Goal: Task Accomplishment & Management: Manage account settings

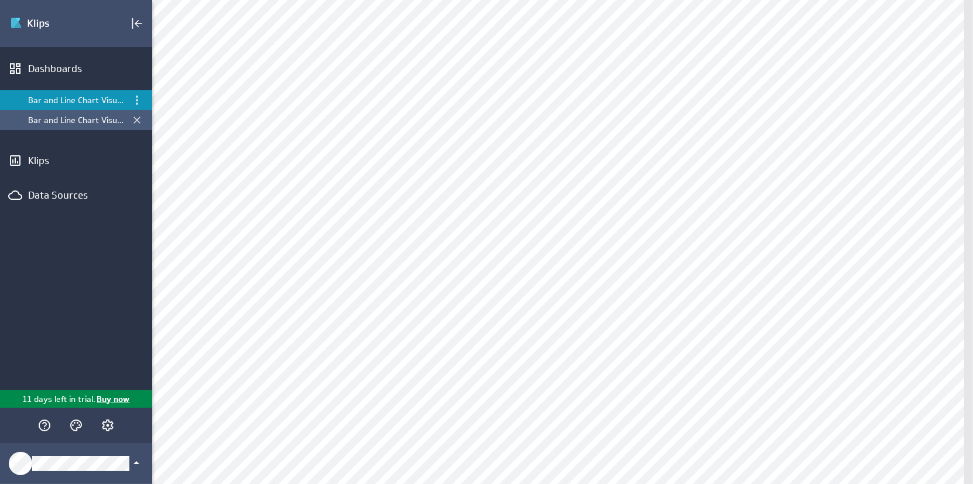
click at [59, 119] on div "Bar and Line Chart Visualizations" at bounding box center [77, 120] width 98 height 11
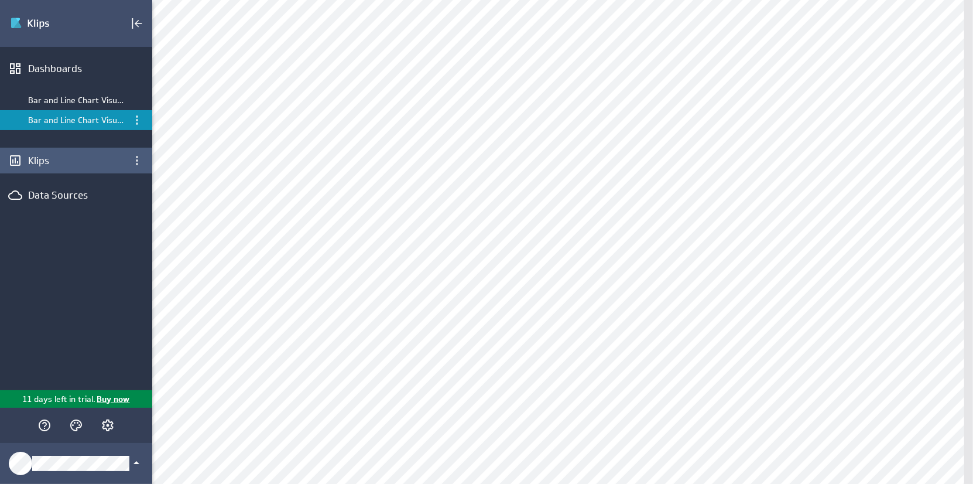
click at [47, 158] on div "Klips" at bounding box center [76, 160] width 96 height 13
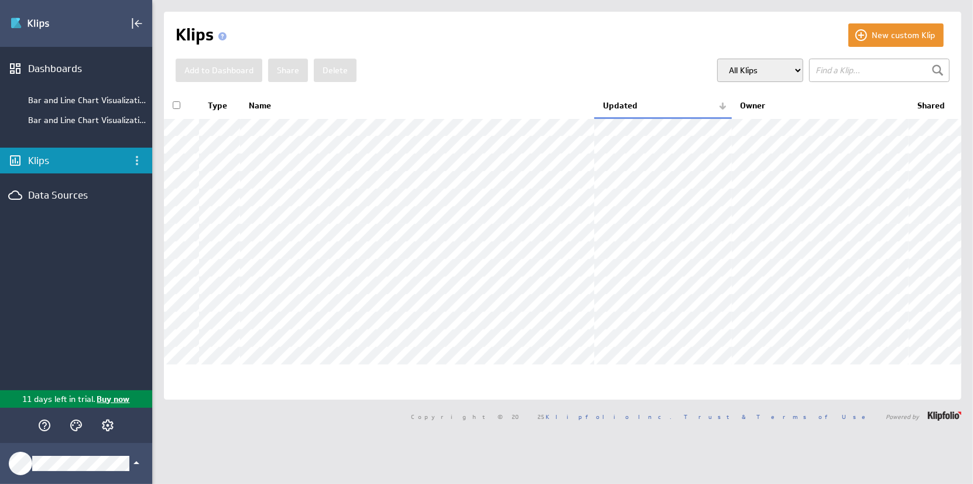
scroll to position [35, 0]
click at [105, 426] on icon "Account and settings" at bounding box center [108, 425] width 14 height 14
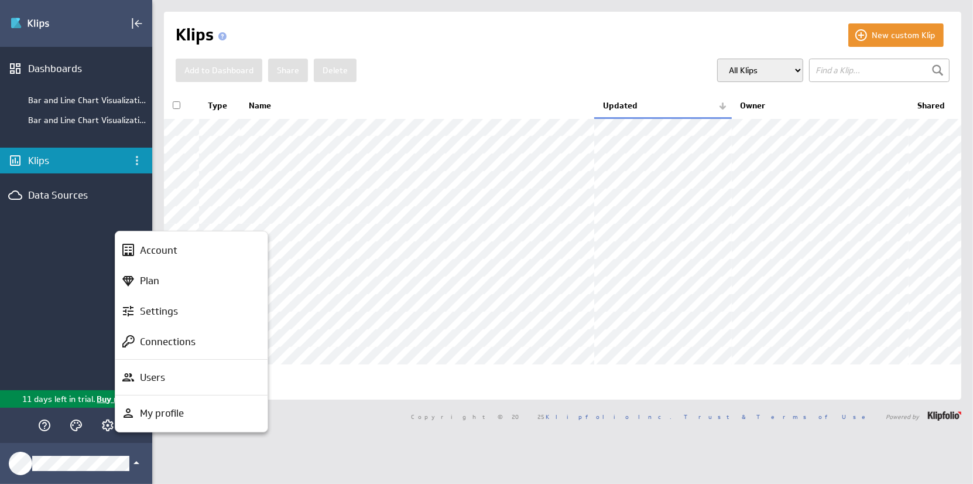
click at [64, 296] on div at bounding box center [486, 242] width 973 height 484
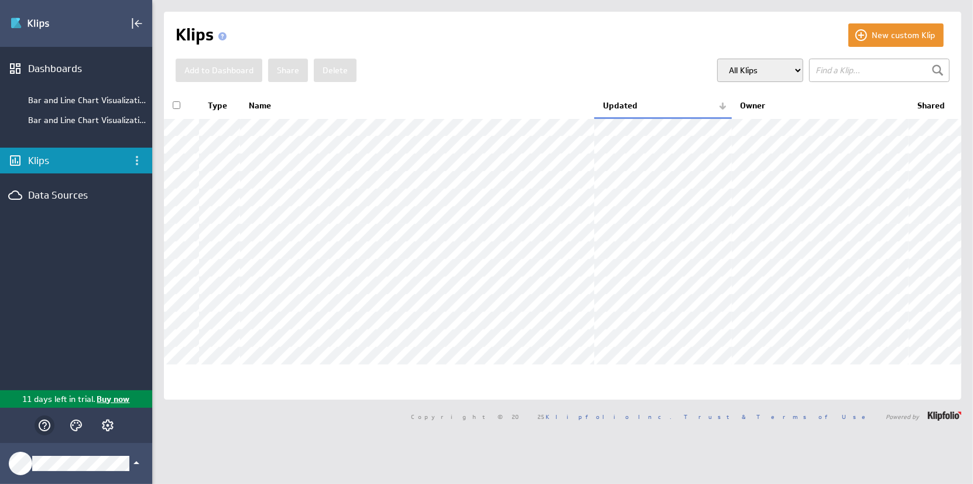
click at [43, 426] on icon "Help" at bounding box center [44, 425] width 14 height 14
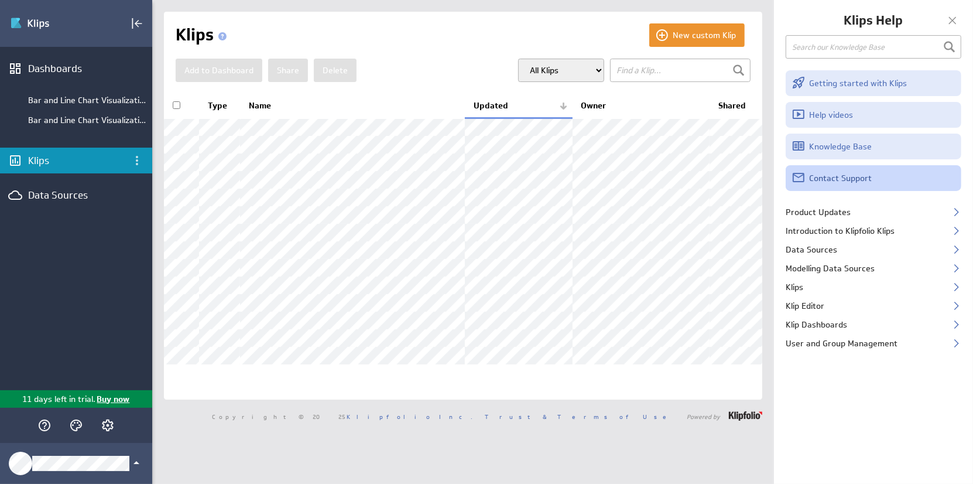
click at [829, 181] on link "Contact Support" at bounding box center [874, 178] width 176 height 26
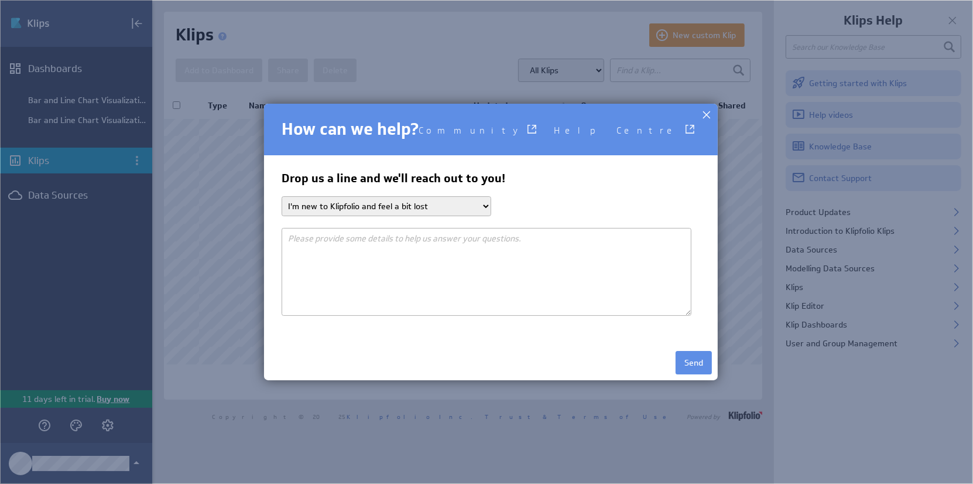
click at [417, 208] on select "I'm new to Klipfolio and feel a bit lost I need help getting my data in I want …" at bounding box center [387, 206] width 210 height 20
click at [583, 183] on h3 "Drop us a line and we'll reach out to you!" at bounding box center [491, 179] width 419 height 12
click at [401, 278] on textarea at bounding box center [487, 272] width 410 height 88
click at [395, 204] on select "I'm new to Klipfolio and feel a bit lost I need help getting my data in I want …" at bounding box center [387, 206] width 210 height 20
click at [611, 189] on div "Drop us a line and we'll reach out to you! I'm new to Klipfolio and feel a bit …" at bounding box center [491, 244] width 419 height 143
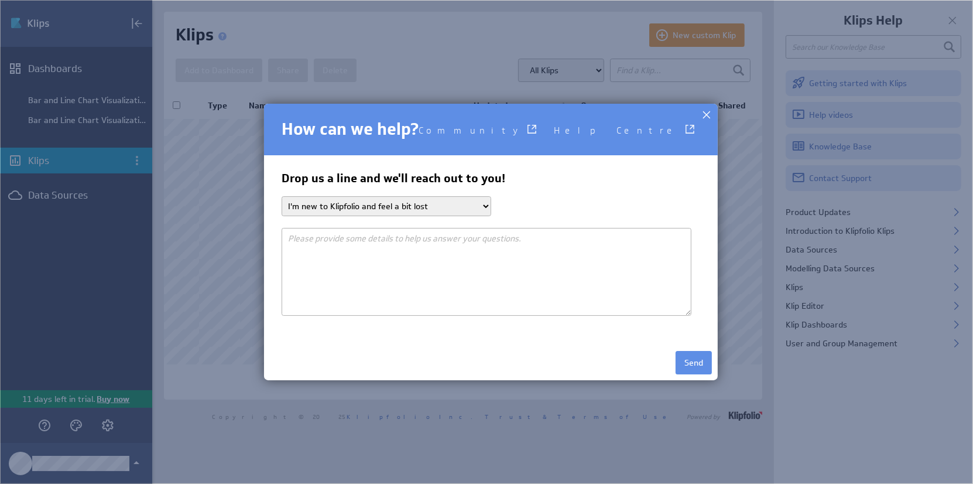
click at [699, 115] on div at bounding box center [707, 115] width 18 height 18
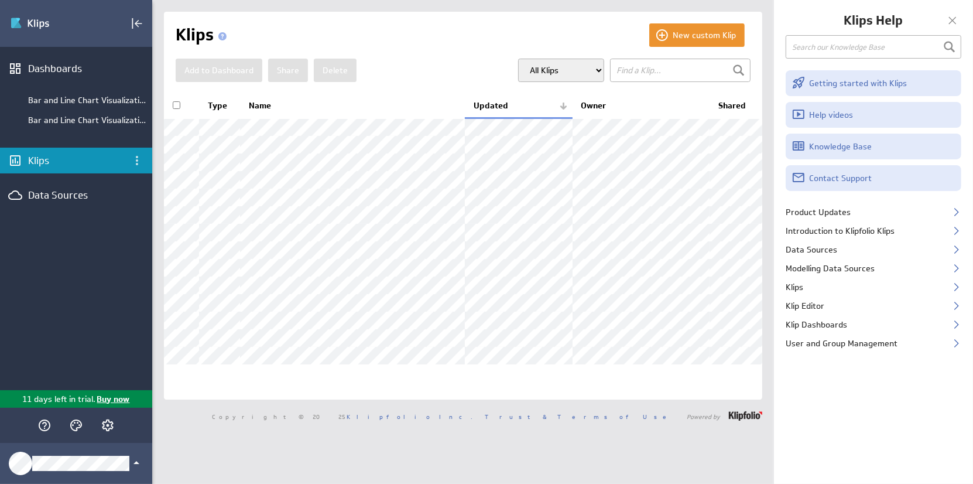
click at [952, 17] on div at bounding box center [953, 21] width 18 height 18
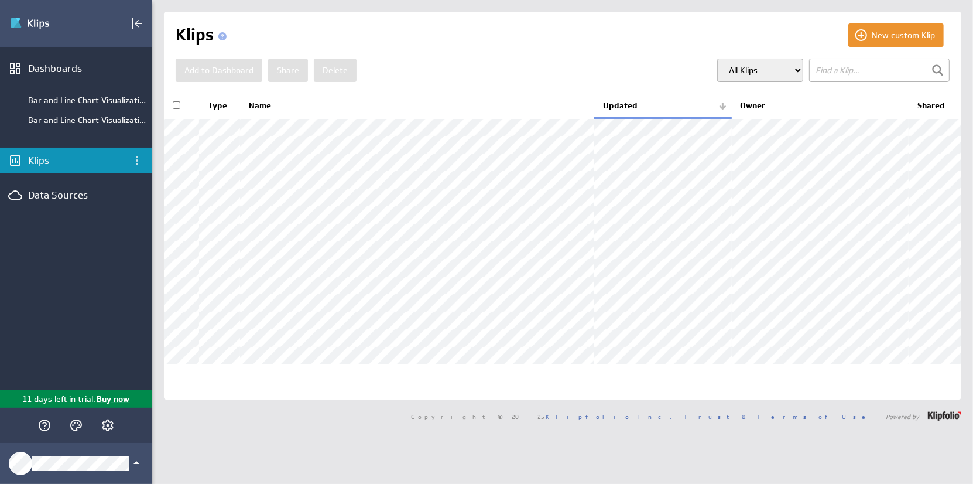
scroll to position [0, 0]
click at [222, 38] on span at bounding box center [222, 36] width 8 height 8
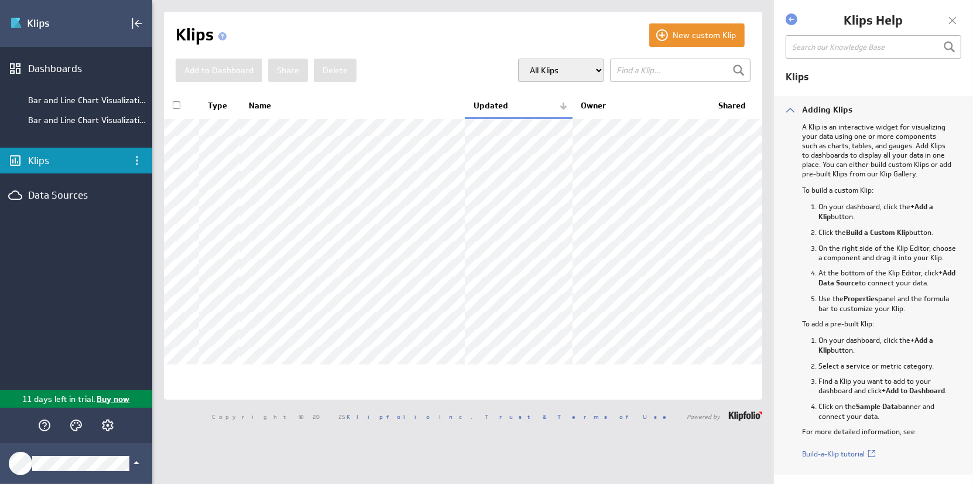
click at [955, 18] on div at bounding box center [953, 21] width 18 height 18
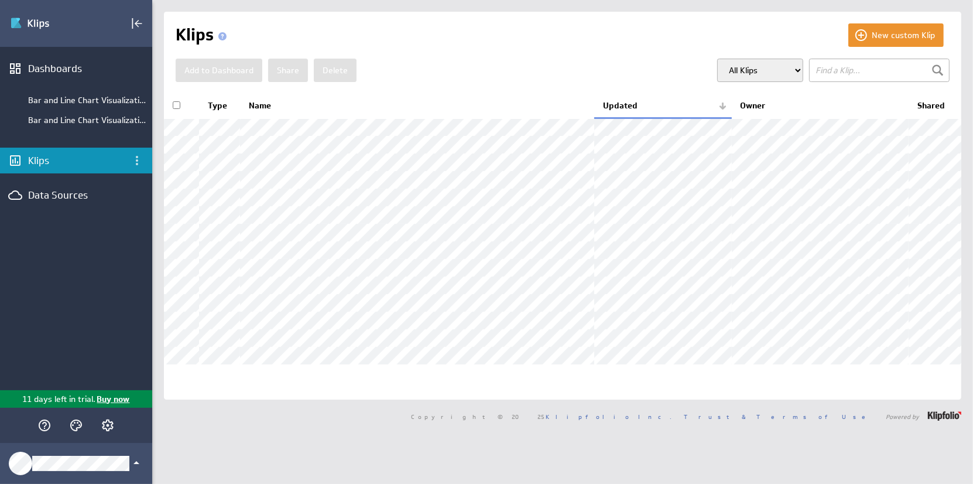
click at [453, 28] on div "Klips" at bounding box center [512, 34] width 673 height 23
click at [52, 197] on div "Data Sources" at bounding box center [76, 195] width 96 height 13
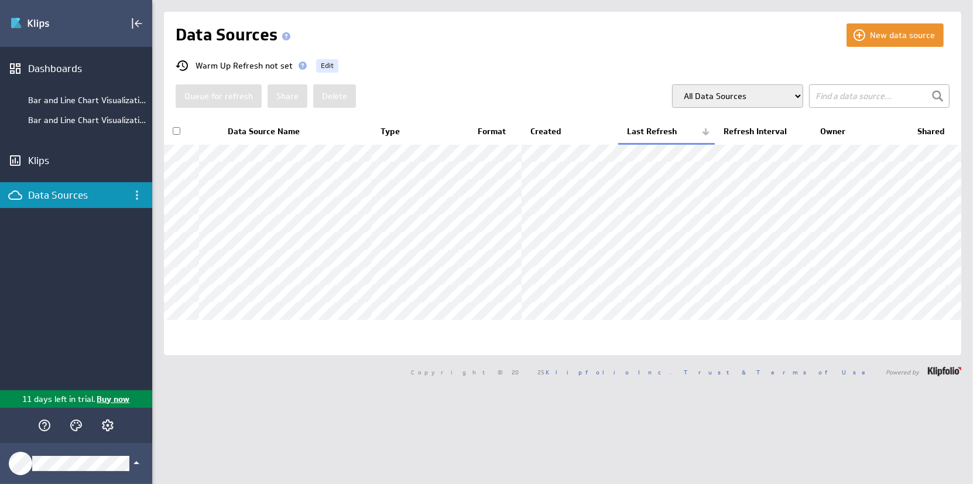
click at [741, 95] on select "All Data Sources My Data Sources All Modelled Data Sources My Modelled Data Sou…" at bounding box center [737, 95] width 131 height 23
click at [672, 84] on select "All Data Sources My Data Sources All Modelled Data Sources My Modelled Data Sou…" at bounding box center [737, 95] width 131 height 23
click at [744, 105] on select "All Data Sources My Data Sources All Modelled Data Sources My Modelled Data Sou…" at bounding box center [737, 95] width 131 height 23
select select "5a425d7d6b9b06bfcbf19d7a0815d881"
click at [672, 84] on select "All Data Sources My Data Sources All Modelled Data Sources My Modelled Data Sou…" at bounding box center [737, 95] width 131 height 23
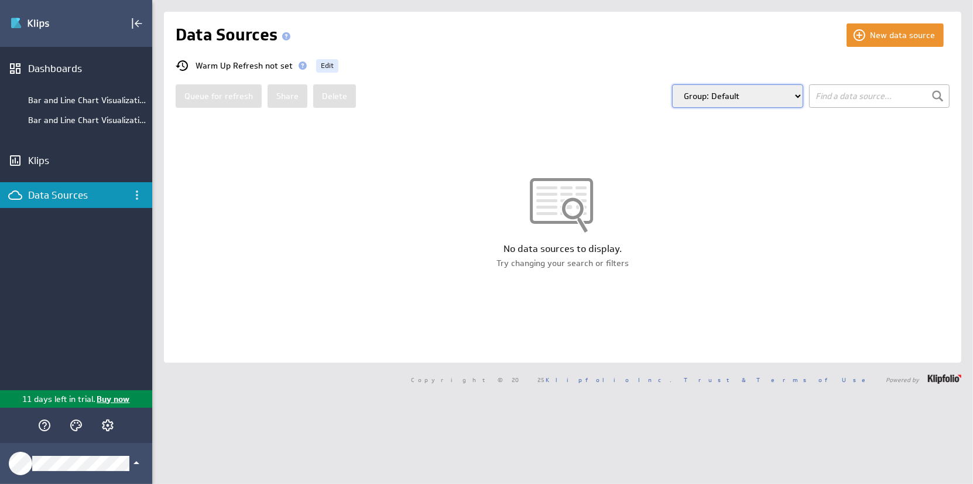
click at [538, 73] on div "New data source Data Sources Warm Up Refresh not set Edit Queue for refresh Sha…" at bounding box center [562, 187] width 797 height 351
click at [138, 190] on icon "Data Sources menu" at bounding box center [137, 195] width 14 height 14
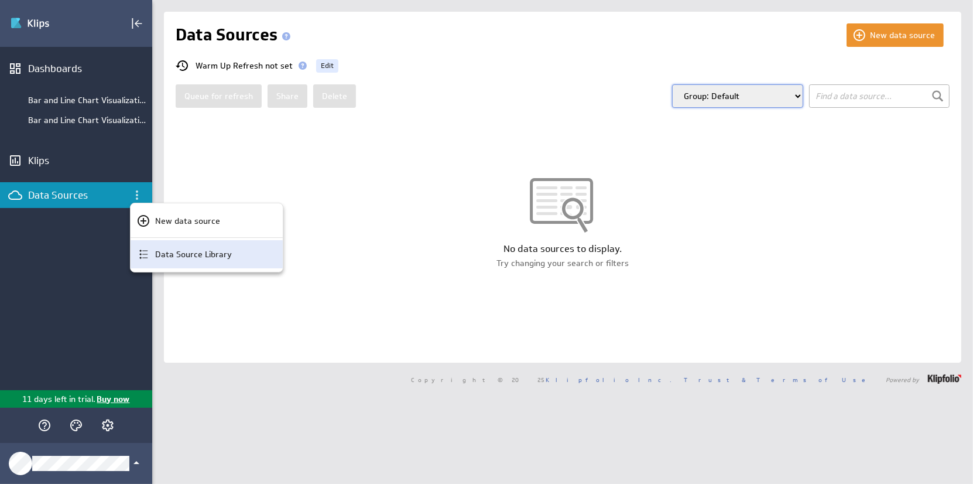
click at [175, 252] on p "Data Source Library" at bounding box center [193, 254] width 77 height 12
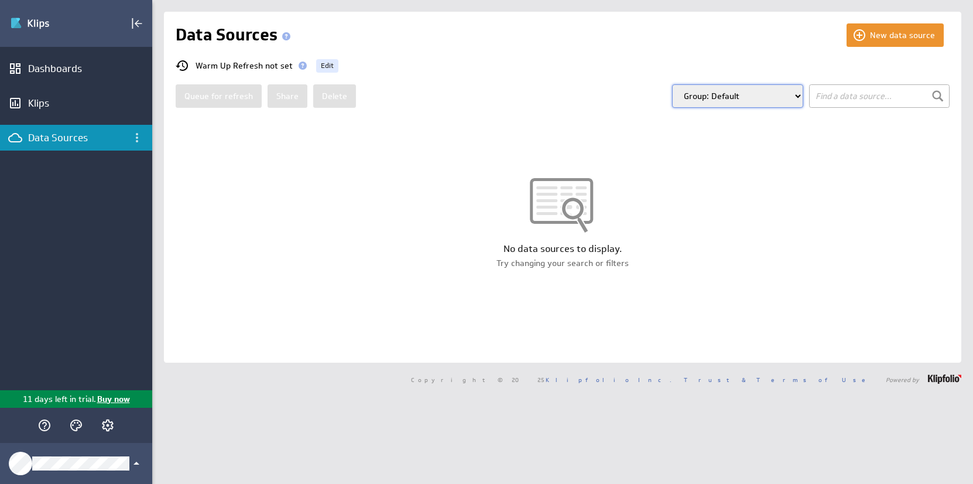
select select "5a425d7d6b9b06bfcbf19d7a0815d881"
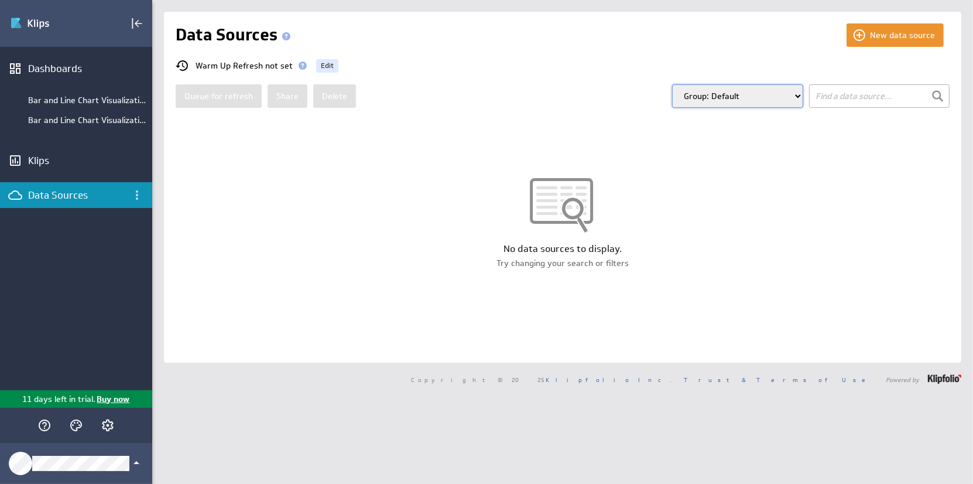
click at [63, 197] on div "Data Sources" at bounding box center [76, 195] width 96 height 13
click at [714, 86] on select "All Data Sources My Data Sources All Modelled Data Sources My Modelled Data Sou…" at bounding box center [737, 95] width 131 height 23
select select "my"
click at [672, 84] on select "All Data Sources My Data Sources All Modelled Data Sources My Modelled Data Sou…" at bounding box center [737, 95] width 131 height 23
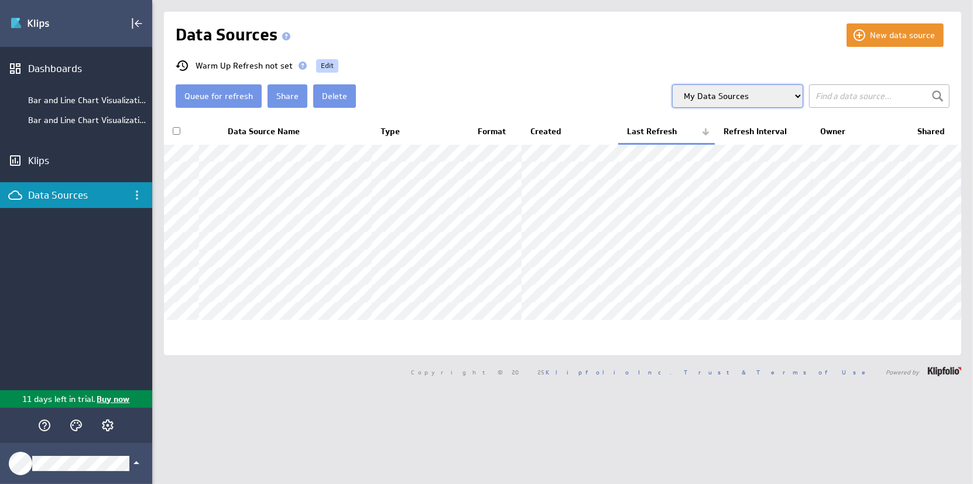
click at [321, 67] on span "Edit" at bounding box center [327, 66] width 13 height 14
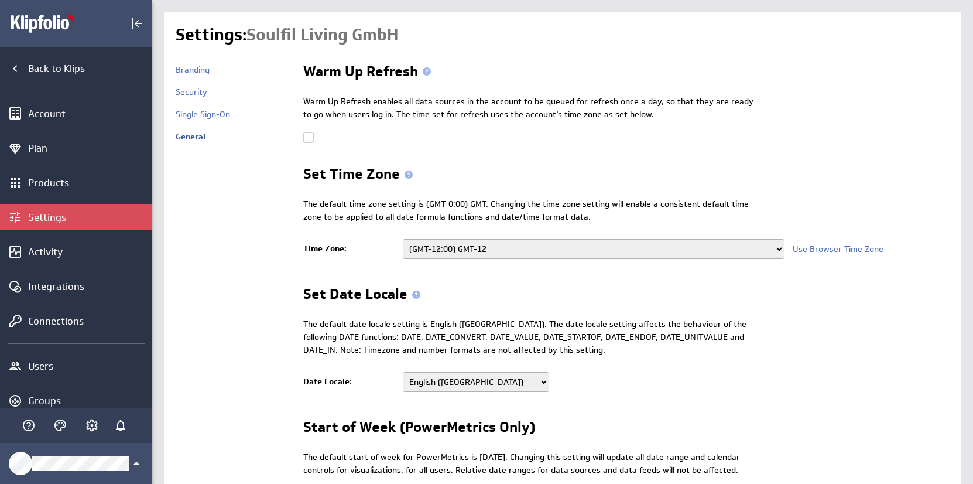
select select
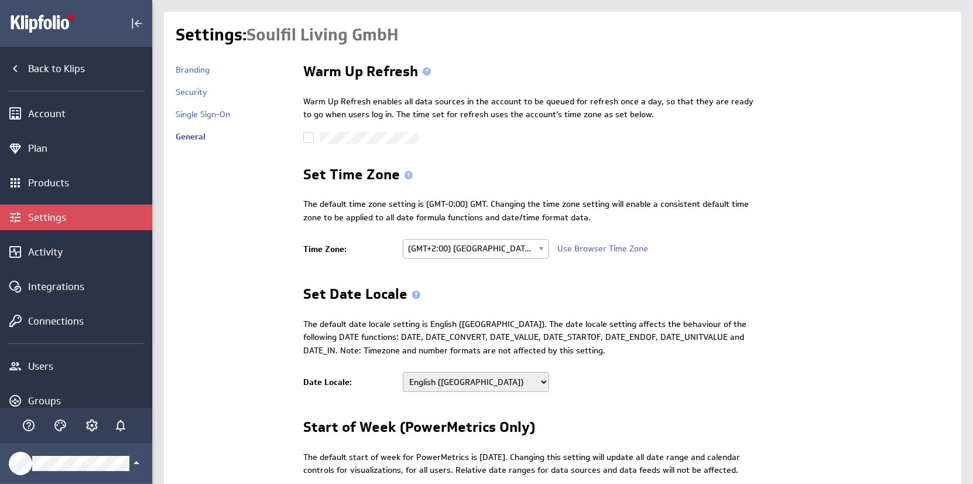
click at [0, 0] on input "checkbox" at bounding box center [0, 0] width 0 height 0
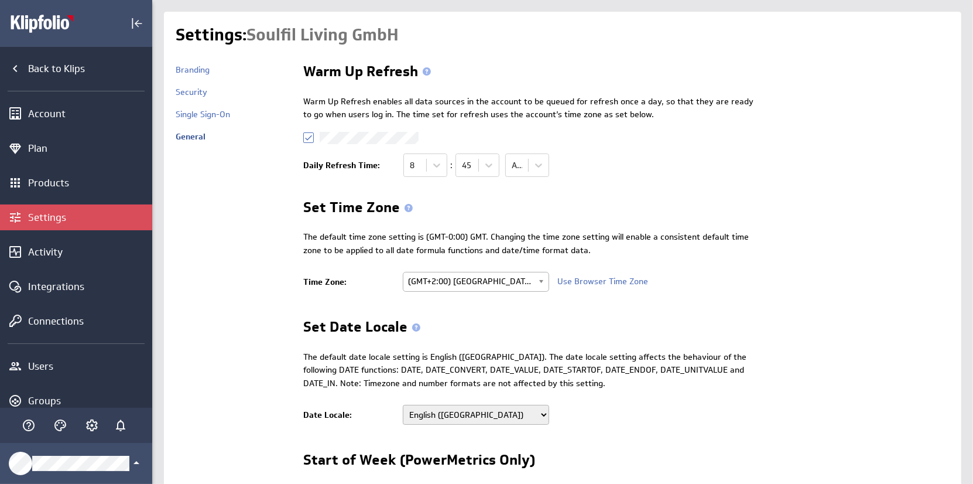
click at [0, 0] on input "checkbox" at bounding box center [0, 0] width 0 height 0
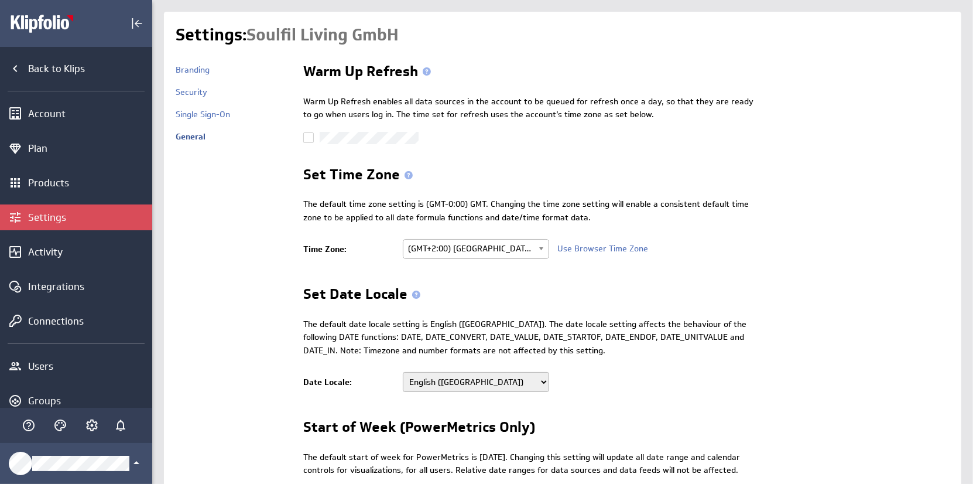
click at [52, 219] on div "Settings" at bounding box center [88, 217] width 121 height 13
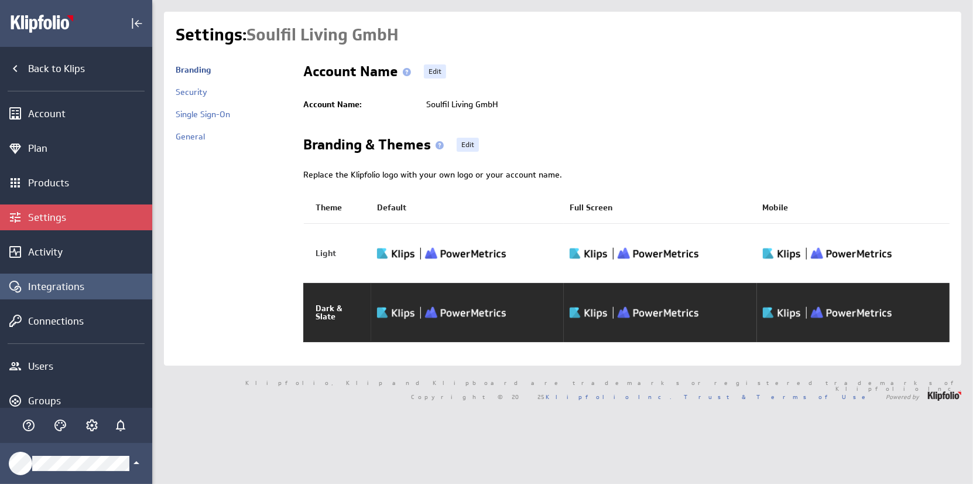
click at [63, 287] on div "Integrations" at bounding box center [88, 286] width 121 height 13
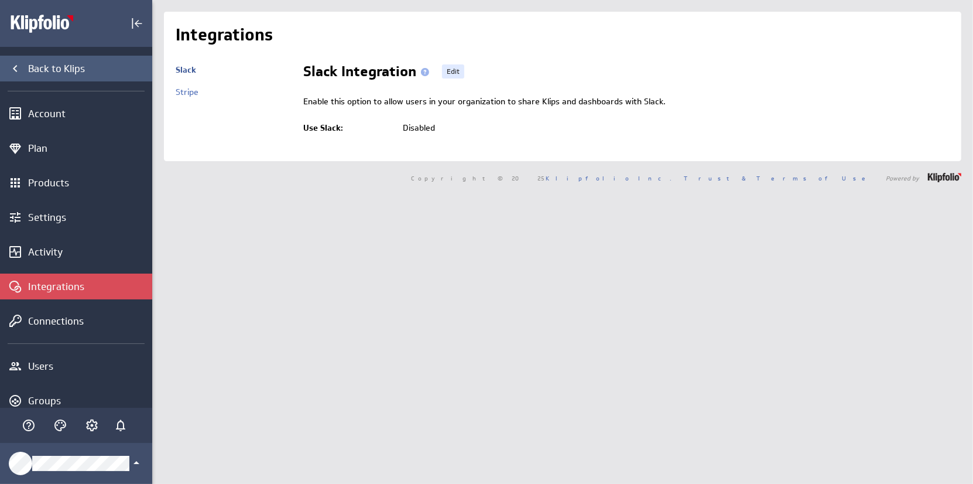
click at [14, 67] on icon "Back to Klips" at bounding box center [15, 68] width 4 height 7
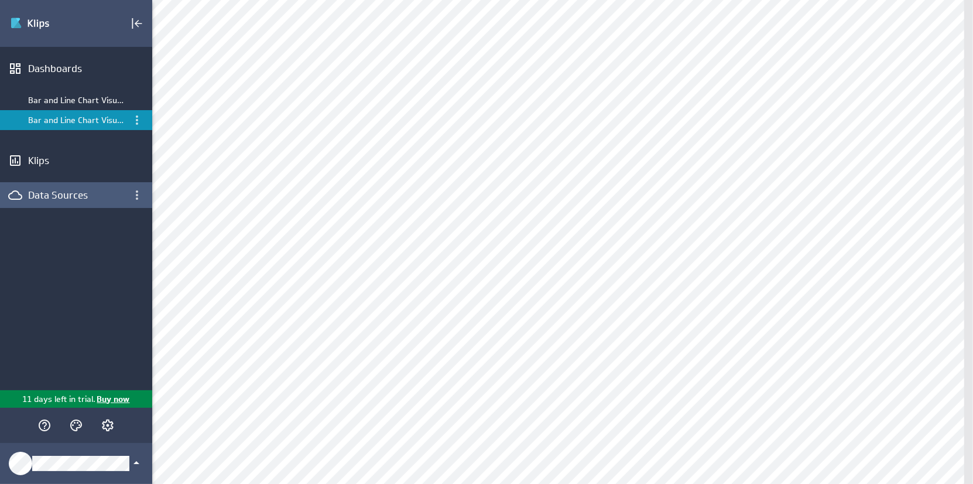
click at [29, 196] on div "Data Sources" at bounding box center [76, 195] width 96 height 13
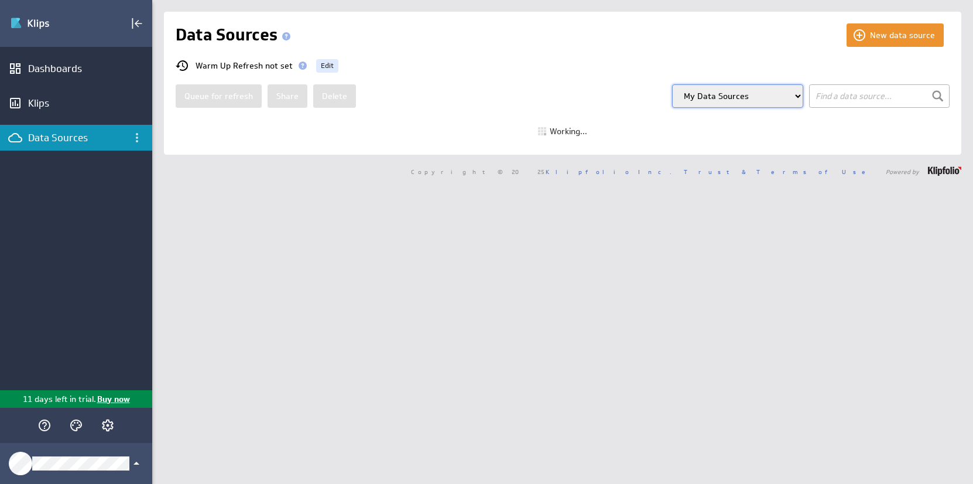
select select "my"
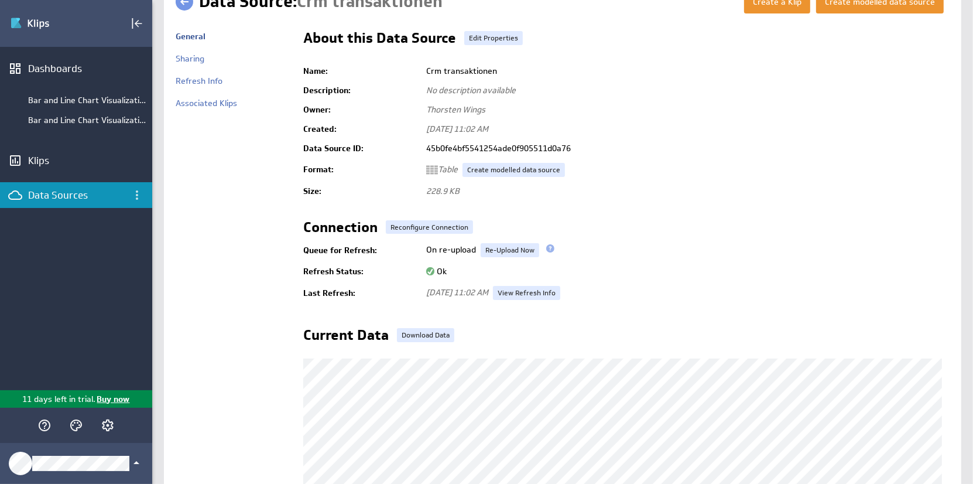
scroll to position [12, 0]
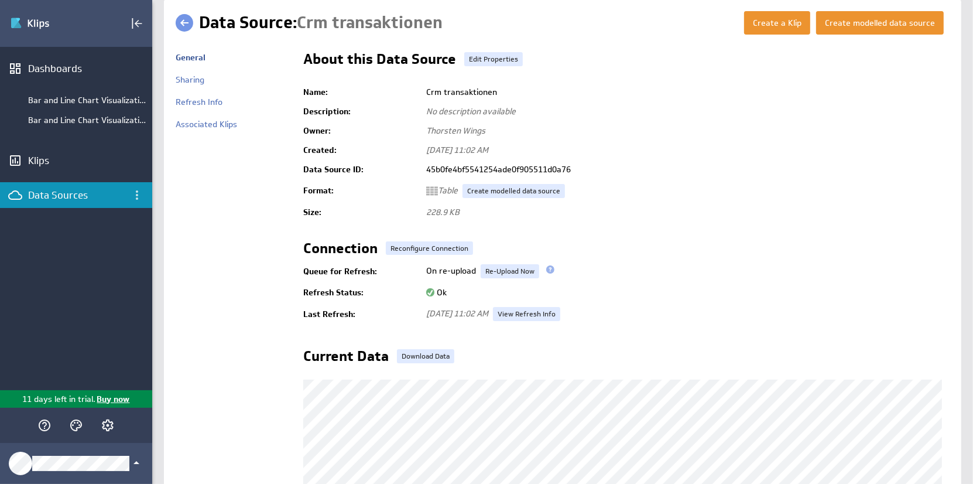
click at [431, 191] on img at bounding box center [432, 191] width 12 height 12
click at [506, 193] on link "Create modelled data source" at bounding box center [514, 191] width 102 height 14
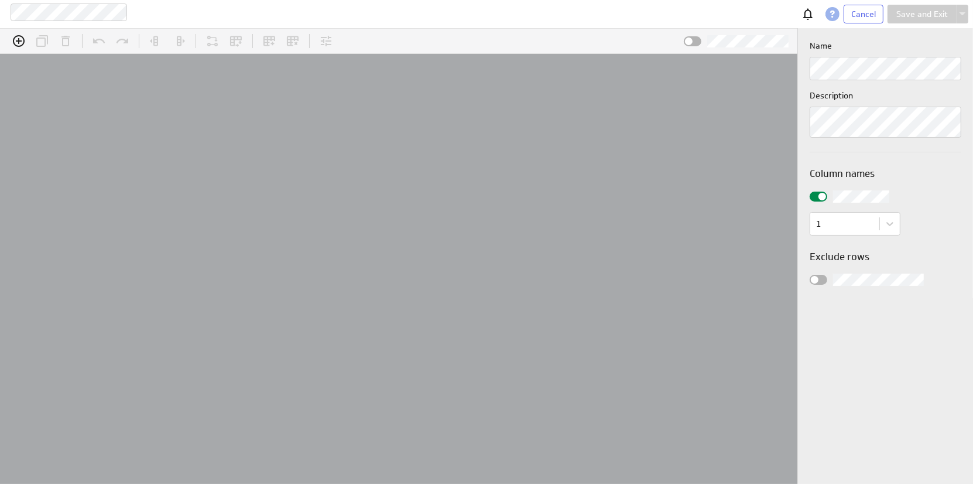
scroll to position [37, 826]
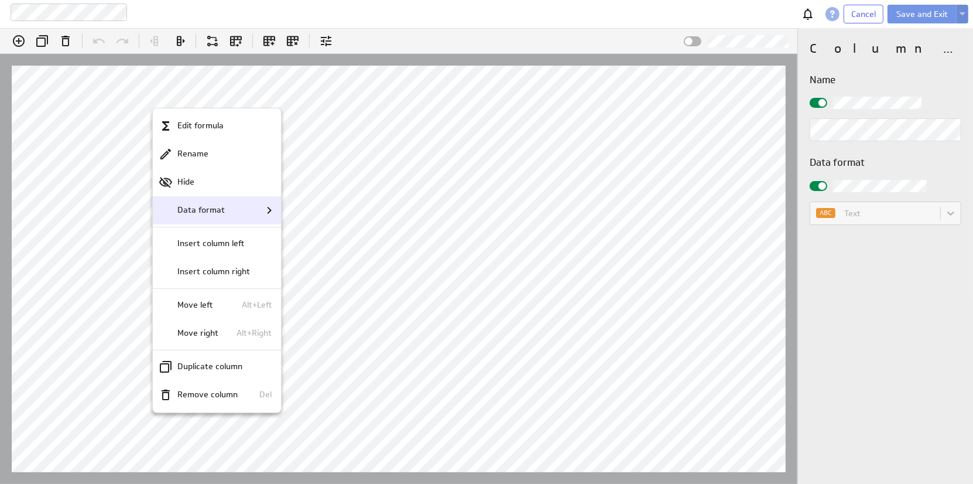
click at [236, 213] on div "Data format" at bounding box center [218, 210] width 118 height 14
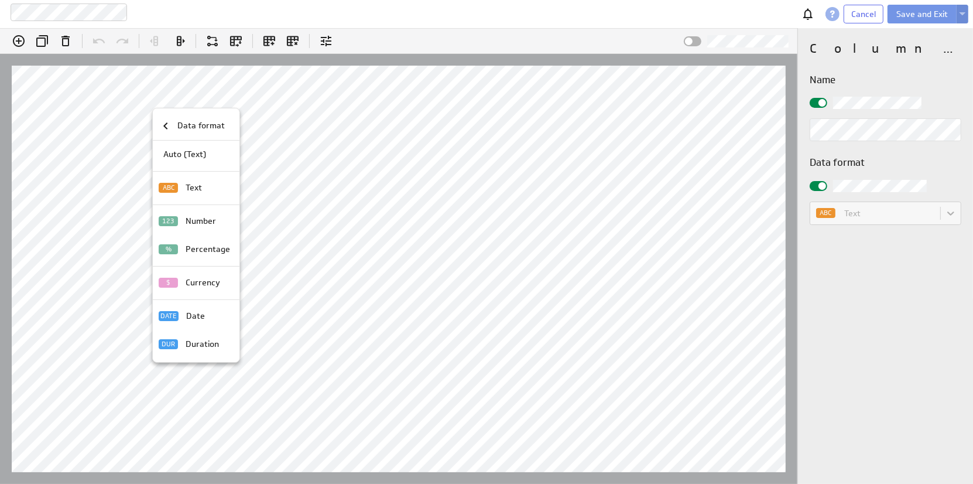
click at [130, 108] on div at bounding box center [486, 242] width 973 height 484
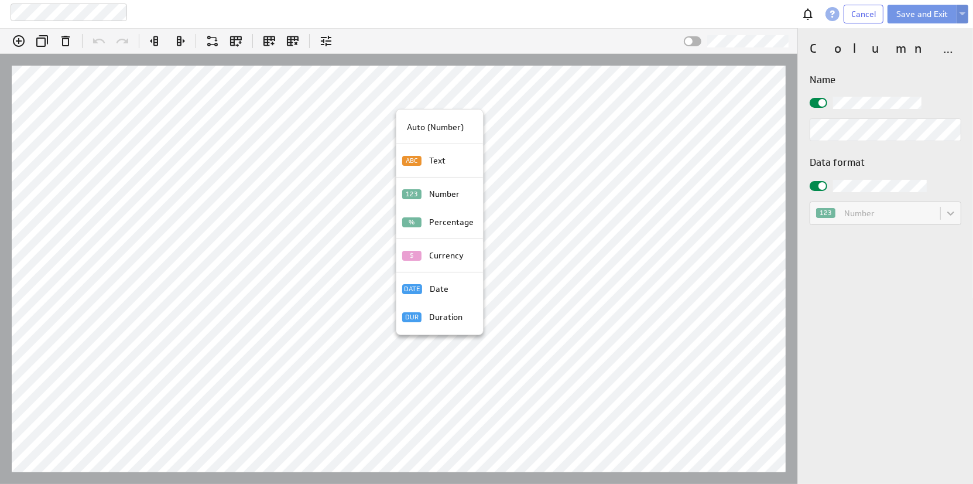
click at [421, 67] on div at bounding box center [486, 242] width 973 height 484
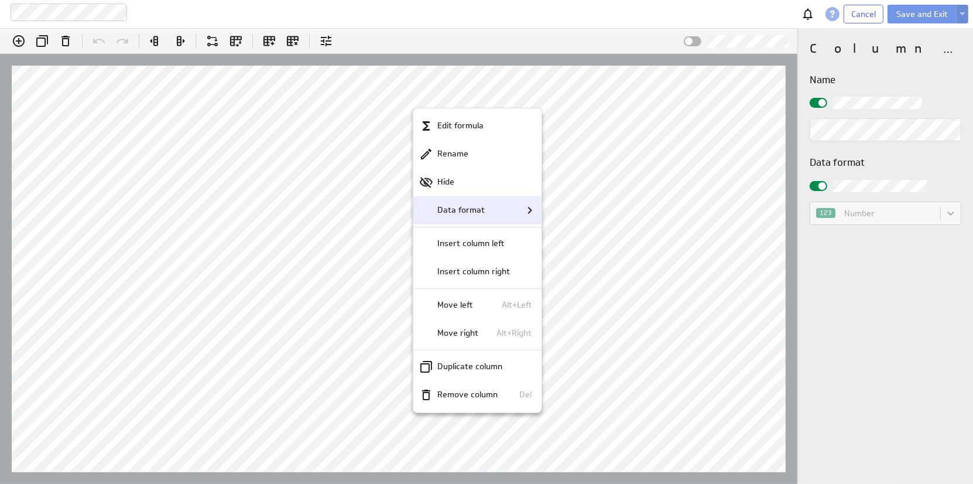
click at [478, 211] on p "Data format" at bounding box center [461, 210] width 47 height 12
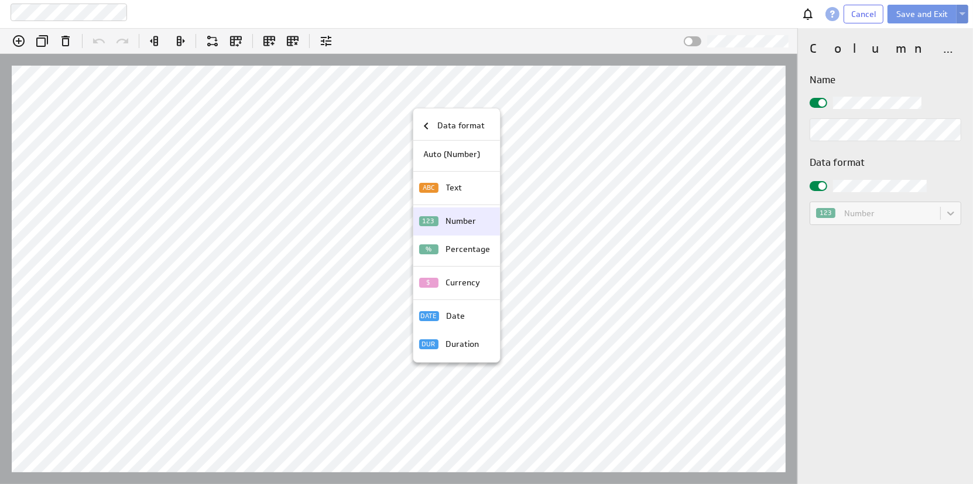
click at [464, 218] on p "Number" at bounding box center [461, 221] width 30 height 12
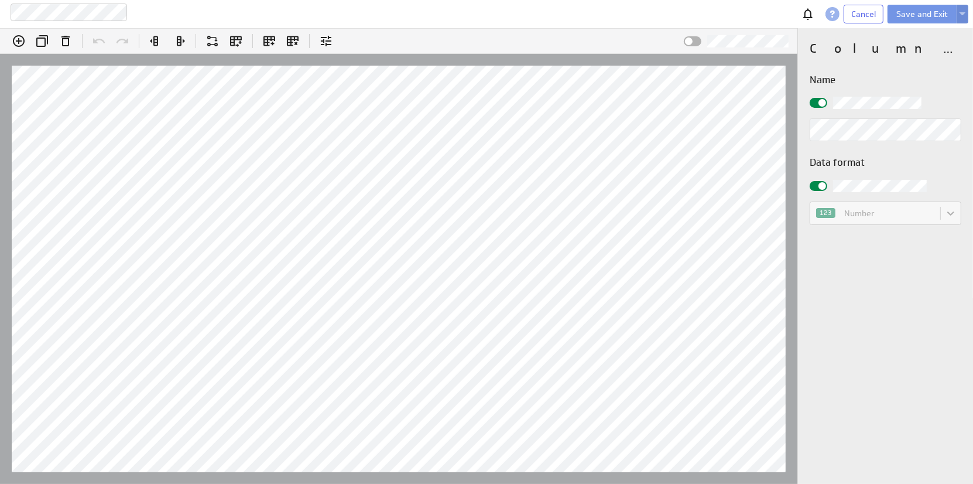
click at [897, 215] on div "123 Number" at bounding box center [886, 212] width 152 height 23
click at [949, 211] on div "123 Number" at bounding box center [886, 212] width 152 height 23
click at [826, 184] on div at bounding box center [819, 186] width 18 height 10
click at [0, 0] on input "checkbox" at bounding box center [0, 0] width 0 height 0
click at [946, 207] on body "Crm transaktionen Cancel Save and Exit (no message) Edit formula: amount_netto …" at bounding box center [486, 242] width 973 height 484
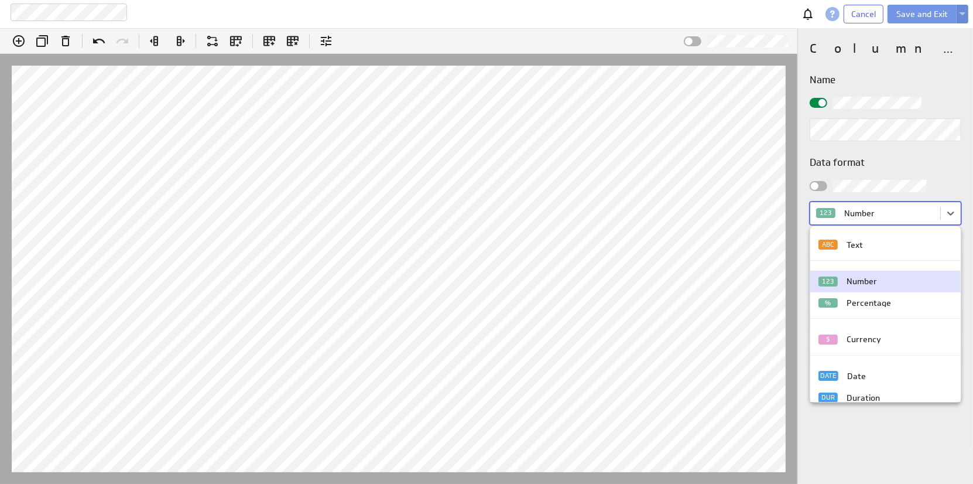
scroll to position [17, 0]
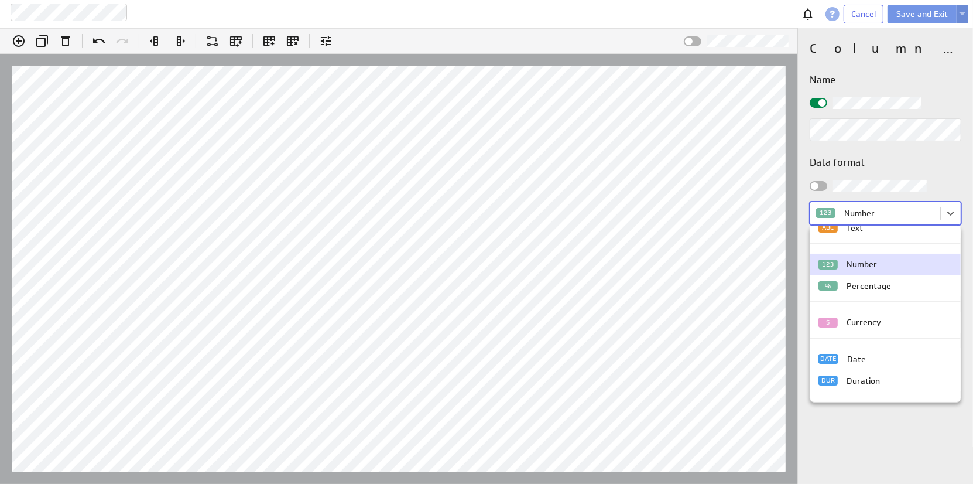
click at [860, 262] on div "Number" at bounding box center [862, 264] width 30 height 8
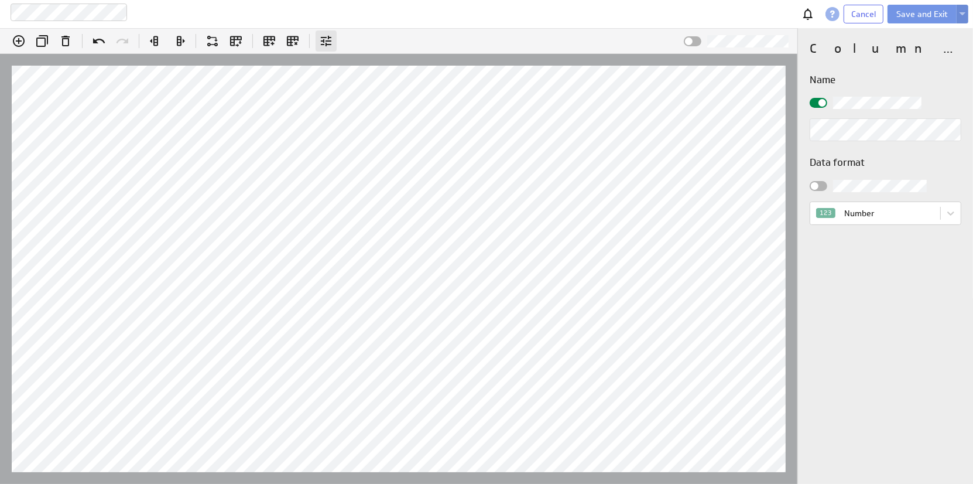
click at [328, 37] on icon at bounding box center [326, 41] width 11 height 11
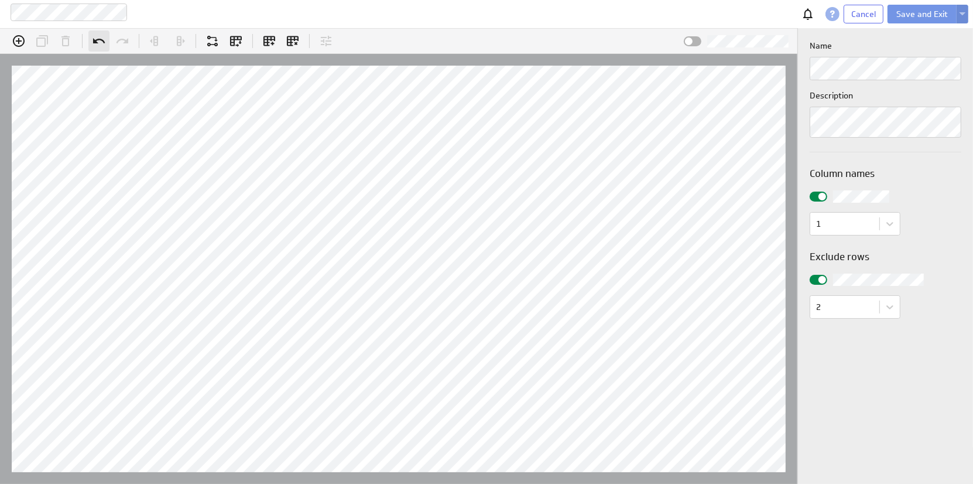
click at [90, 35] on div "Undo (Ctrl+Z)" at bounding box center [98, 40] width 21 height 21
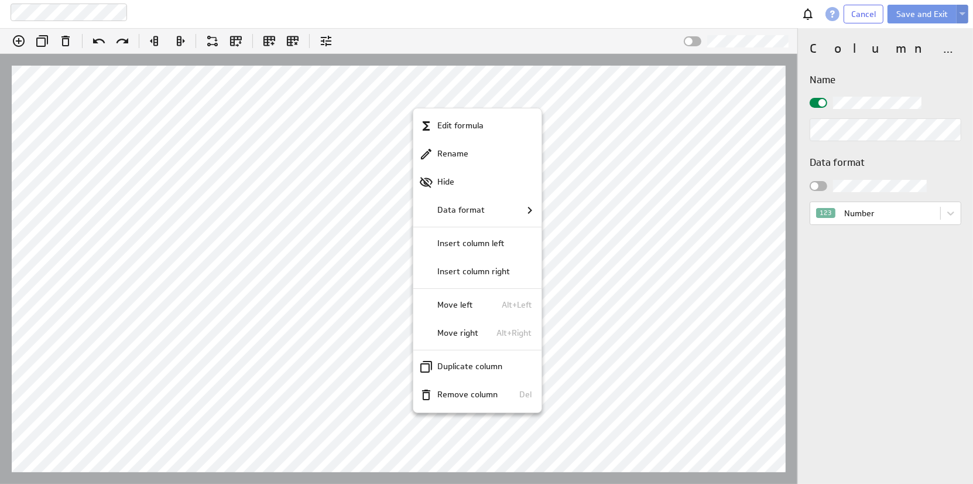
click at [400, 123] on div at bounding box center [486, 242] width 973 height 484
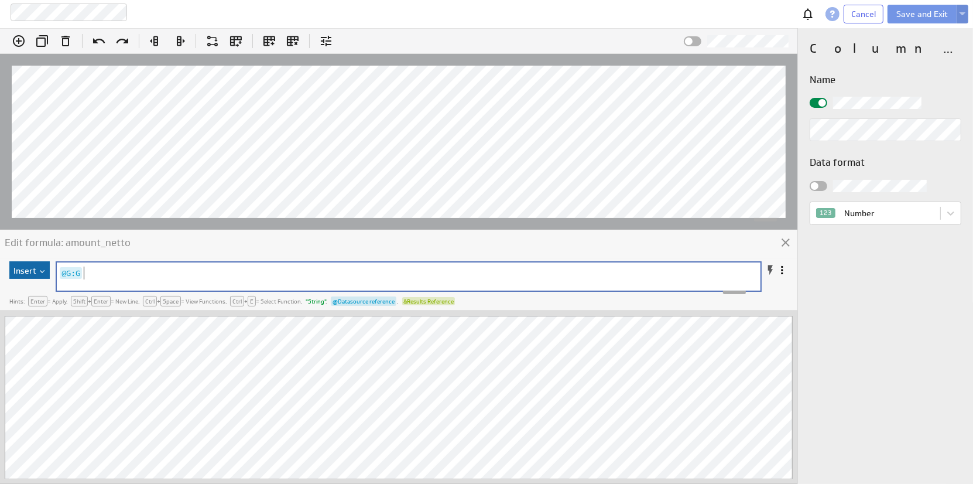
click at [94, 270] on pre "@G:G" at bounding box center [401, 272] width 689 height 13
click at [768, 268] on span at bounding box center [771, 270] width 12 height 12
type textarea "45b0fe4bf5541254ade0f905511d0a76@G:G;"
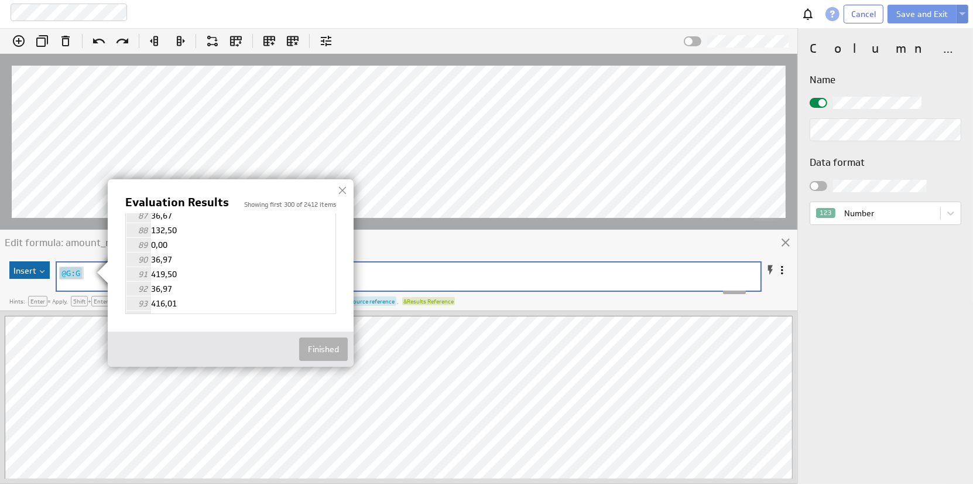
scroll to position [1281, 0]
click at [155, 267] on div "92 36,97" at bounding box center [231, 272] width 210 height 15
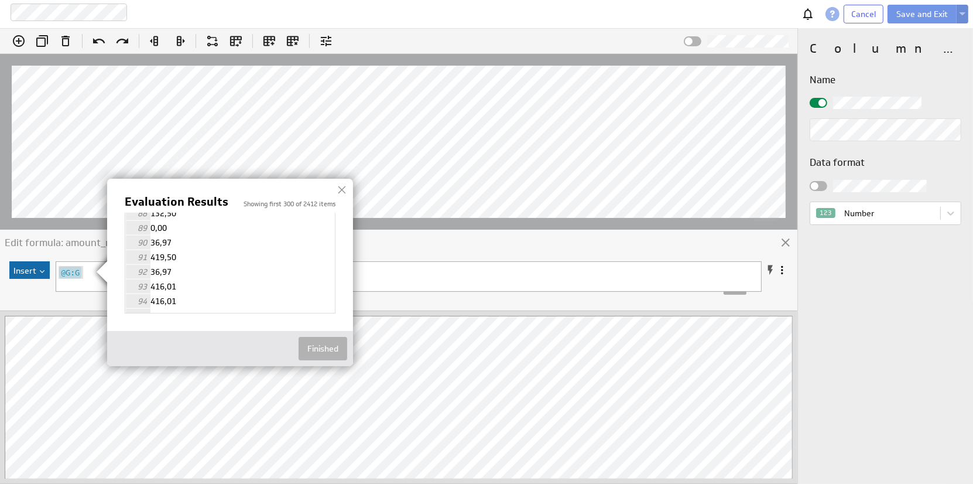
click at [343, 185] on div at bounding box center [342, 190] width 18 height 18
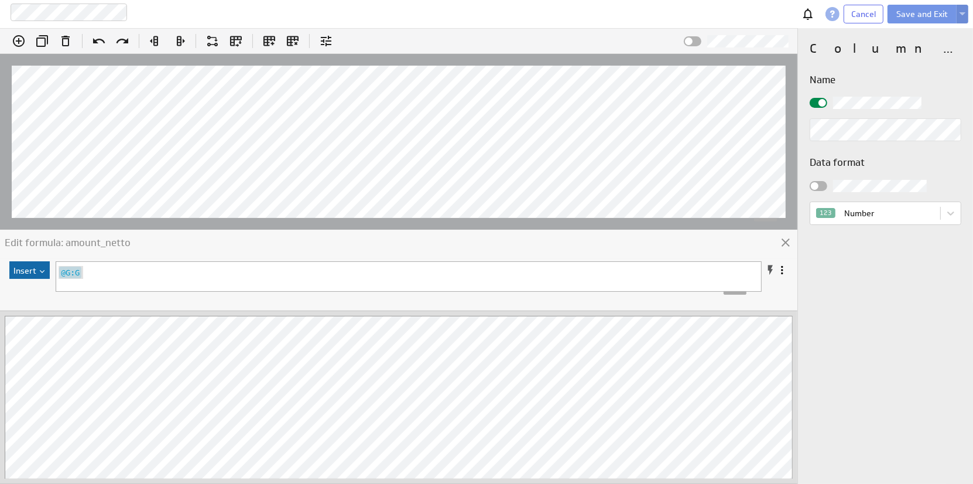
click at [146, 283] on div "x @G:G @G:G" at bounding box center [417, 285] width 723 height 47
click at [398, 59] on div at bounding box center [398, 142] width 797 height 176
click at [861, 14] on span "Cancel" at bounding box center [863, 14] width 25 height 11
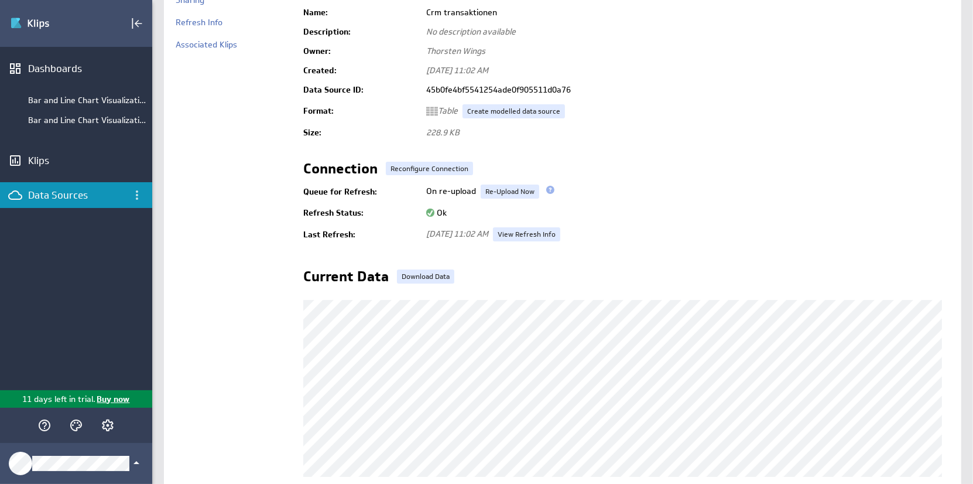
scroll to position [59, 0]
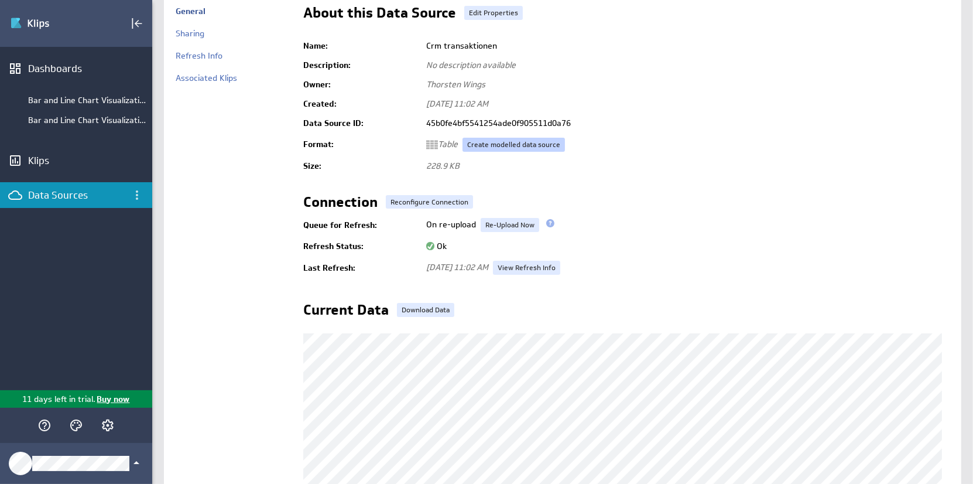
click at [511, 142] on link "Create modelled data source" at bounding box center [514, 145] width 102 height 14
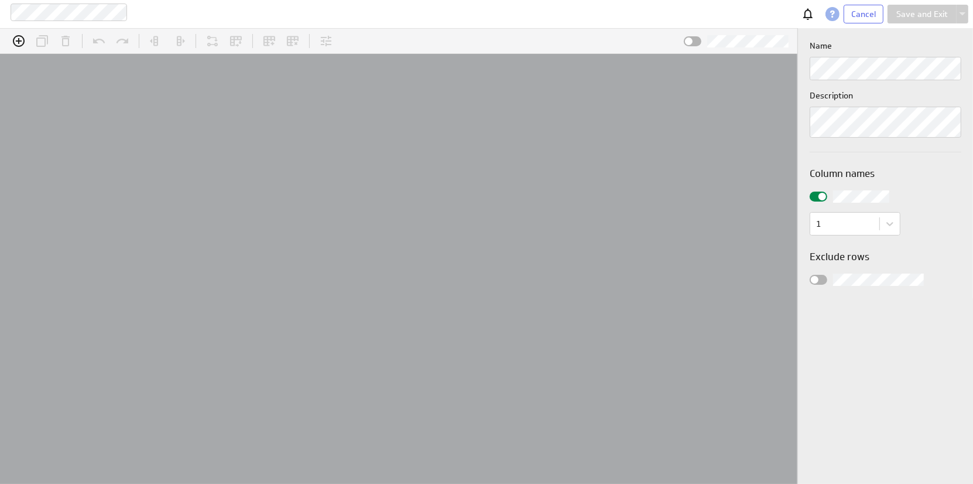
scroll to position [37, 826]
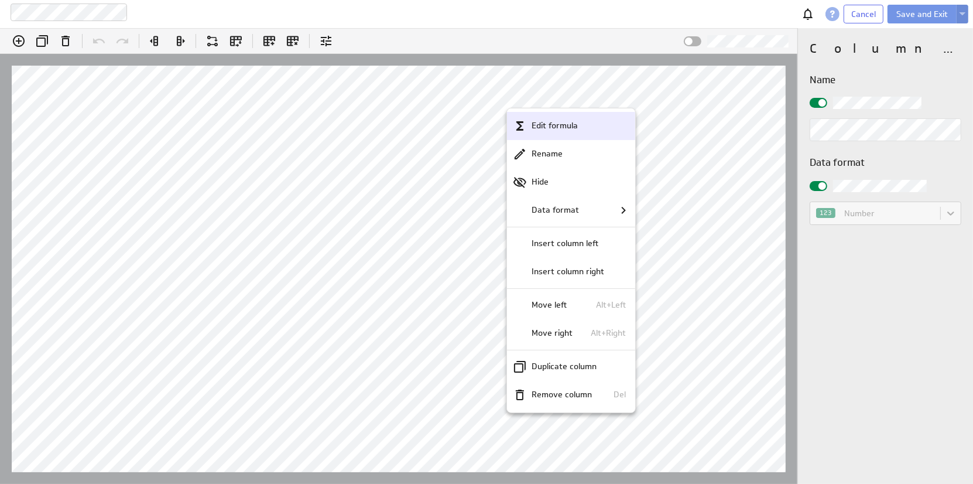
click at [560, 125] on p "Edit formula" at bounding box center [555, 125] width 46 height 12
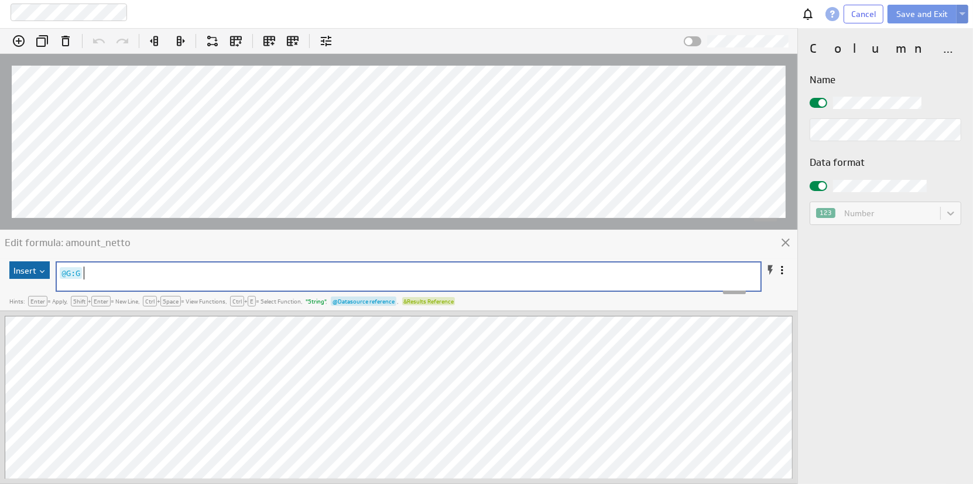
click at [215, 271] on pre "@G:G" at bounding box center [401, 272] width 689 height 13
click at [44, 270] on img at bounding box center [40, 271] width 9 height 3
click at [26, 292] on div "Function..." at bounding box center [70, 291] width 117 height 19
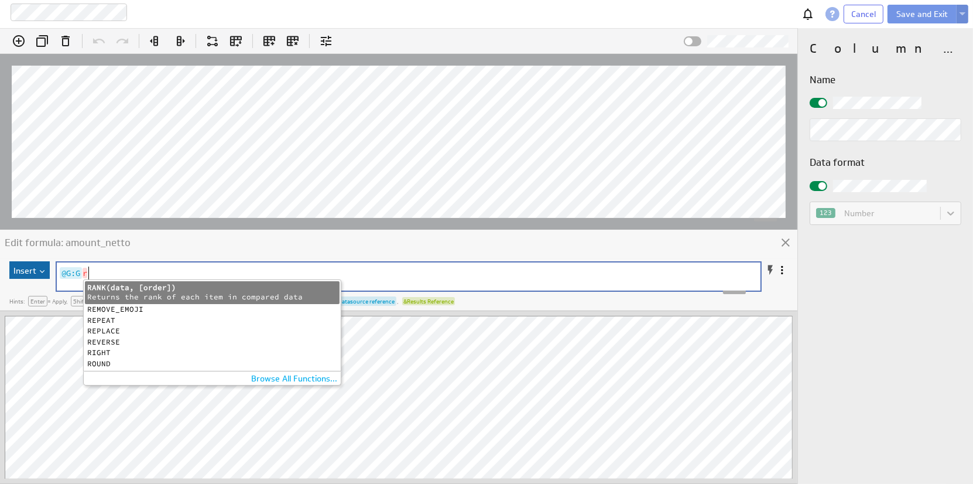
scroll to position [4, 6]
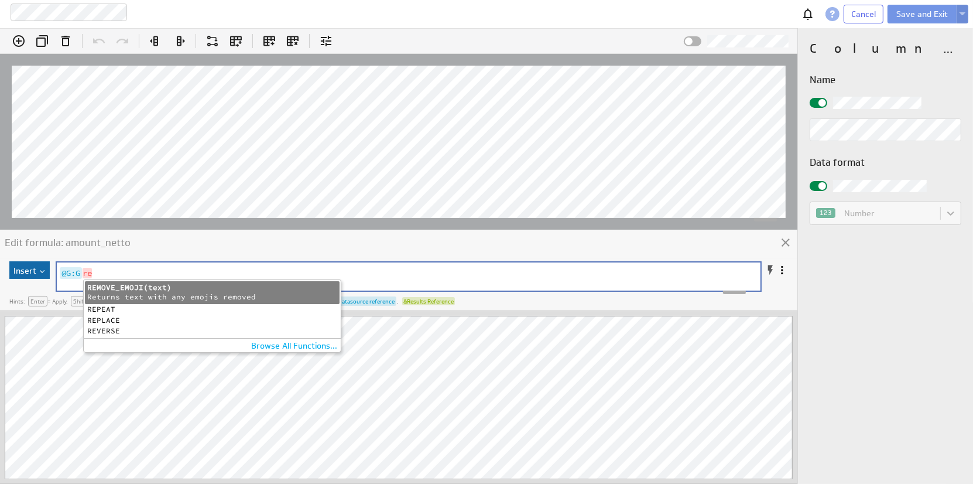
type textarea "re"
click at [116, 320] on div "REPLACE" at bounding box center [212, 321] width 249 height 8
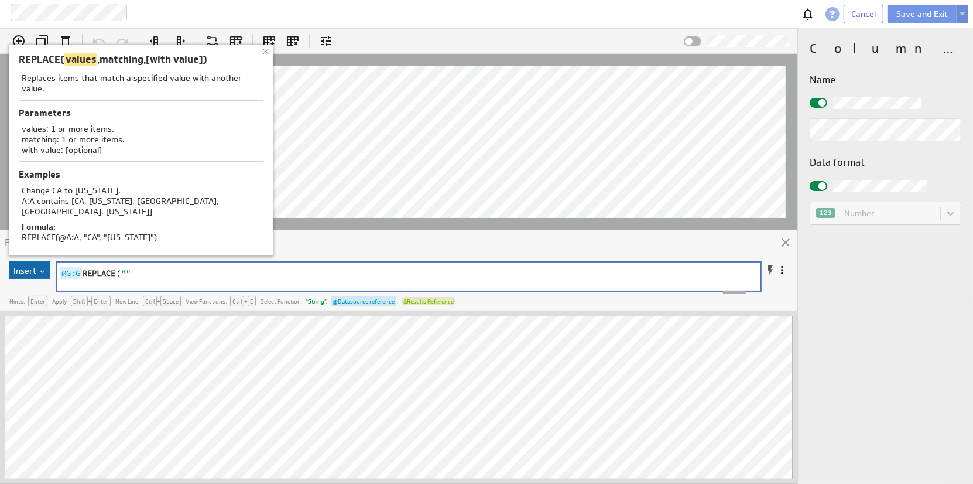
type textarea ","
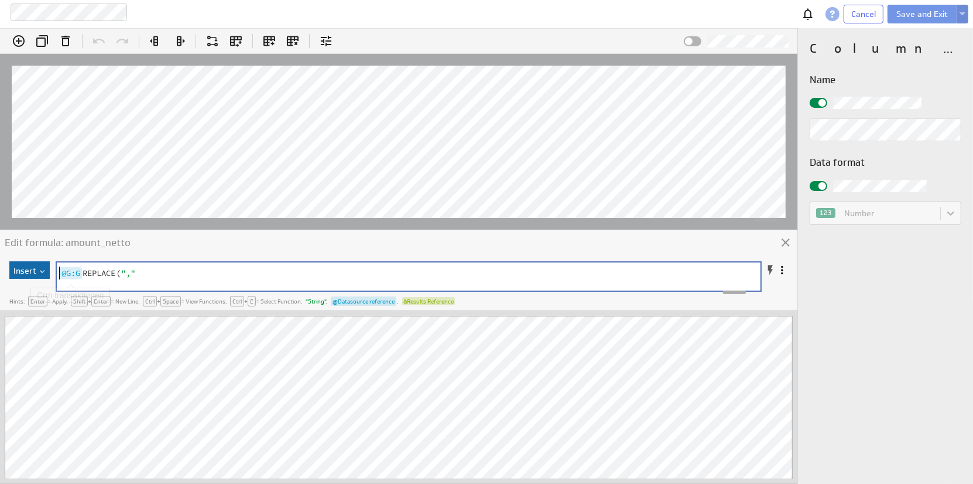
type textarea "45b0fe4bf5541254ade0f905511d0a76@G:G;"
drag, startPoint x: 83, startPoint y: 275, endPoint x: 56, endPoint y: 275, distance: 26.3
click at [166, 271] on pre "@G:G REPLACE ( ","" at bounding box center [401, 272] width 689 height 13
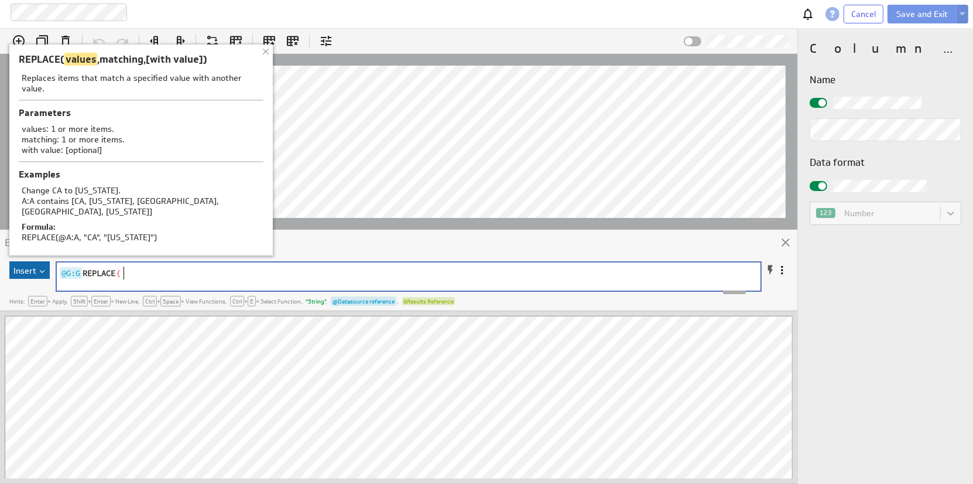
paste textarea "G:G"
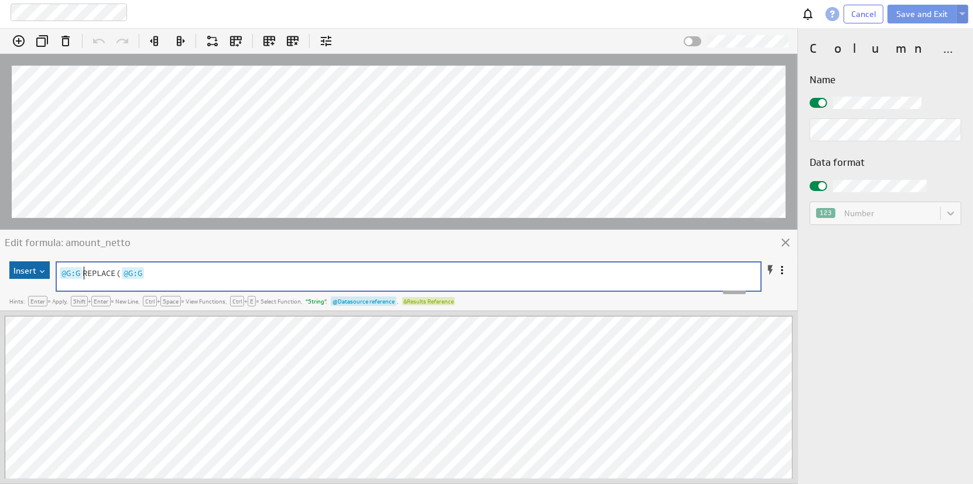
type textarea "G:G"
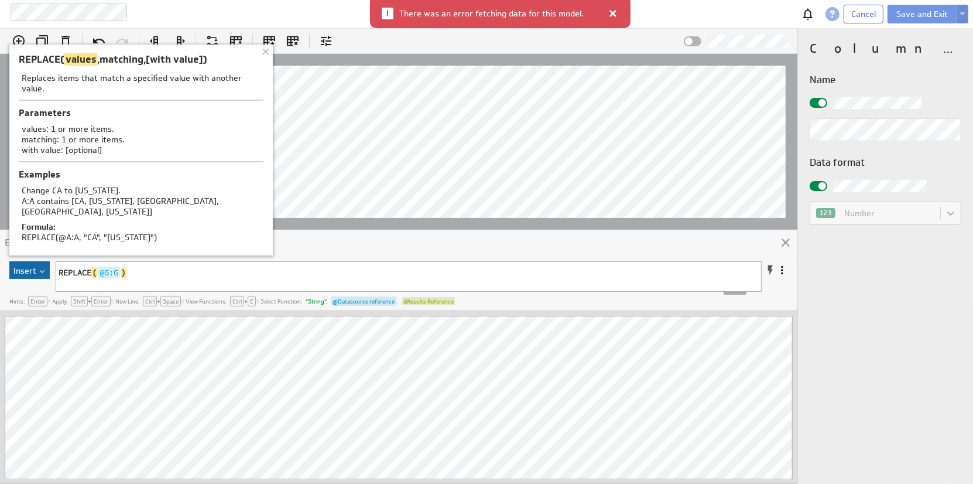
type textarea ","
type textarea "."
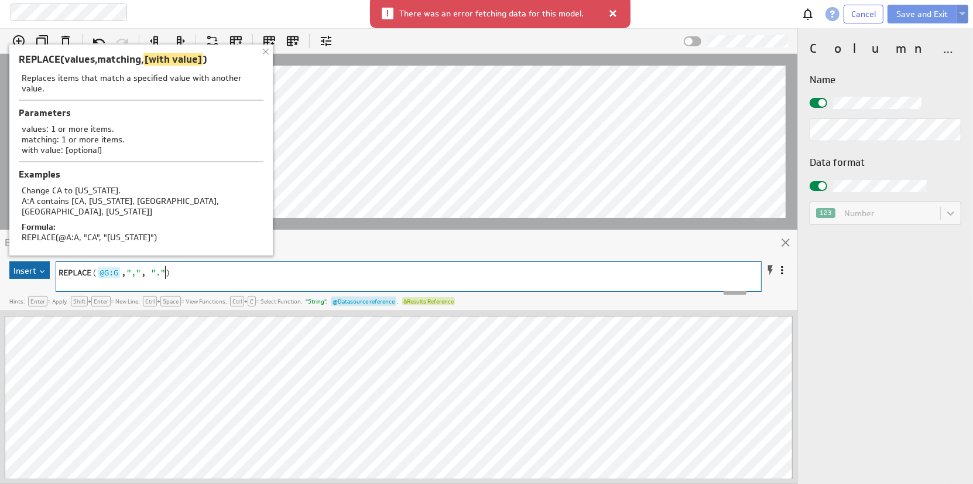
scroll to position [4, 2]
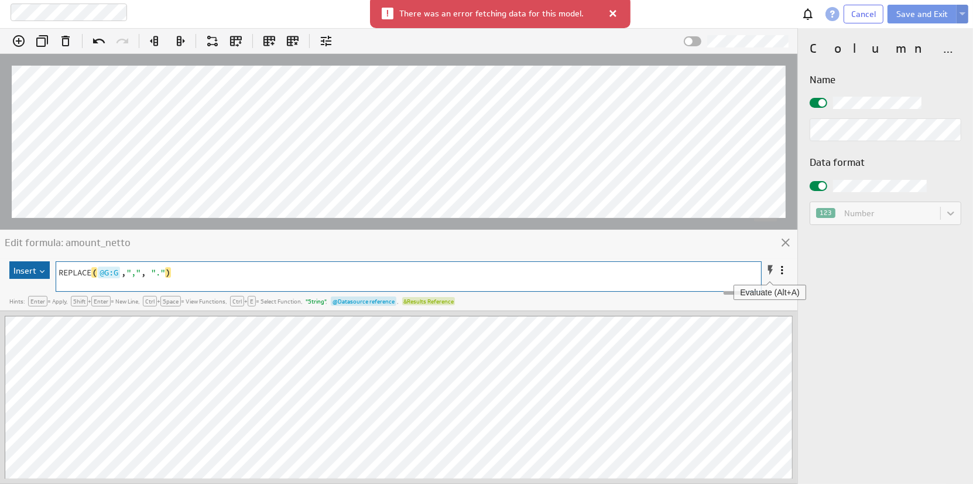
click at [765, 267] on span at bounding box center [771, 270] width 12 height 12
type textarea "REPLACE(45b0fe4bf5541254ade0f905511d0a76@G:G;,",", ".")"
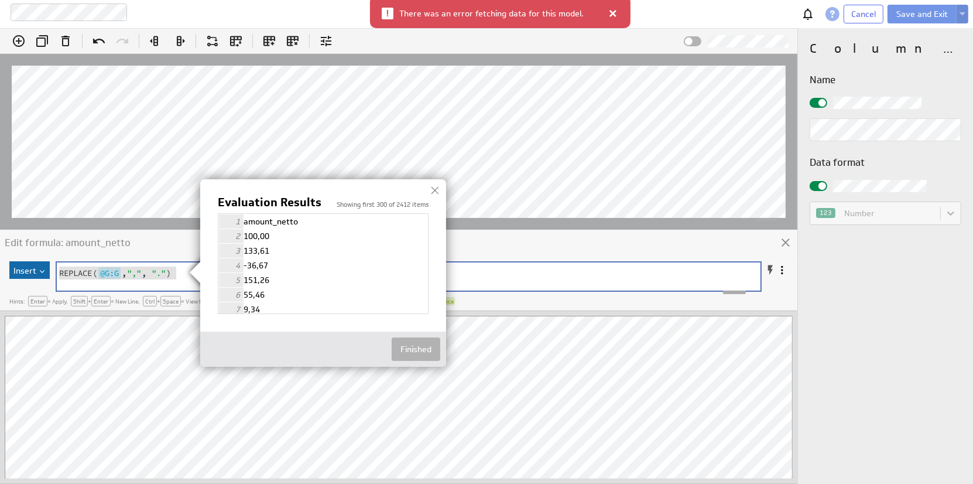
click at [433, 191] on div at bounding box center [435, 191] width 18 height 18
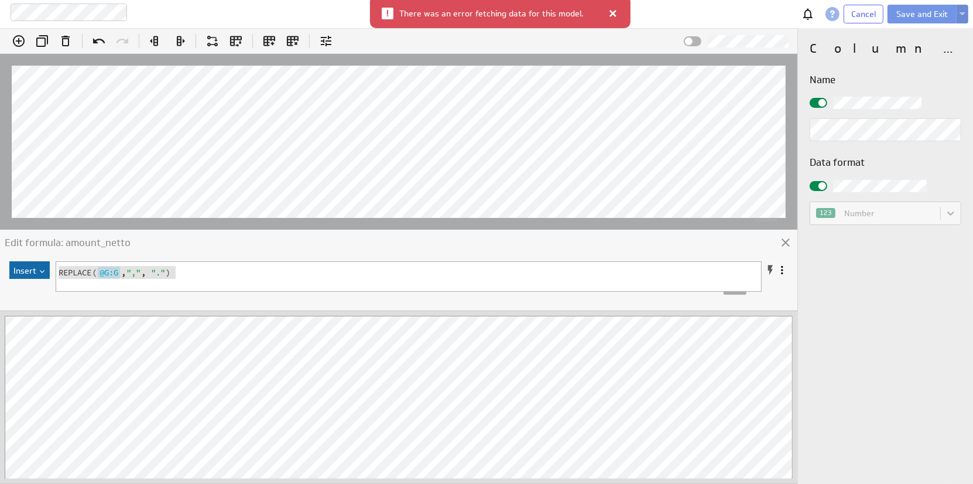
click at [779, 271] on span at bounding box center [782, 270] width 12 height 12
click at [752, 248] on div "Edit formula: amount_netto" at bounding box center [398, 244] width 797 height 29
click at [768, 266] on span at bounding box center [771, 270] width 12 height 12
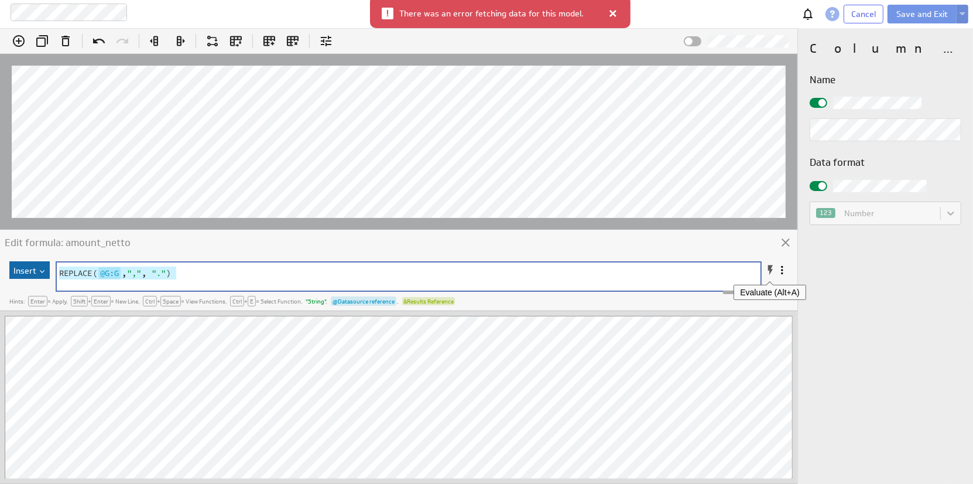
click at [768, 266] on span at bounding box center [771, 270] width 12 height 12
click at [771, 271] on span at bounding box center [771, 270] width 12 height 12
click at [827, 282] on div "Column properties Name Data format 123 Number" at bounding box center [885, 256] width 175 height 456
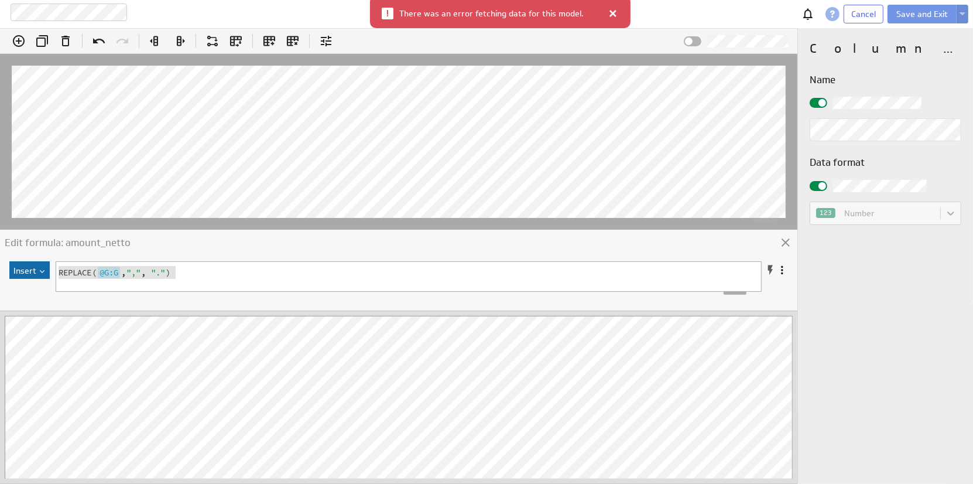
click at [396, 250] on div "Edit formula: amount_netto" at bounding box center [398, 244] width 797 height 29
click at [279, 280] on div "x @G:G REPLACE ( @G:G , "," , "." )" at bounding box center [417, 285] width 723 height 47
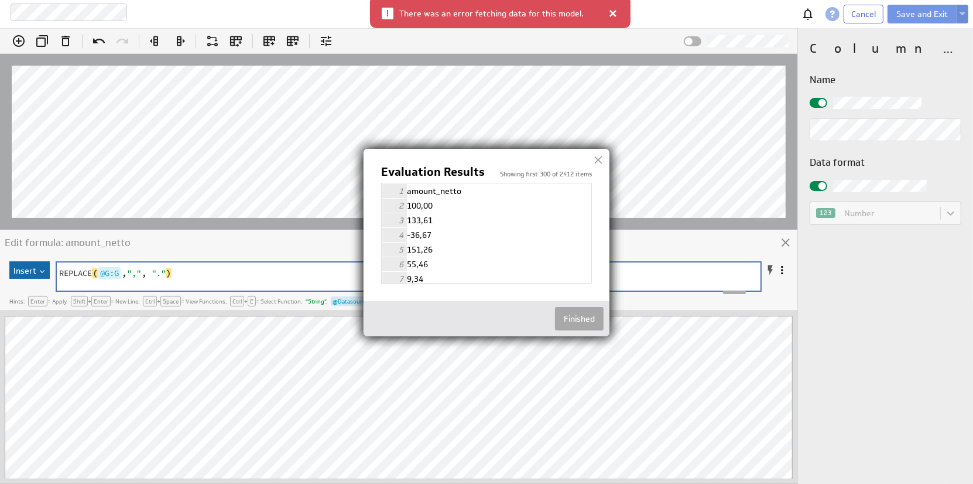
click at [576, 320] on button "Finished" at bounding box center [579, 318] width 49 height 23
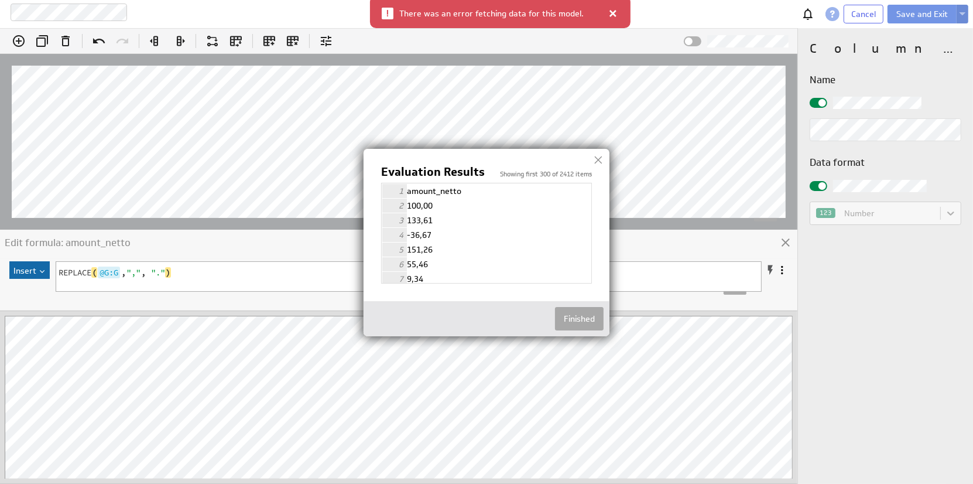
click at [569, 319] on button "Finished" at bounding box center [579, 318] width 49 height 23
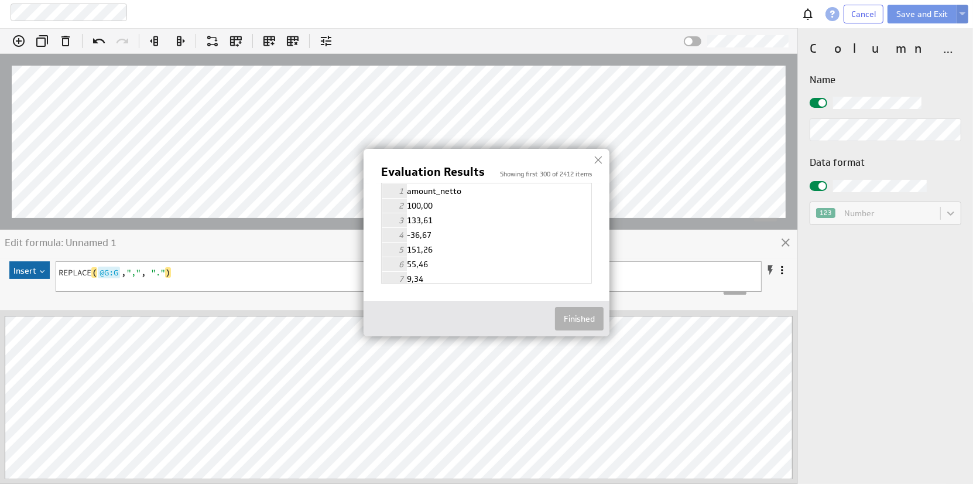
click at [601, 161] on div at bounding box center [599, 160] width 18 height 18
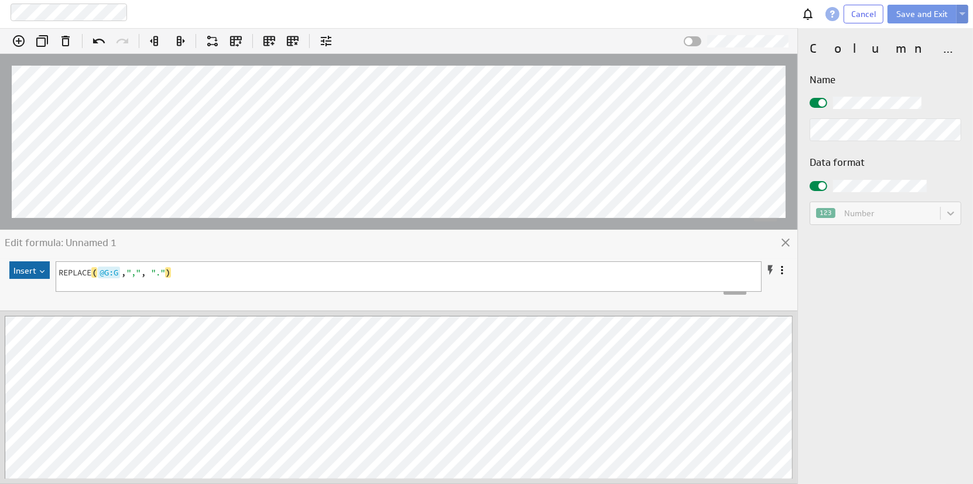
click at [410, 248] on div "Edit formula: Unnamed 1" at bounding box center [398, 244] width 797 height 29
click at [451, 243] on div "Edit formula: Unnamed 1" at bounding box center [398, 244] width 797 height 29
click at [867, 13] on span "Cancel" at bounding box center [863, 14] width 25 height 11
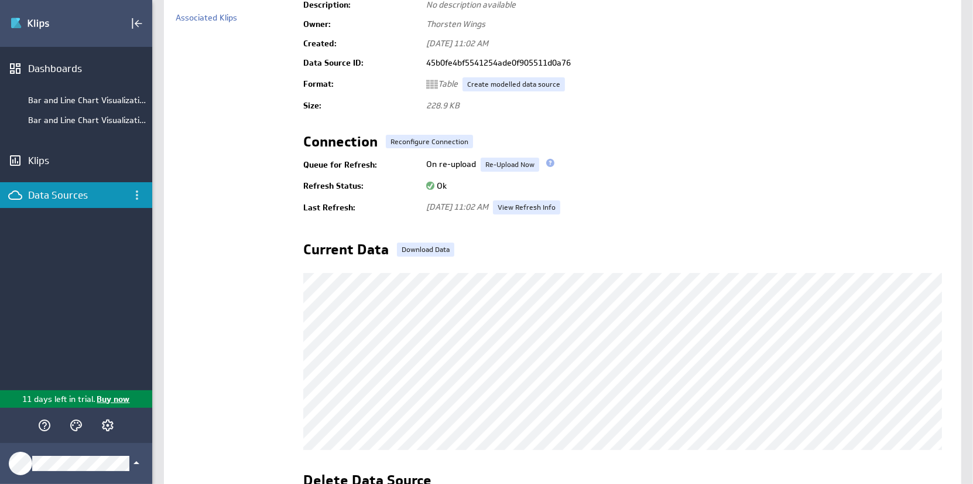
scroll to position [234, 0]
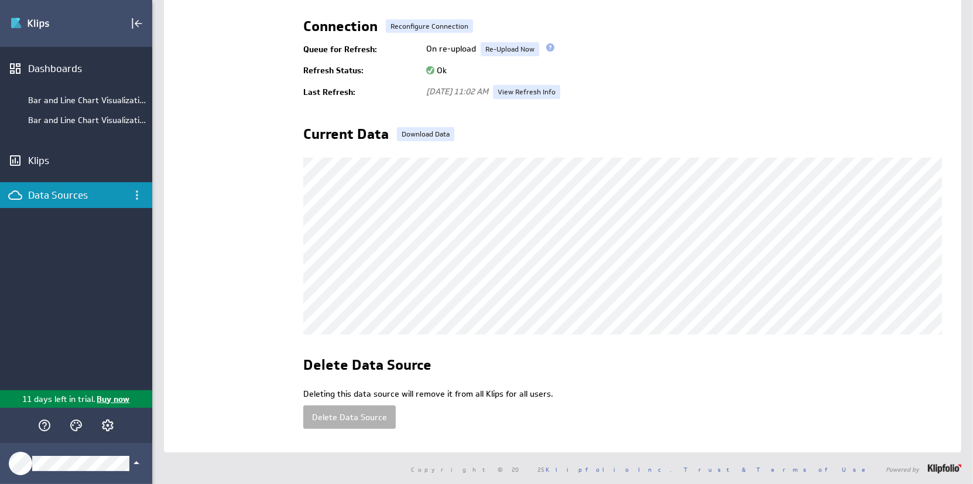
click at [53, 201] on div "Data Sources" at bounding box center [76, 195] width 96 height 13
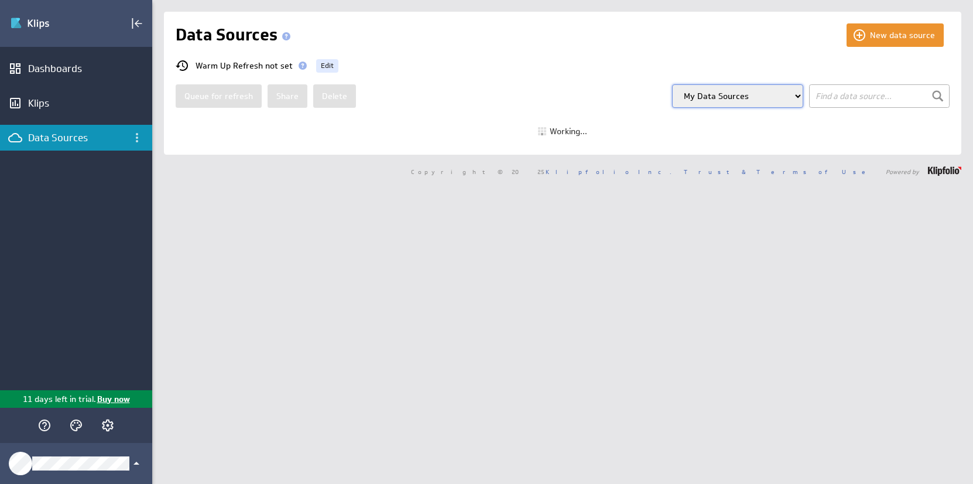
select select "my"
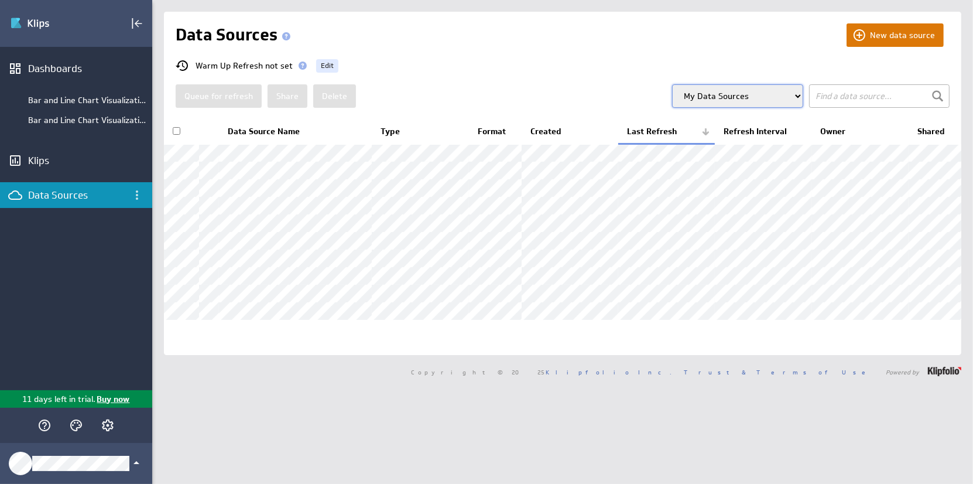
click at [891, 30] on button "New data source" at bounding box center [895, 34] width 97 height 23
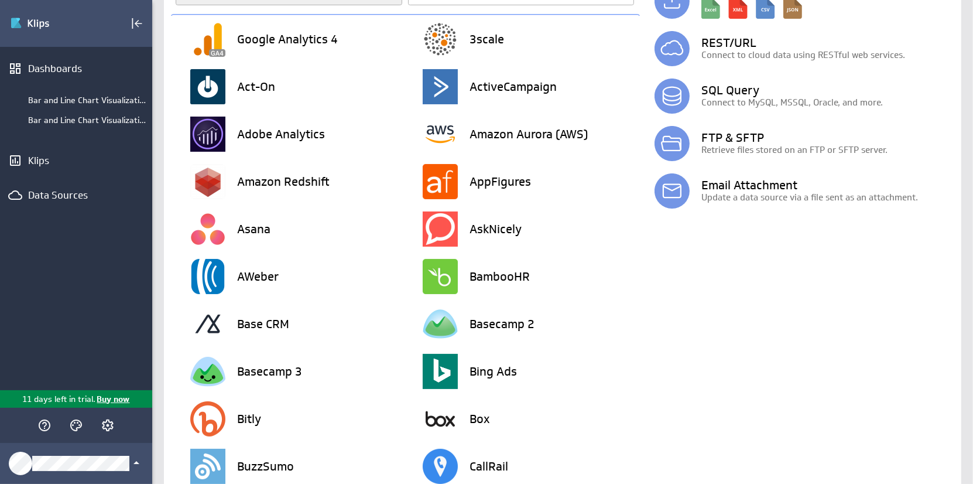
scroll to position [59, 0]
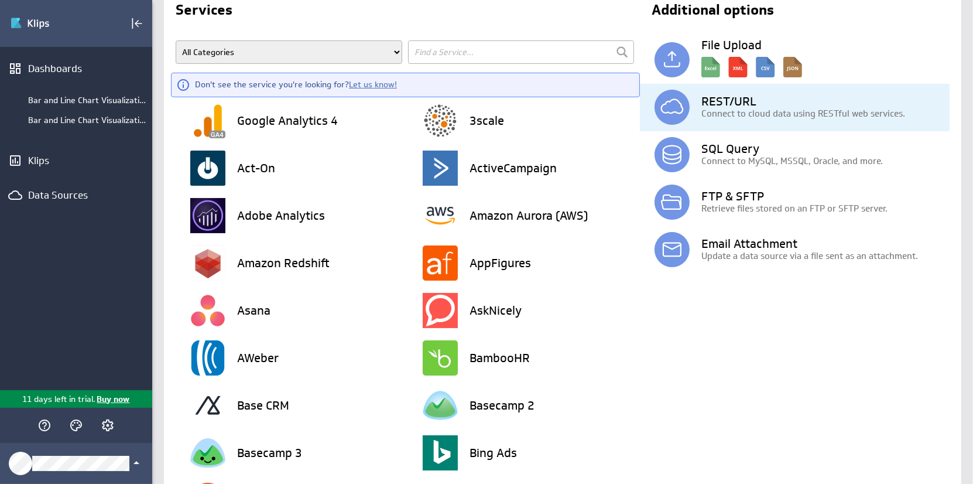
click at [738, 112] on p "Connect to cloud data using RESTful web services." at bounding box center [825, 113] width 248 height 12
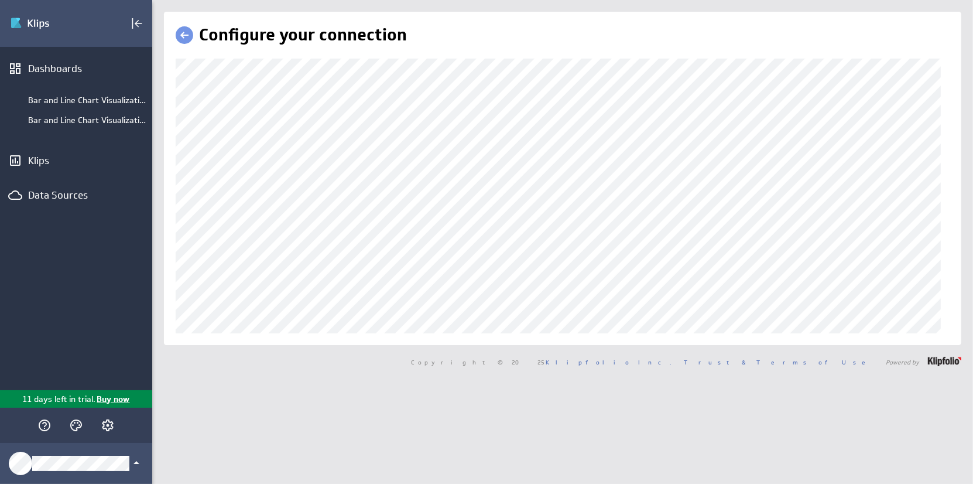
click at [182, 37] on link at bounding box center [185, 35] width 18 height 18
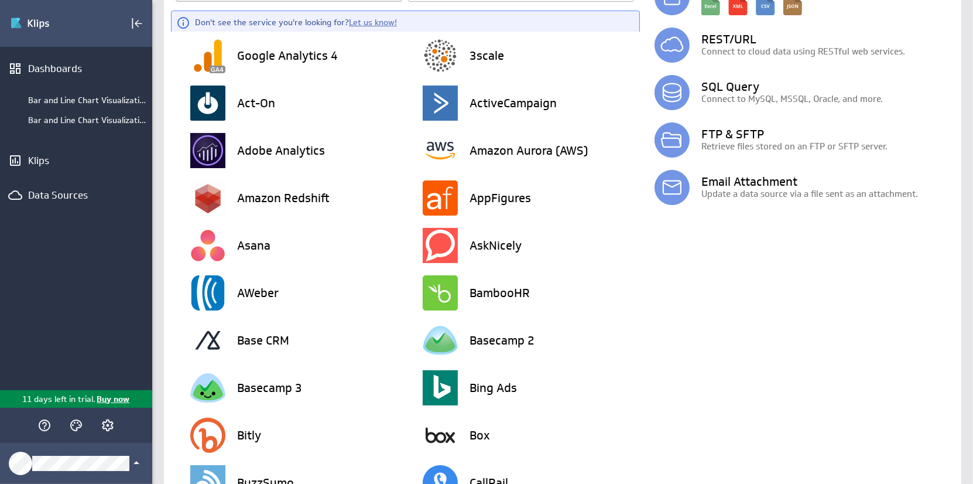
scroll to position [4, 0]
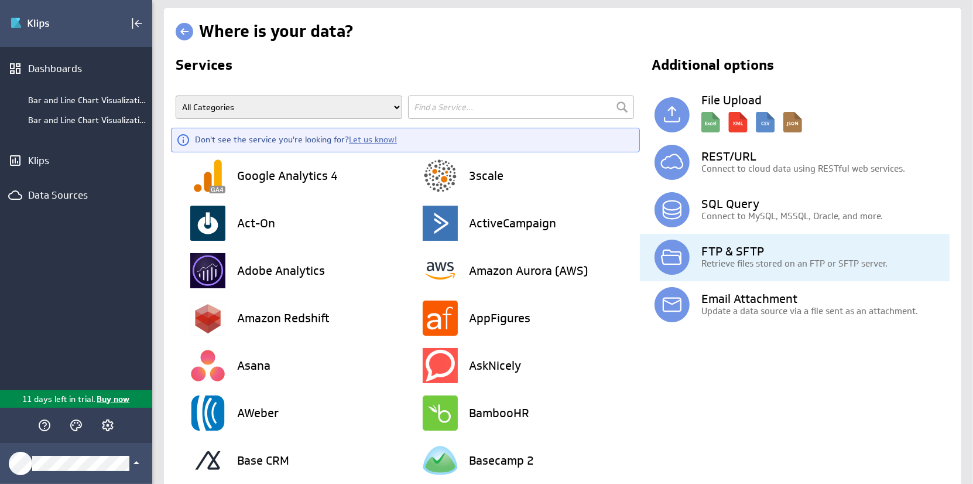
click at [757, 251] on h3 "FTP & SFTP" at bounding box center [825, 251] width 248 height 12
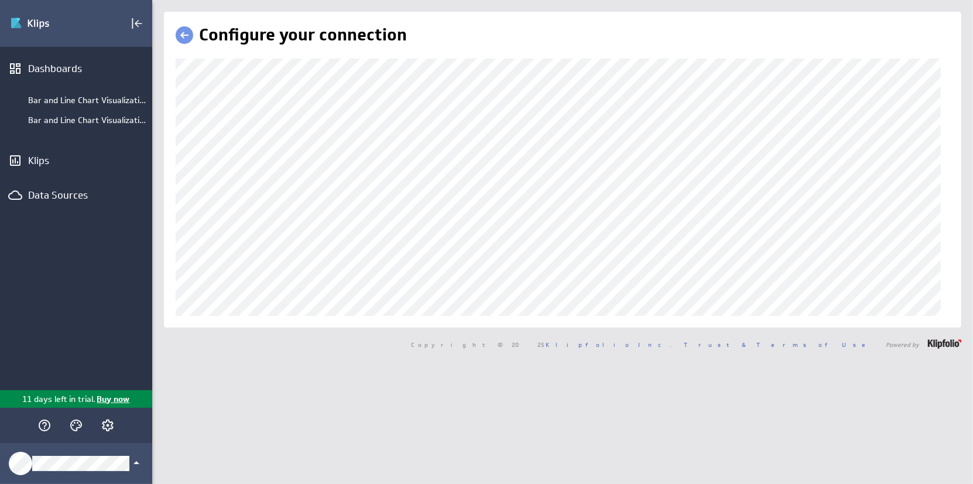
click at [186, 33] on link at bounding box center [185, 35] width 18 height 18
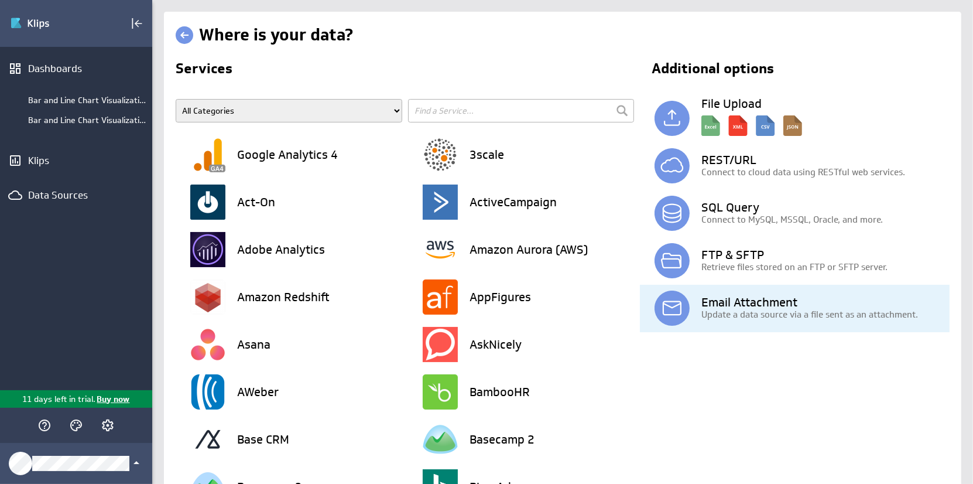
click at [782, 297] on h3 "Email Attachment" at bounding box center [825, 302] width 248 height 12
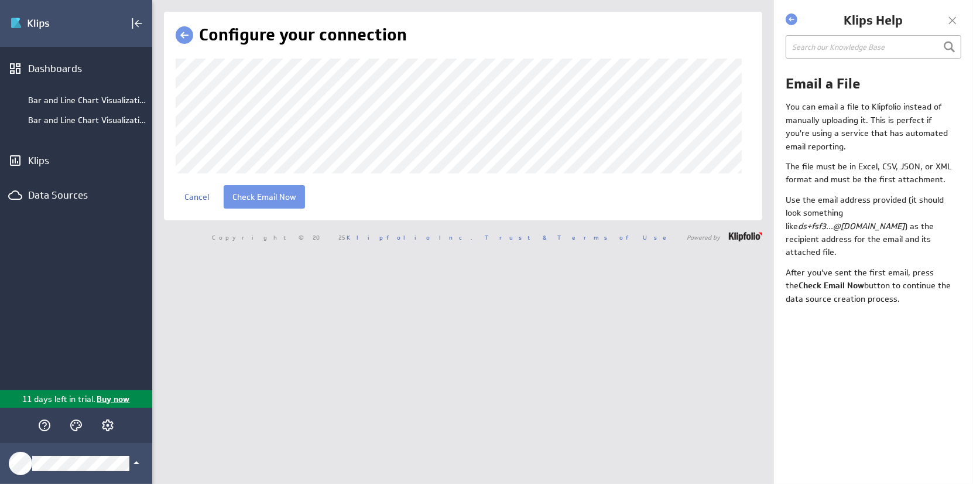
click at [951, 18] on div at bounding box center [953, 21] width 18 height 18
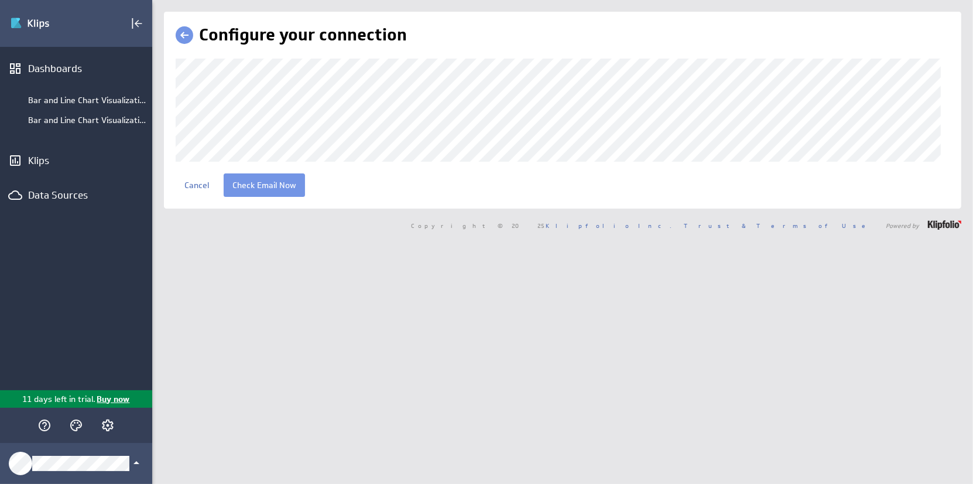
click at [187, 35] on link at bounding box center [185, 35] width 18 height 18
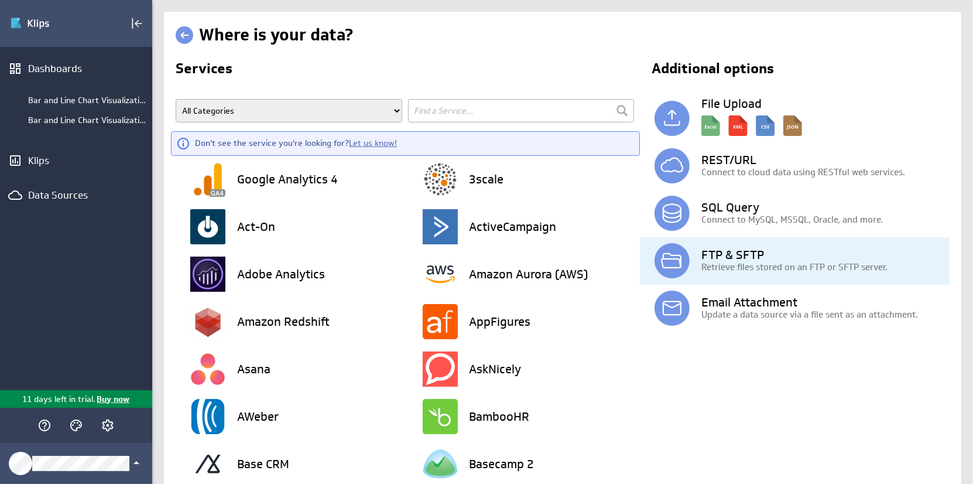
click at [748, 269] on p "Retrieve files stored on an FTP or SFTP server." at bounding box center [825, 267] width 248 height 12
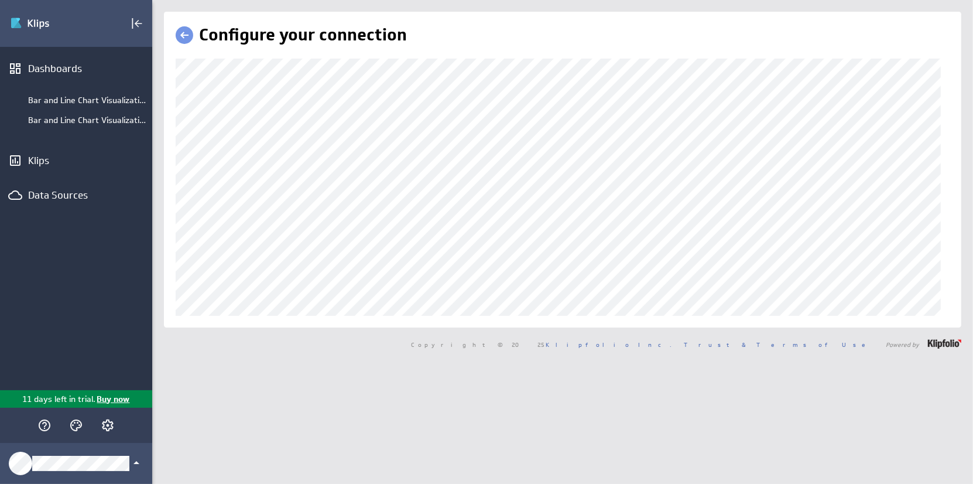
click at [183, 39] on link at bounding box center [185, 35] width 18 height 18
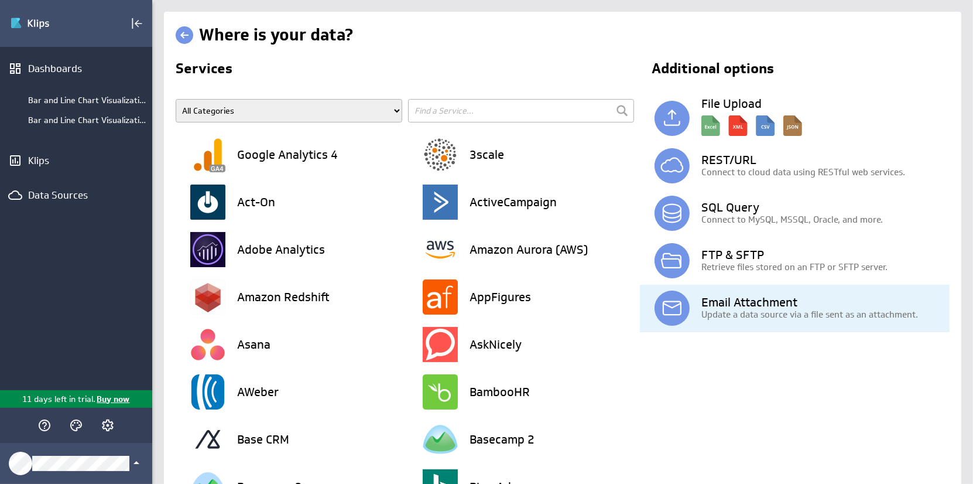
click at [744, 297] on h3 "Email Attachment" at bounding box center [825, 302] width 248 height 12
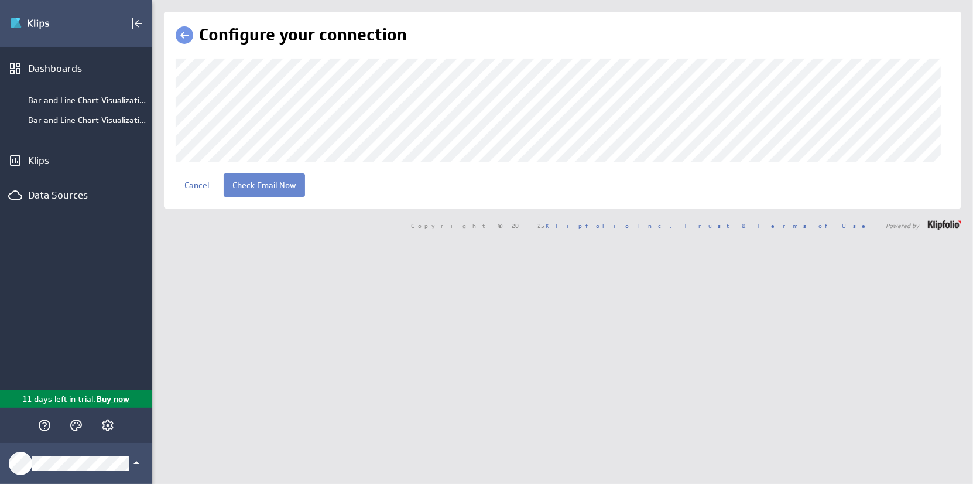
click at [278, 197] on input "Check Email Now" at bounding box center [264, 184] width 81 height 23
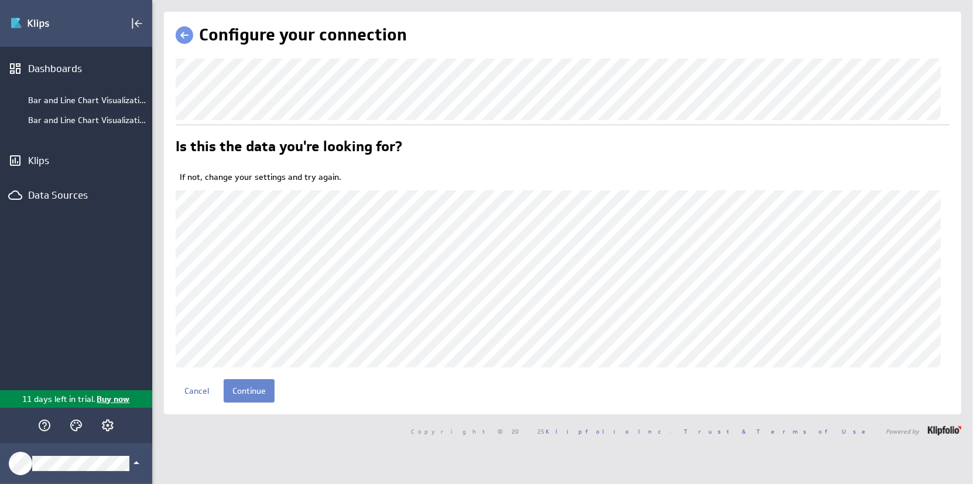
click at [249, 402] on input "Continue" at bounding box center [249, 390] width 51 height 23
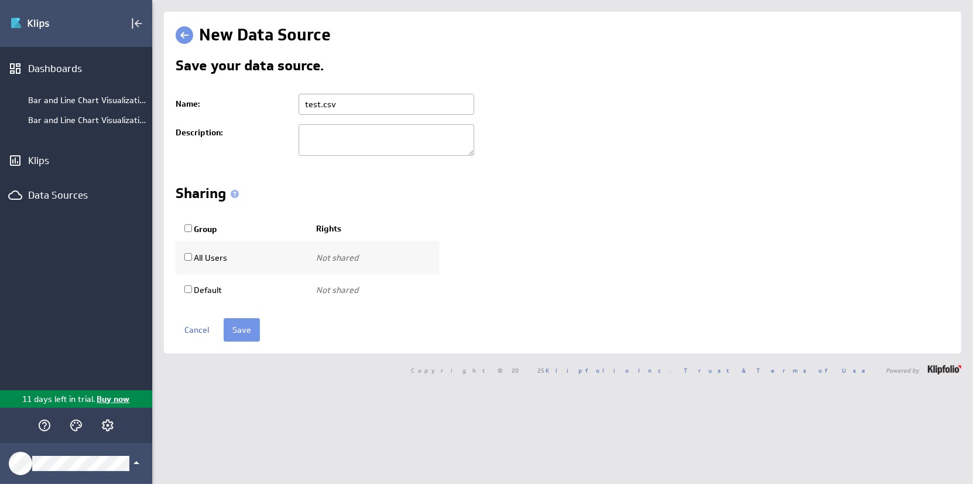
click at [360, 102] on input "test.csv" at bounding box center [387, 104] width 176 height 21
drag, startPoint x: 399, startPoint y: 102, endPoint x: 259, endPoint y: 107, distance: 140.0
click at [259, 107] on tr "Name: test.csv" at bounding box center [563, 104] width 774 height 30
type input "Test CRM Mailimport"
click at [382, 322] on div "Cancel Save" at bounding box center [563, 329] width 774 height 23
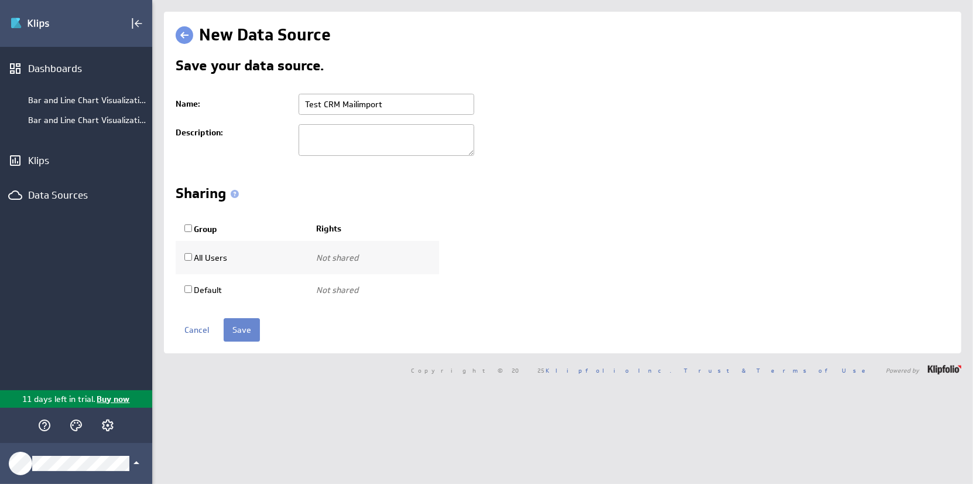
click at [241, 331] on input "Save" at bounding box center [242, 329] width 36 height 23
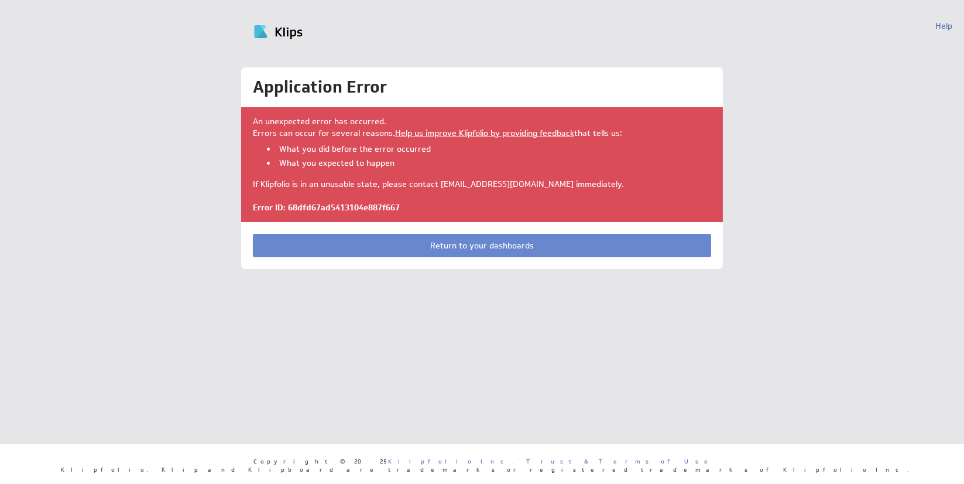
click at [484, 246] on link "Return to your dashboards" at bounding box center [482, 245] width 459 height 23
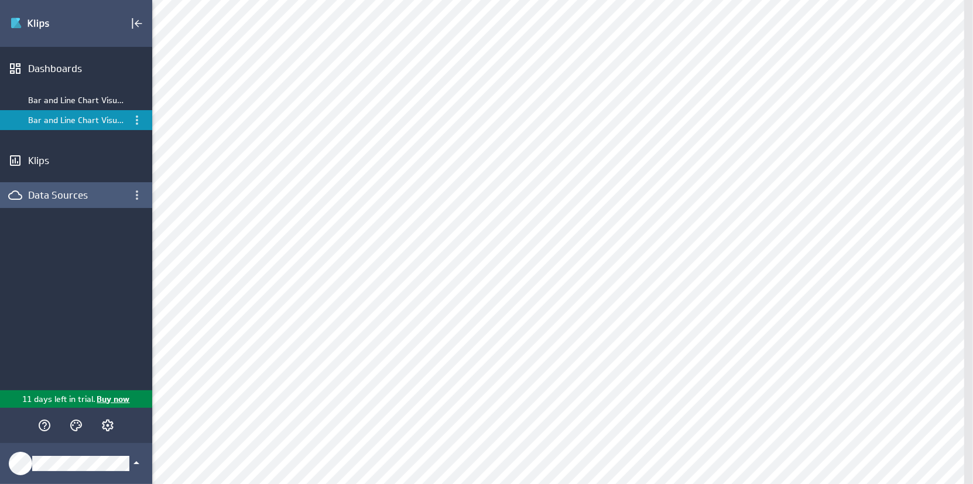
click at [61, 196] on div "Data Sources" at bounding box center [76, 195] width 96 height 13
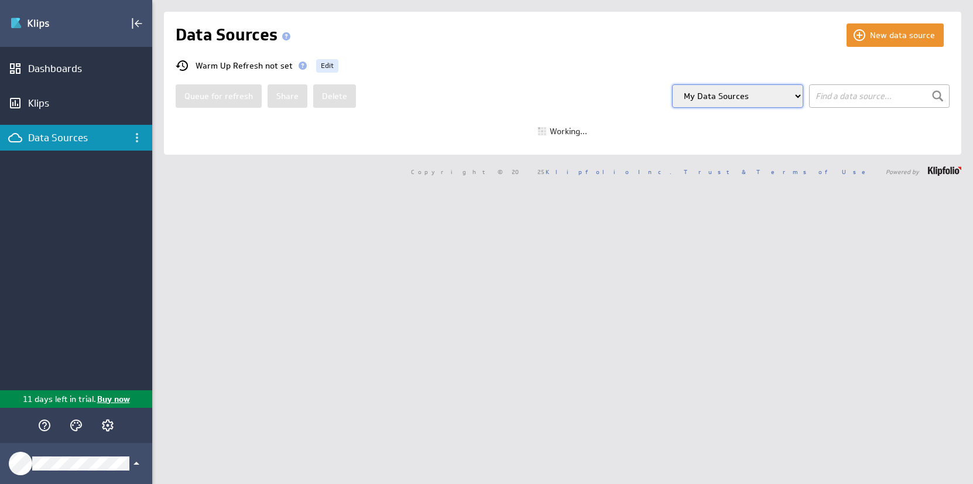
select select "my"
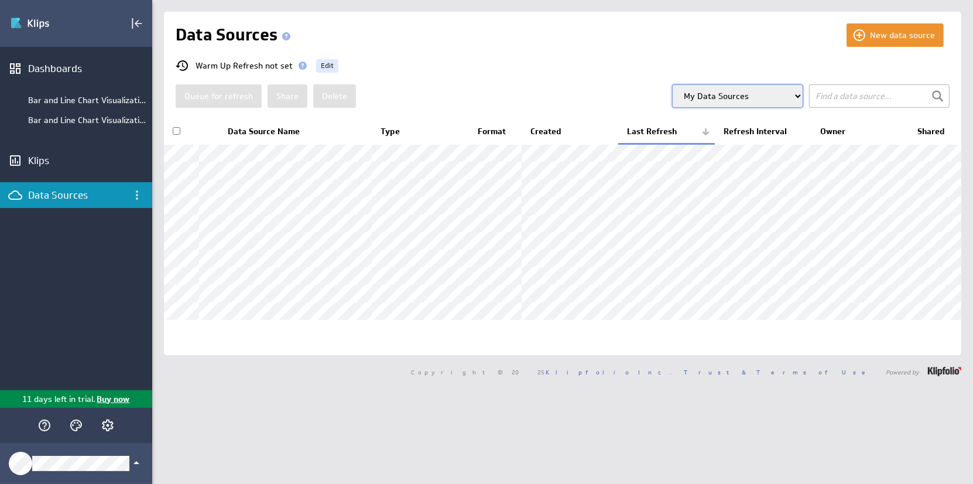
click at [486, 47] on div "New data source Data Sources Warm Up Refresh not set Edit Queue for refresh Sha…" at bounding box center [562, 183] width 797 height 343
click at [751, 91] on select "All Data Sources My Data Sources All Modelled Data Sources My Modelled Data Sou…" at bounding box center [737, 95] width 131 height 23
click at [624, 69] on div "Warm Up Refresh not set Edit" at bounding box center [569, 66] width 786 height 14
click at [452, 97] on div "Queue for refresh Share Delete All Data Sources My Data Sources All Modelled Da…" at bounding box center [563, 95] width 774 height 23
click at [477, 105] on div "Queue for refresh Share Delete All Data Sources My Data Sources All Modelled Da…" at bounding box center [563, 95] width 774 height 23
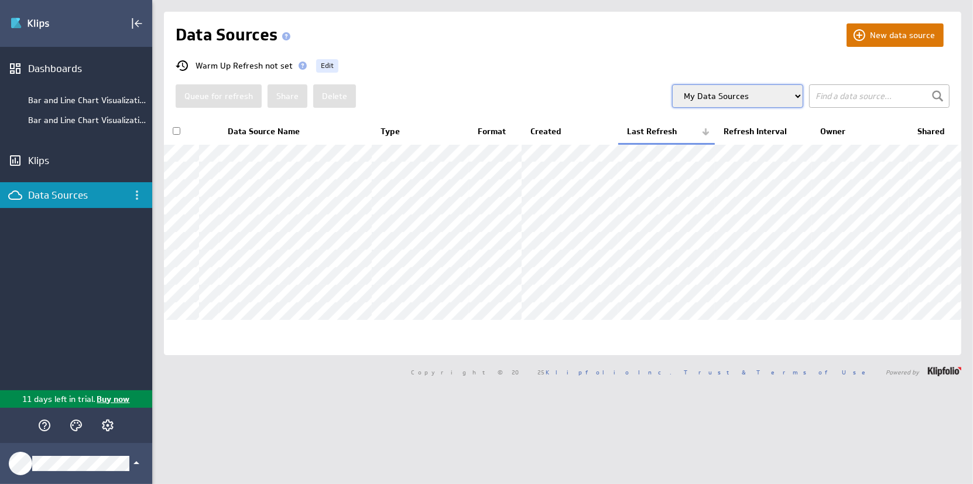
click at [876, 36] on button "New data source" at bounding box center [895, 34] width 97 height 23
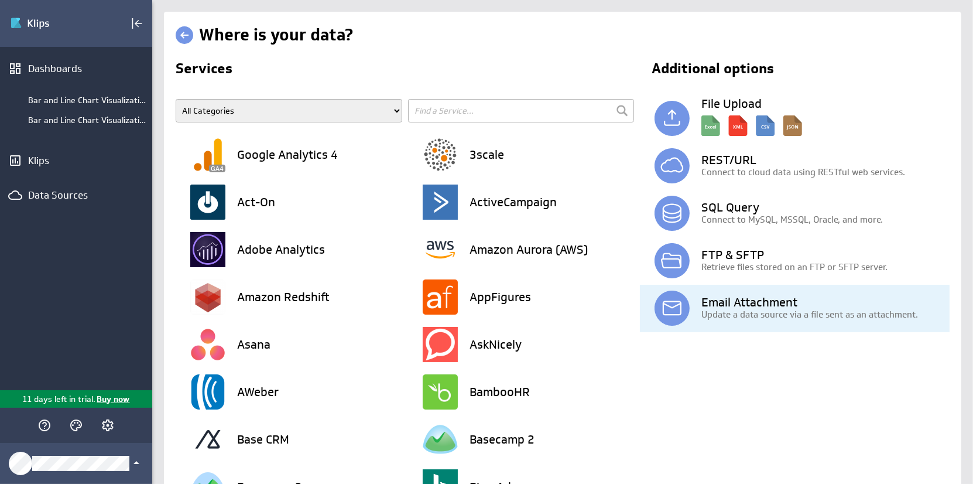
click at [740, 304] on h3 "Email Attachment" at bounding box center [825, 302] width 248 height 12
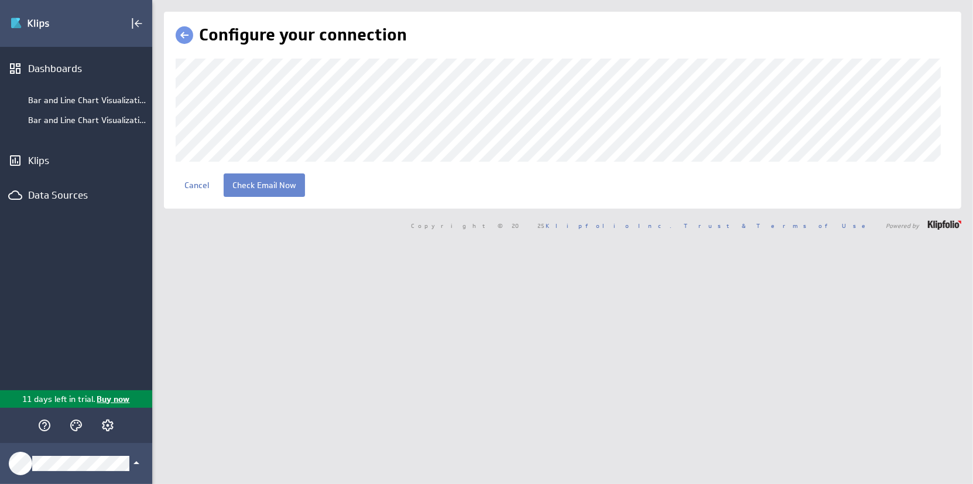
click at [263, 197] on input "Check Email Now" at bounding box center [264, 184] width 81 height 23
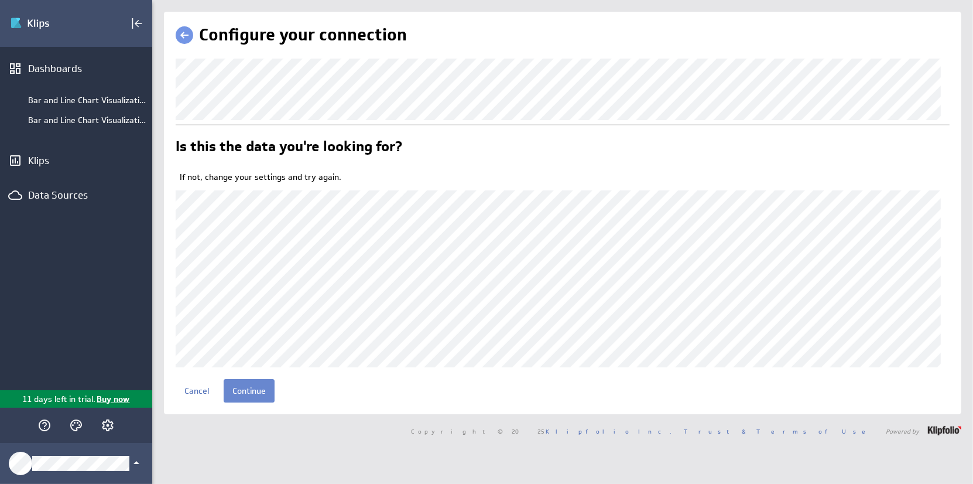
click at [263, 402] on input "Continue" at bounding box center [249, 390] width 51 height 23
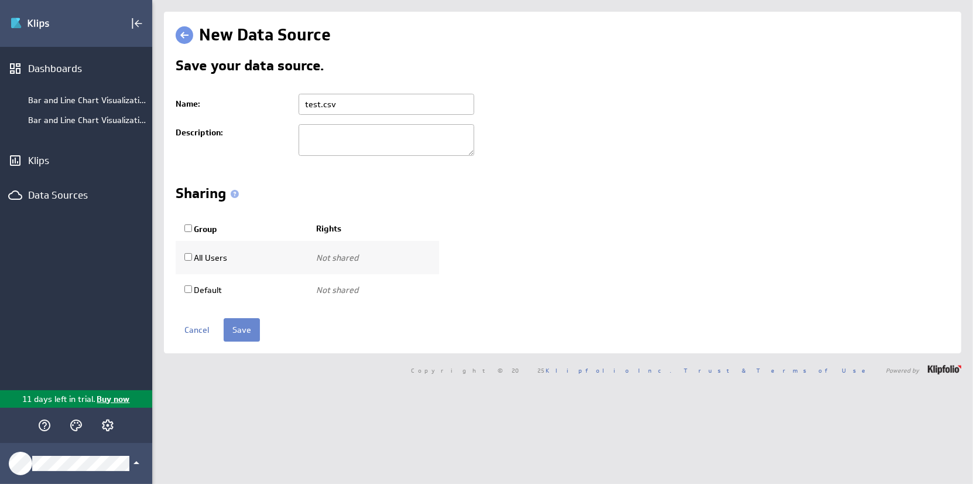
click at [237, 331] on input "Save" at bounding box center [242, 329] width 36 height 23
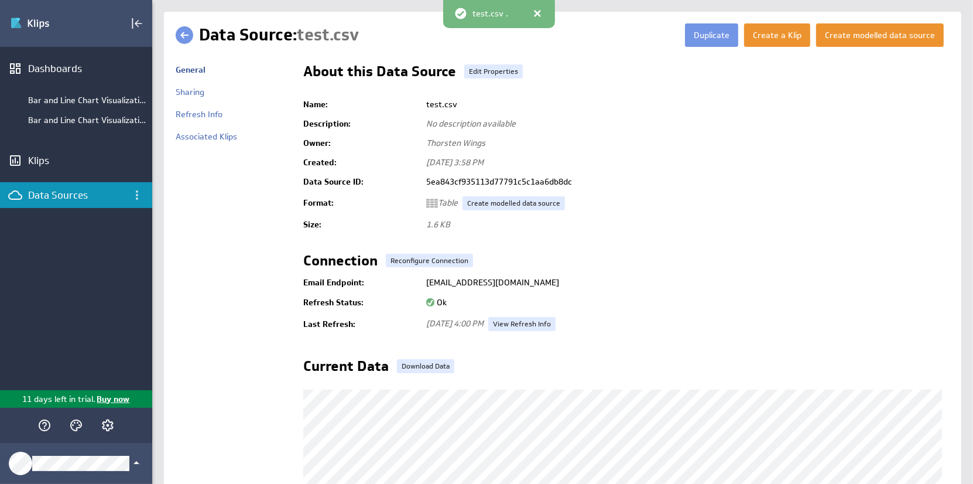
click at [340, 35] on span "test.csv" at bounding box center [328, 35] width 62 height 22
drag, startPoint x: 302, startPoint y: 36, endPoint x: 351, endPoint y: 32, distance: 49.3
click at [336, 34] on span "test.csv" at bounding box center [328, 35] width 62 height 22
click at [365, 31] on div "Data Source: test.csv" at bounding box center [442, 34] width 486 height 23
drag, startPoint x: 436, startPoint y: 103, endPoint x: 461, endPoint y: 104, distance: 25.2
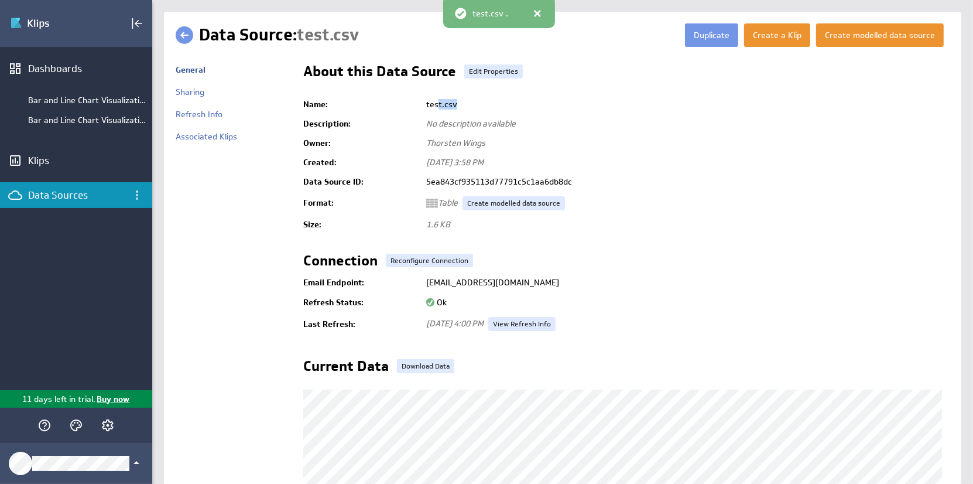
click at [461, 104] on td "test.csv" at bounding box center [684, 104] width 529 height 19
click at [461, 103] on td "test.csv" at bounding box center [684, 104] width 529 height 19
click at [333, 39] on span "test.csv" at bounding box center [328, 35] width 62 height 22
click at [478, 74] on link "Edit Properties" at bounding box center [493, 71] width 59 height 14
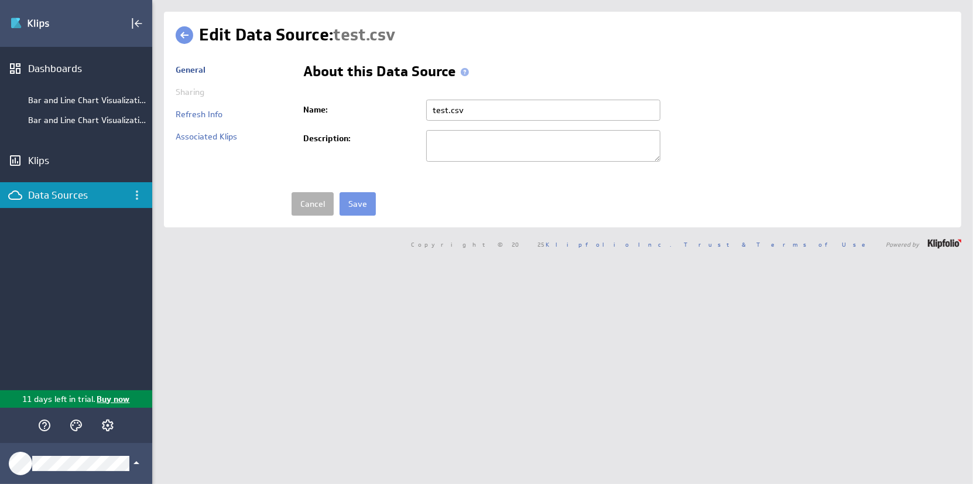
drag, startPoint x: 478, startPoint y: 104, endPoint x: 421, endPoint y: 103, distance: 56.8
click at [421, 103] on td "test.csv" at bounding box center [684, 110] width 529 height 30
type input "Test CRM Transaktionen Mailimport"
click at [362, 203] on input "Save" at bounding box center [358, 203] width 36 height 23
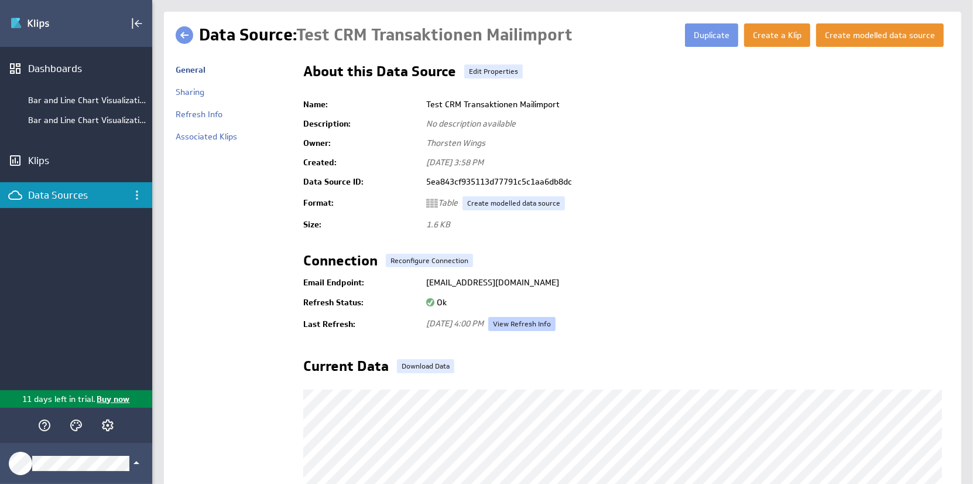
click at [531, 320] on link "View Refresh Info" at bounding box center [521, 324] width 67 height 14
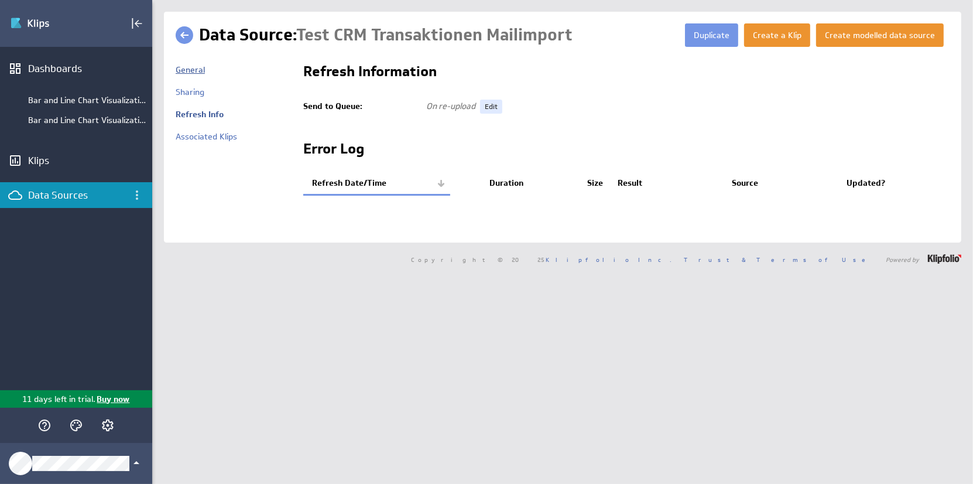
click at [190, 71] on link "General" at bounding box center [190, 69] width 29 height 11
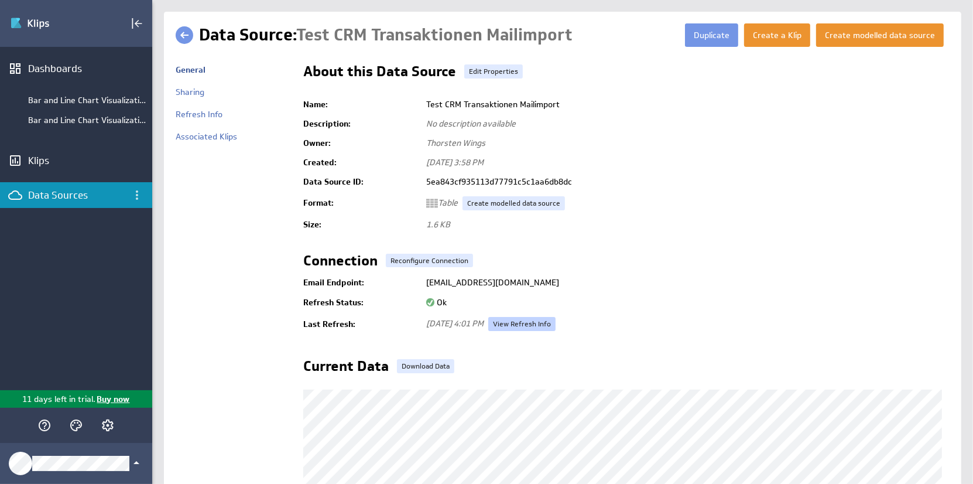
click at [529, 319] on link "View Refresh Info" at bounding box center [521, 324] width 67 height 14
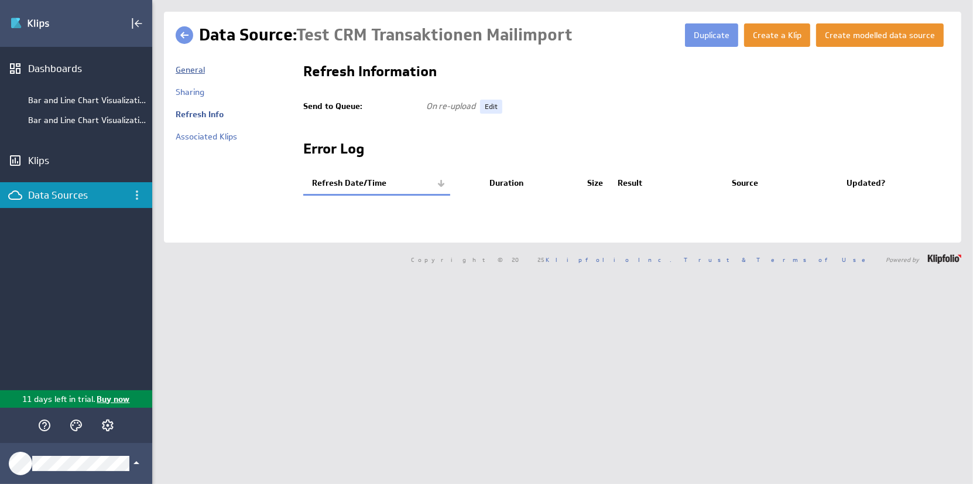
click at [196, 71] on link "General" at bounding box center [190, 69] width 29 height 11
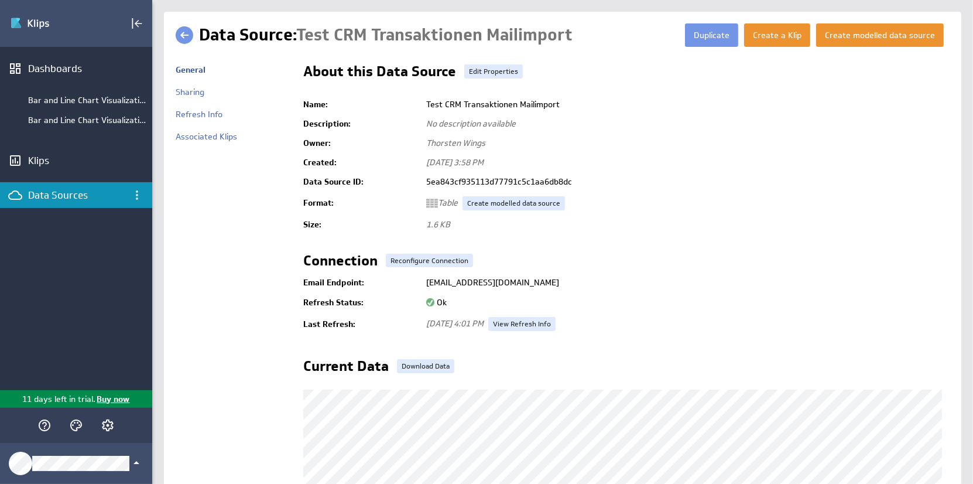
click at [672, 168] on td "[DATE] 3:58 PM" at bounding box center [684, 162] width 529 height 19
click at [184, 36] on link at bounding box center [185, 35] width 18 height 18
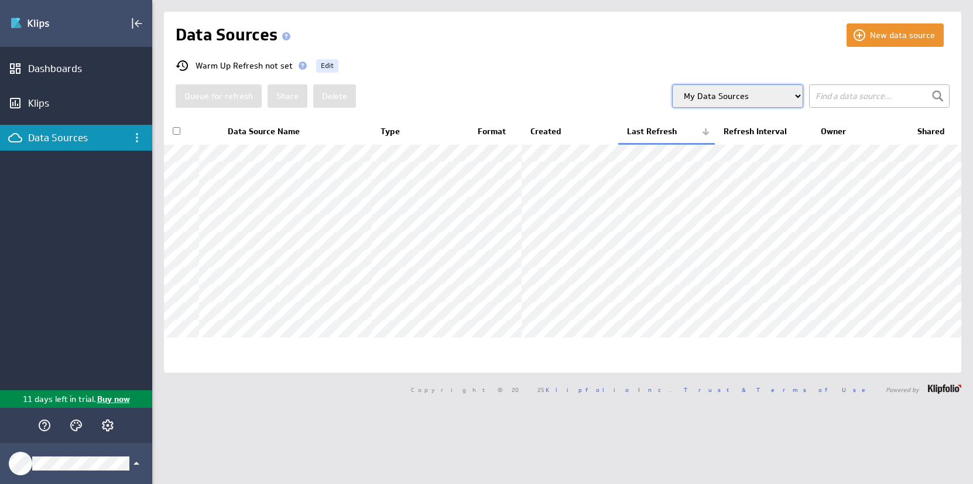
select select "my"
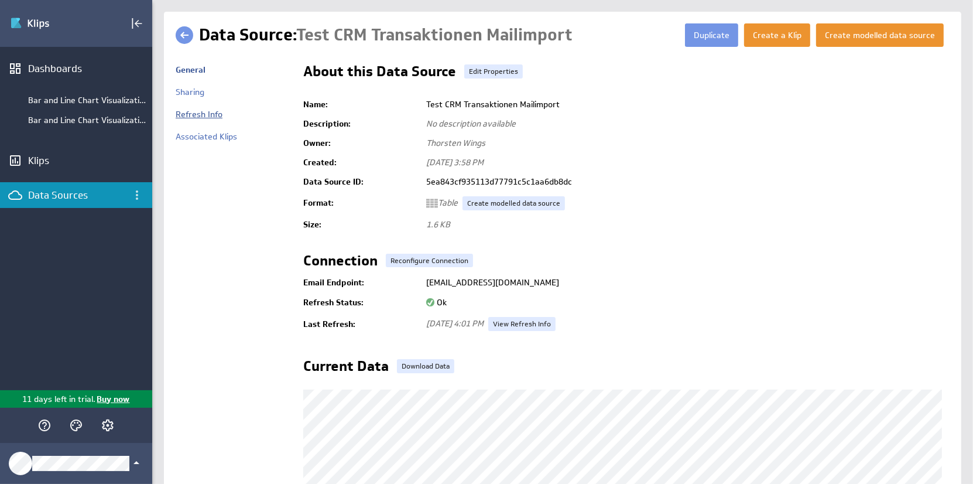
click at [198, 115] on link "Refresh Info" at bounding box center [199, 114] width 47 height 11
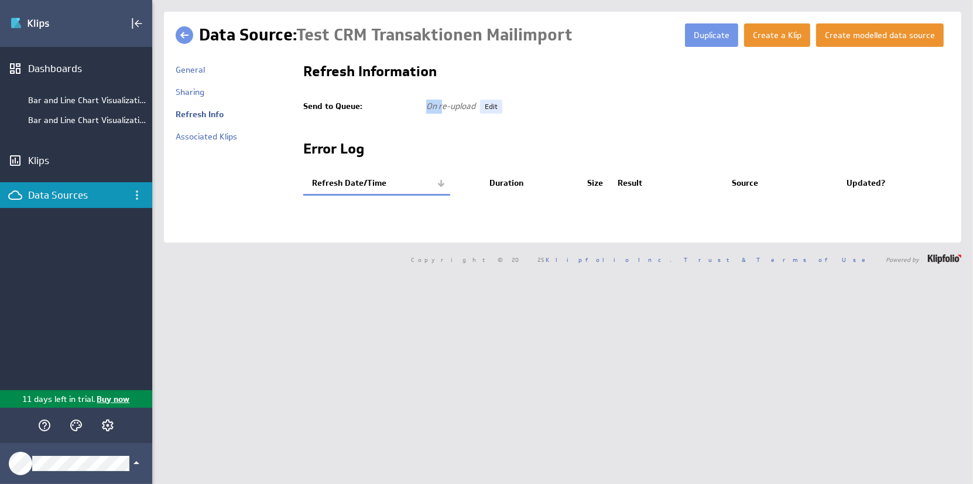
drag, startPoint x: 426, startPoint y: 105, endPoint x: 444, endPoint y: 106, distance: 17.6
click at [441, 106] on span "On re-upload" at bounding box center [450, 106] width 49 height 11
click at [444, 106] on span "On re-upload" at bounding box center [450, 106] width 49 height 11
click at [489, 105] on link "Edit" at bounding box center [491, 107] width 22 height 14
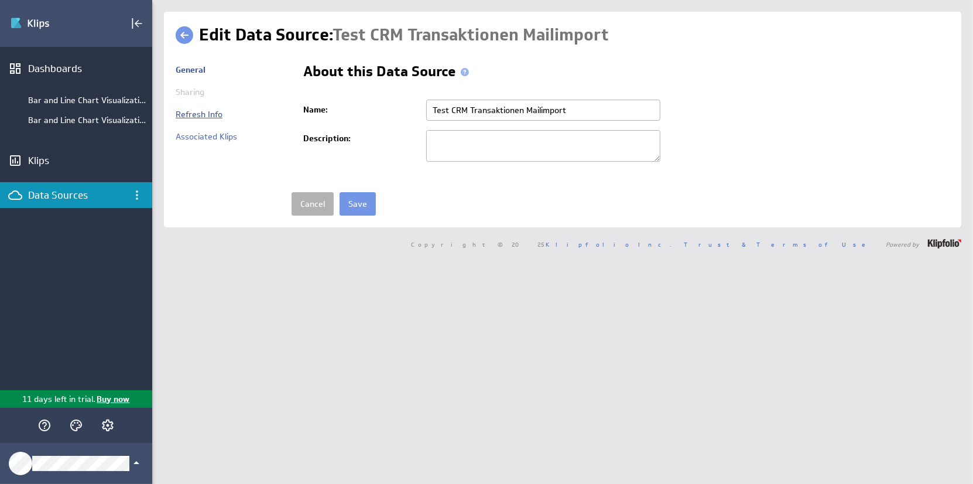
click at [198, 114] on link "Refresh Info" at bounding box center [199, 114] width 47 height 11
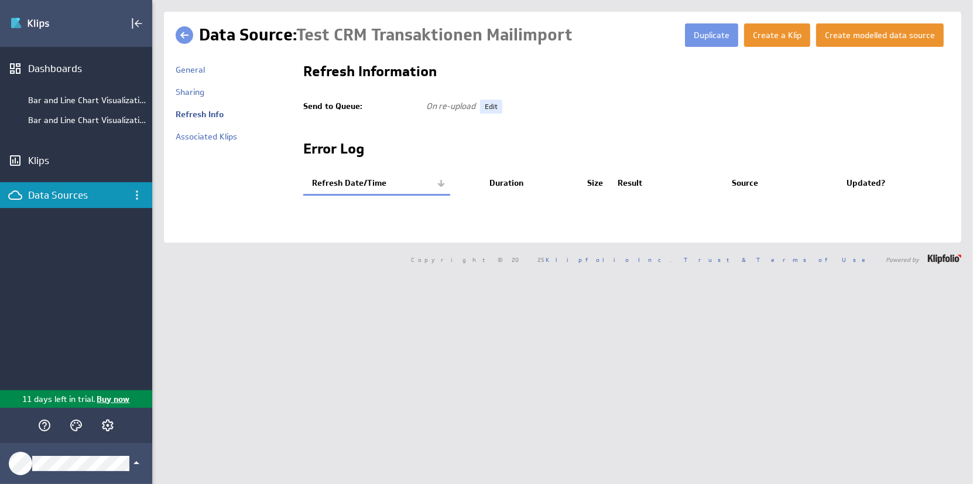
click at [508, 206] on div at bounding box center [626, 207] width 646 height 23
click at [211, 138] on link "Associated Klips" at bounding box center [206, 136] width 61 height 11
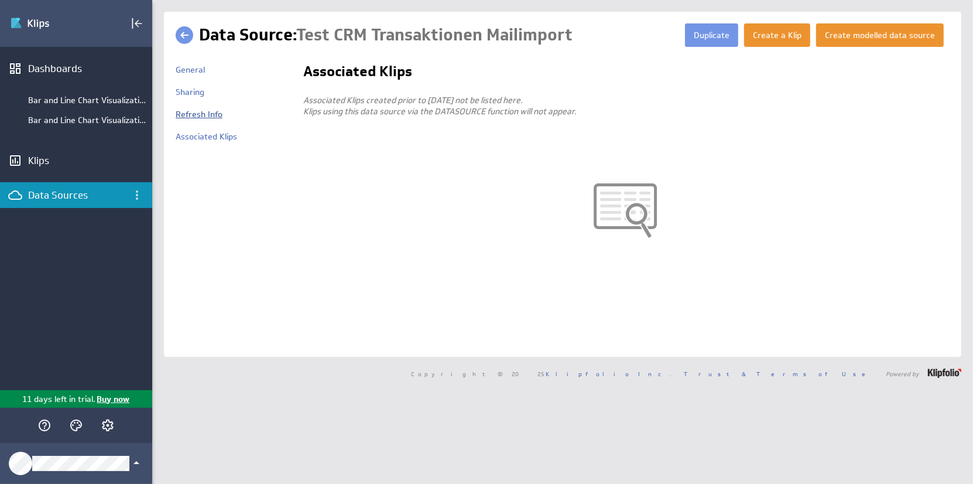
click at [201, 114] on link "Refresh Info" at bounding box center [199, 114] width 47 height 11
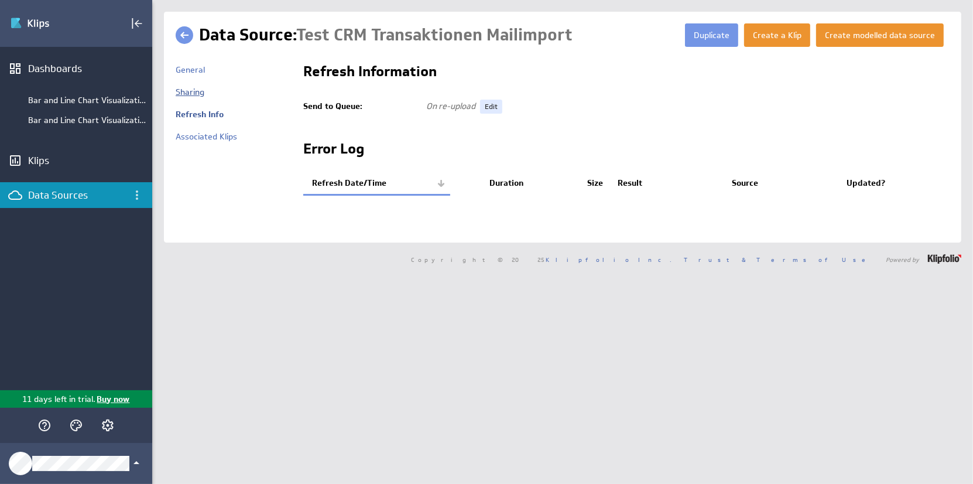
click at [193, 93] on link "Sharing" at bounding box center [190, 92] width 29 height 11
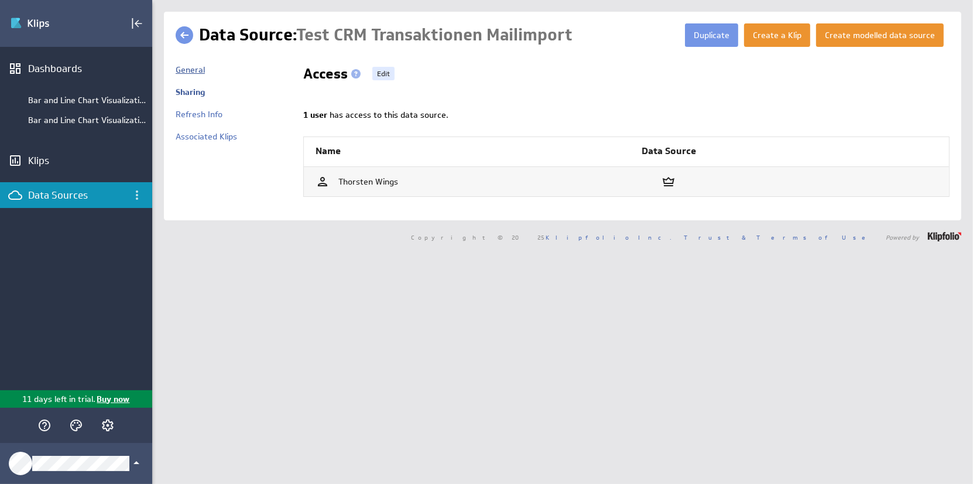
click at [192, 73] on link "General" at bounding box center [190, 69] width 29 height 11
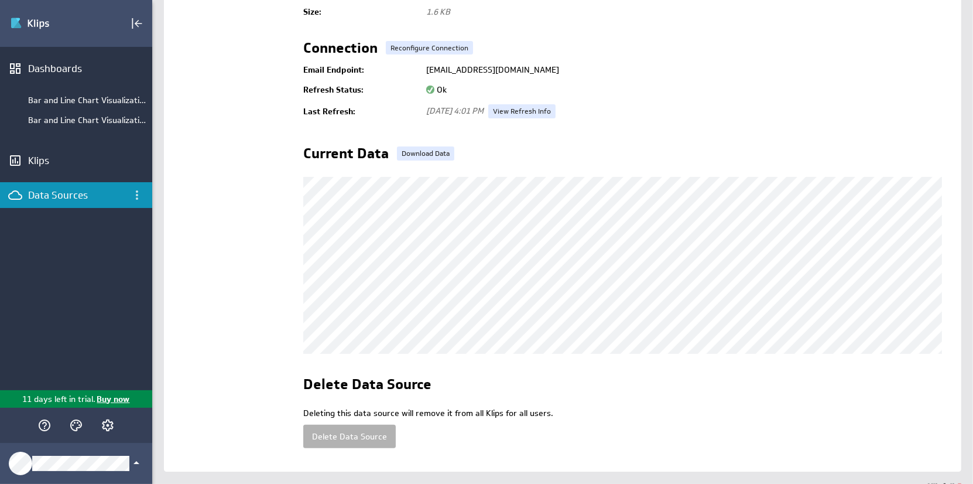
scroll to position [186, 0]
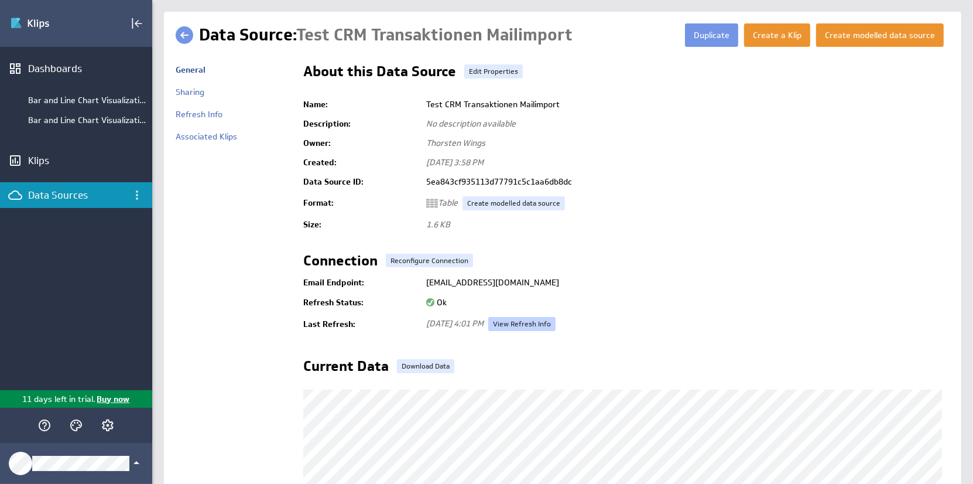
click at [535, 326] on link "View Refresh Info" at bounding box center [521, 324] width 67 height 14
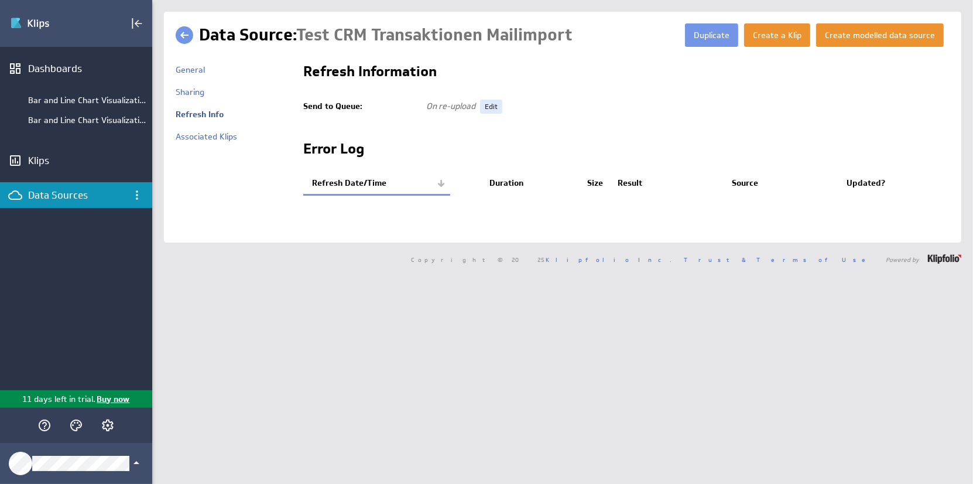
click at [529, 69] on div "Refresh Information" at bounding box center [626, 73] width 646 height 19
click at [184, 35] on link at bounding box center [185, 35] width 18 height 18
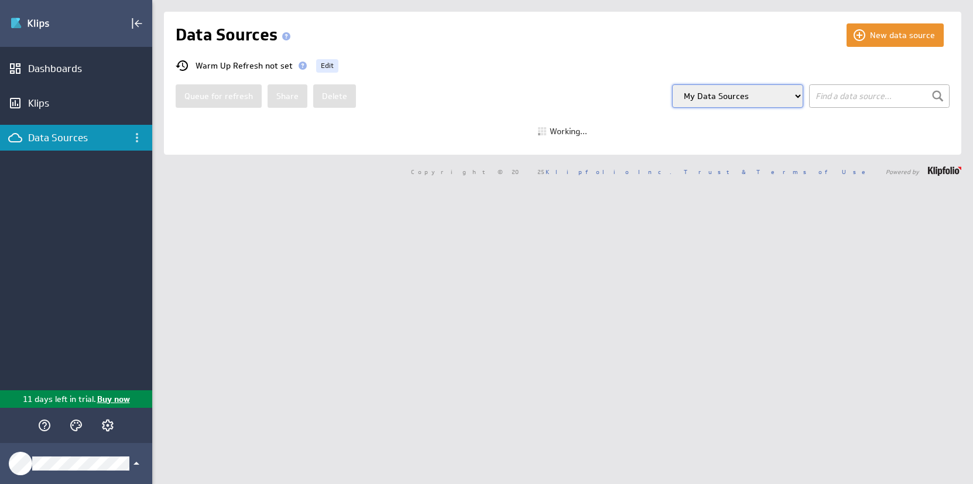
select select "my"
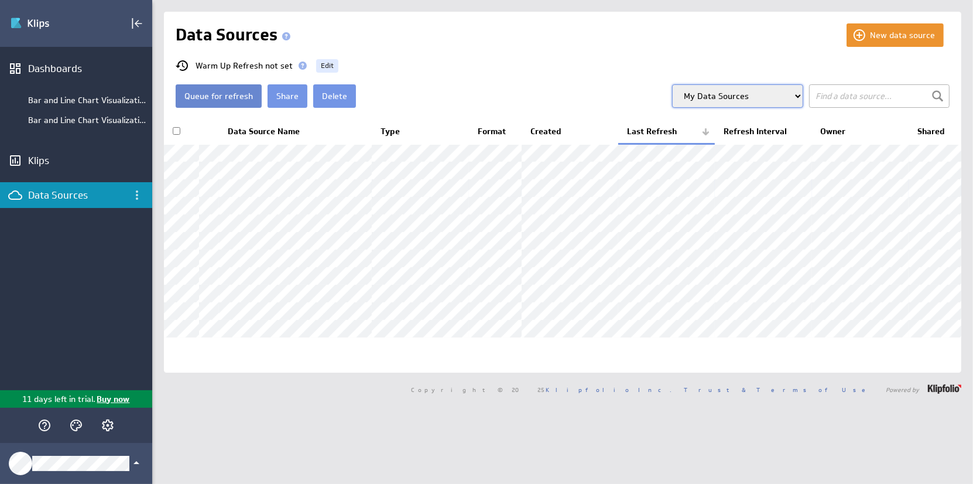
click at [225, 93] on button "Queue for refresh" at bounding box center [219, 95] width 86 height 23
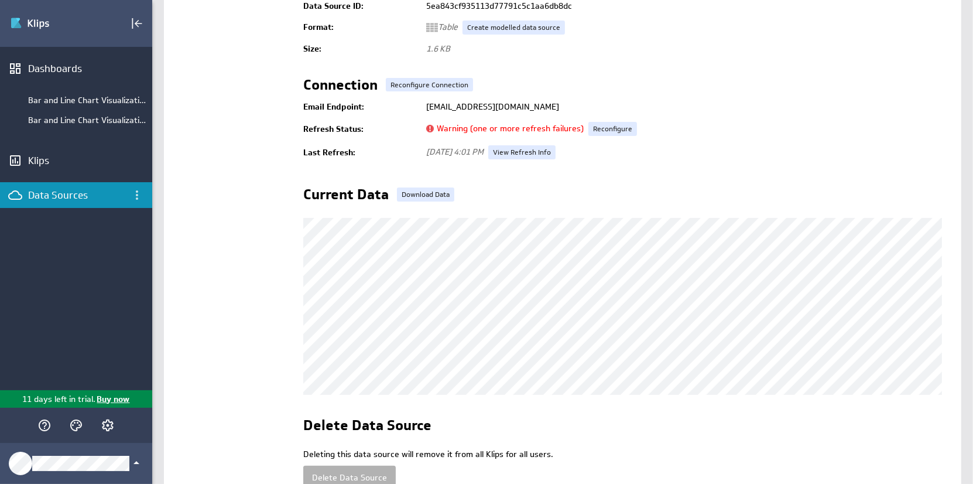
scroll to position [248, 0]
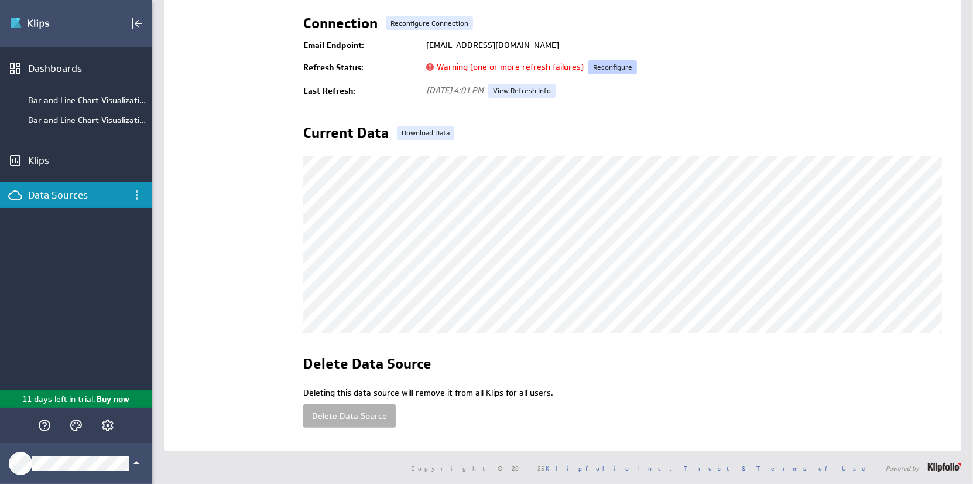
click at [612, 60] on link "Reconfigure" at bounding box center [612, 67] width 49 height 14
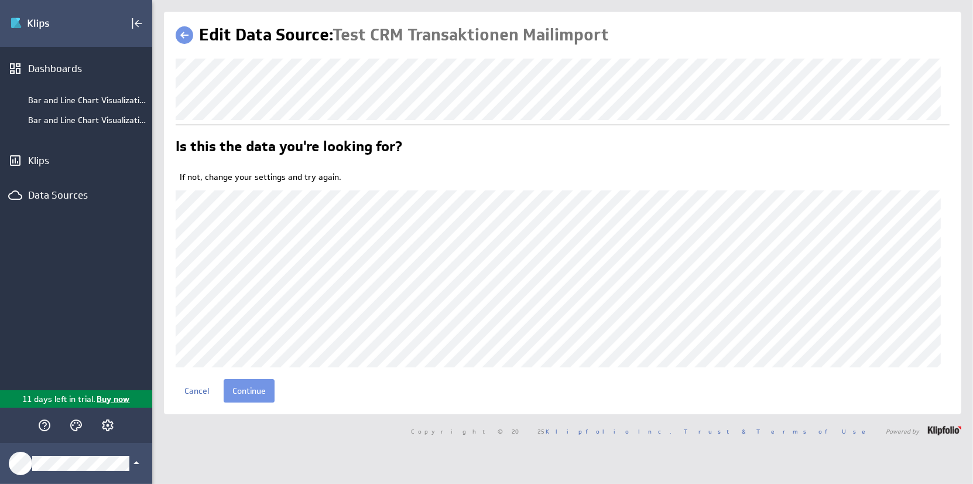
click at [185, 35] on link at bounding box center [185, 35] width 18 height 18
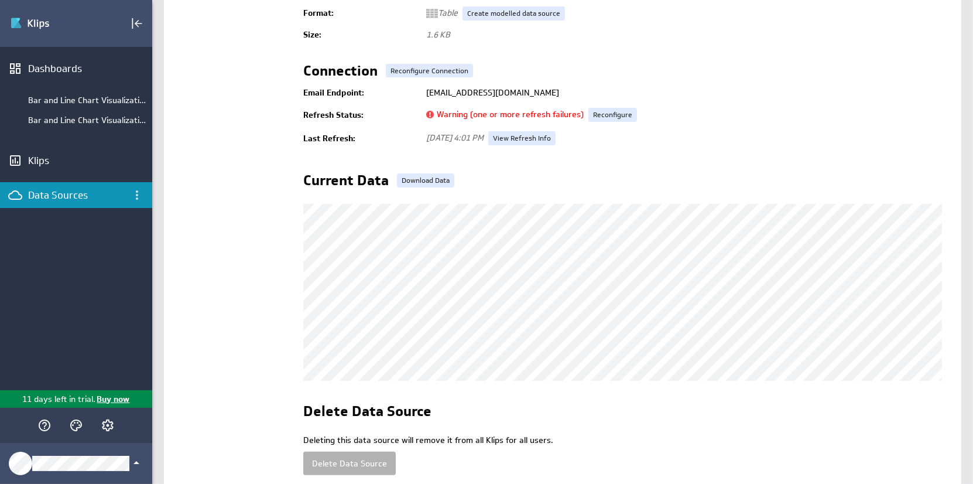
scroll to position [73, 0]
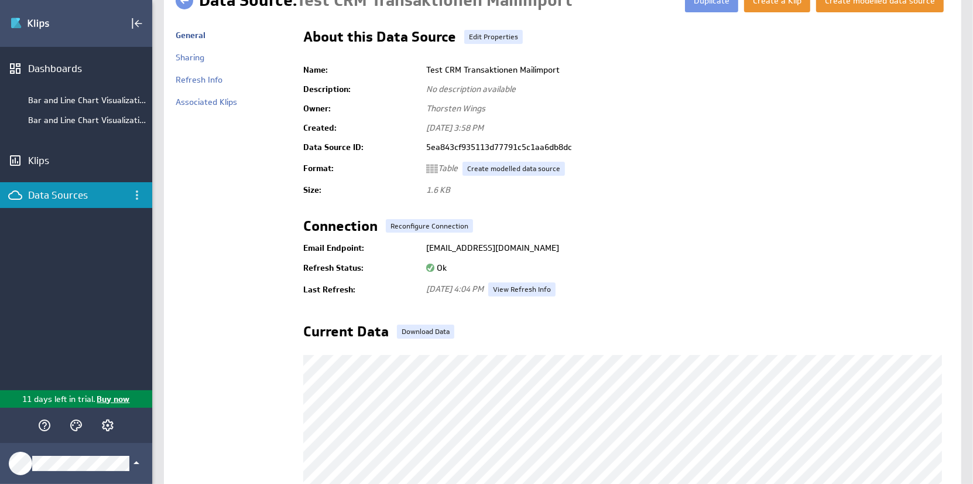
scroll to position [117, 0]
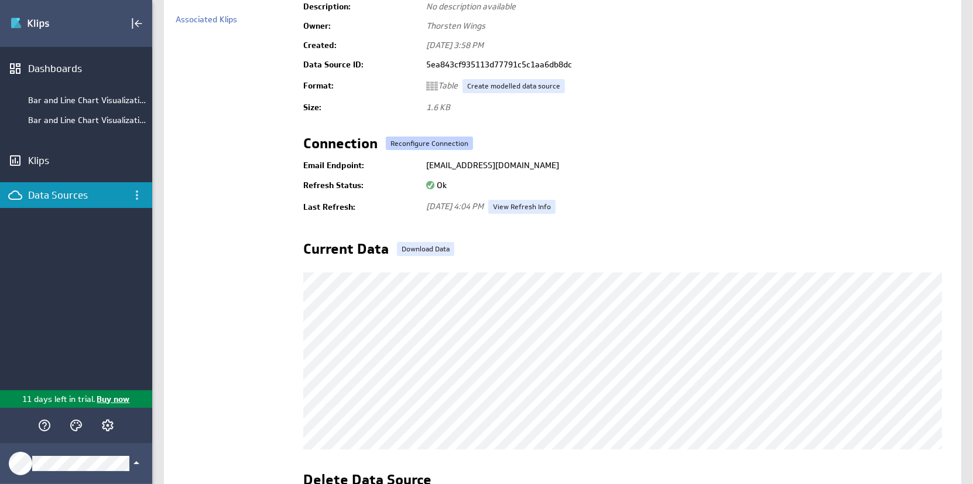
click at [431, 145] on link "Reconfigure Connection" at bounding box center [429, 143] width 87 height 14
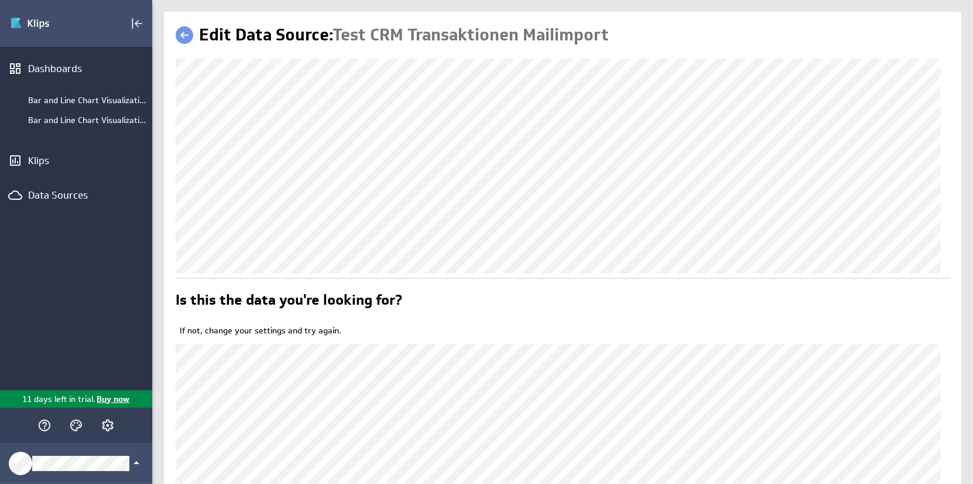
click at [182, 30] on link at bounding box center [185, 35] width 18 height 18
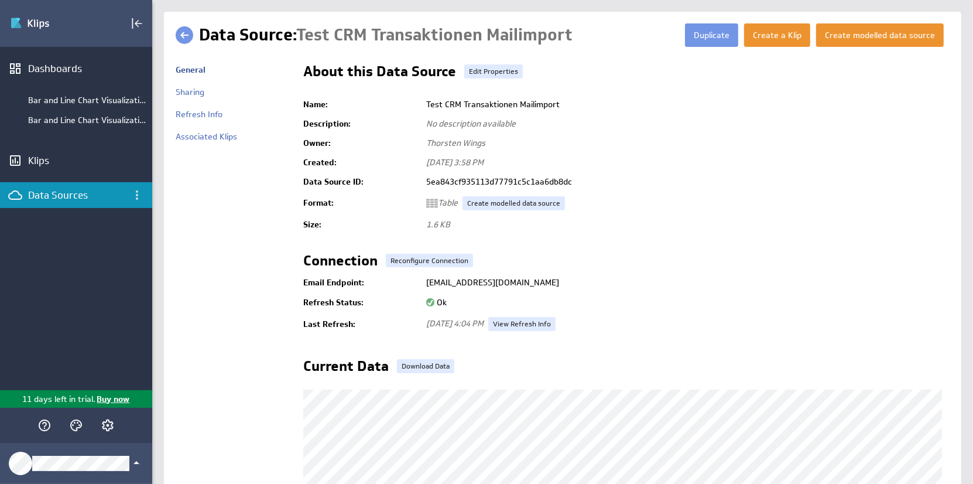
click at [182, 35] on link at bounding box center [185, 35] width 18 height 18
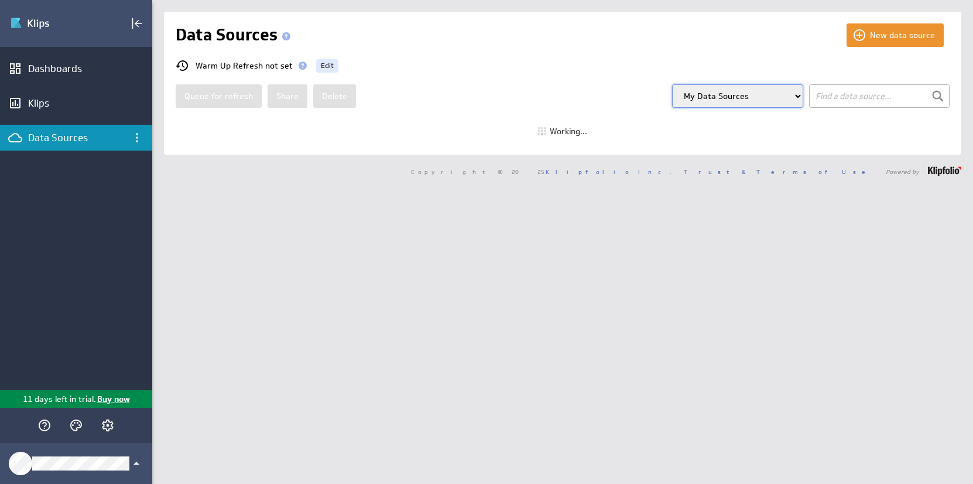
select select "my"
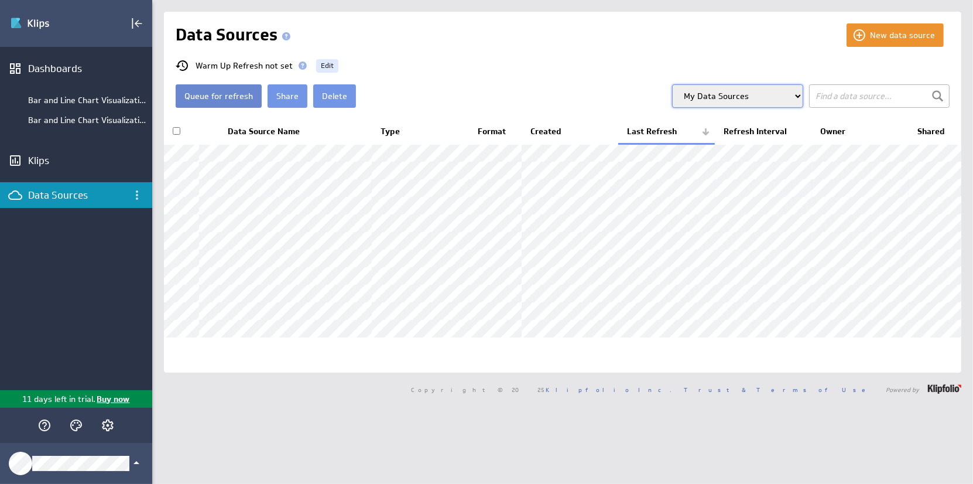
click at [225, 94] on button "Queue for refresh" at bounding box center [219, 95] width 86 height 23
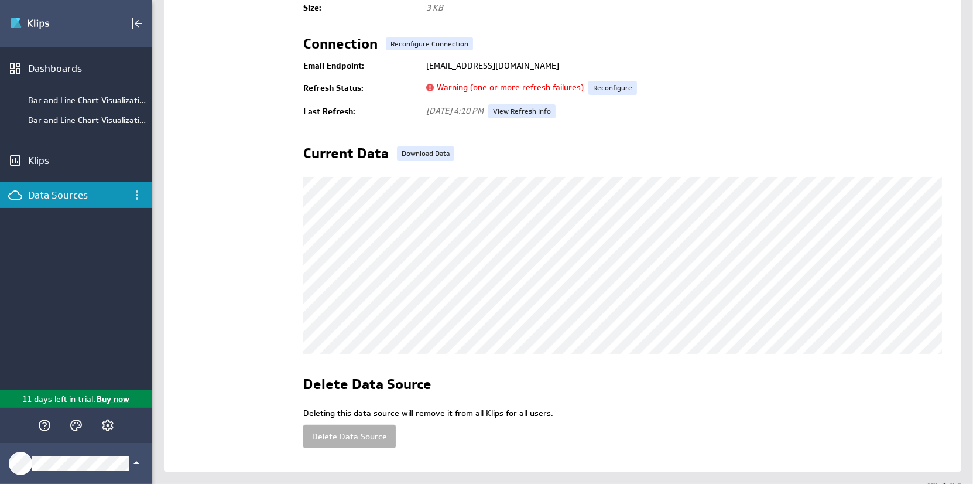
scroll to position [190, 0]
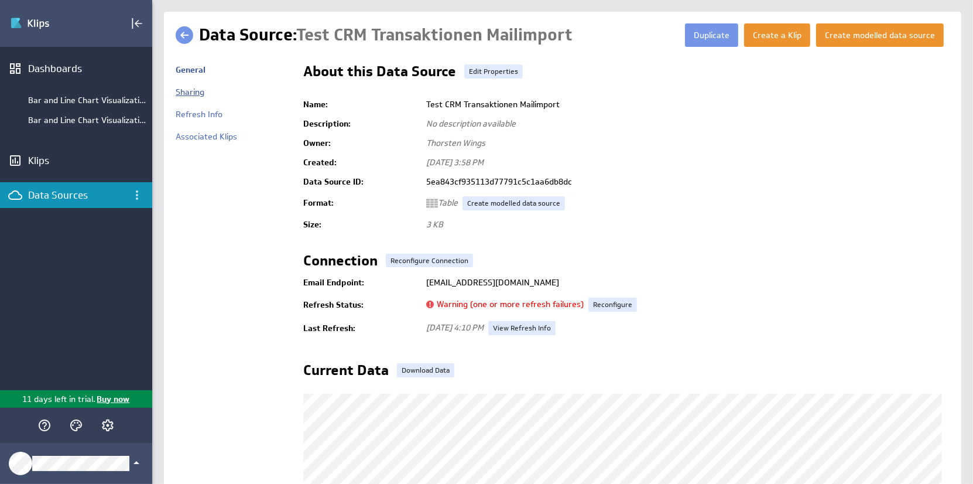
click at [193, 91] on link "Sharing" at bounding box center [190, 92] width 29 height 11
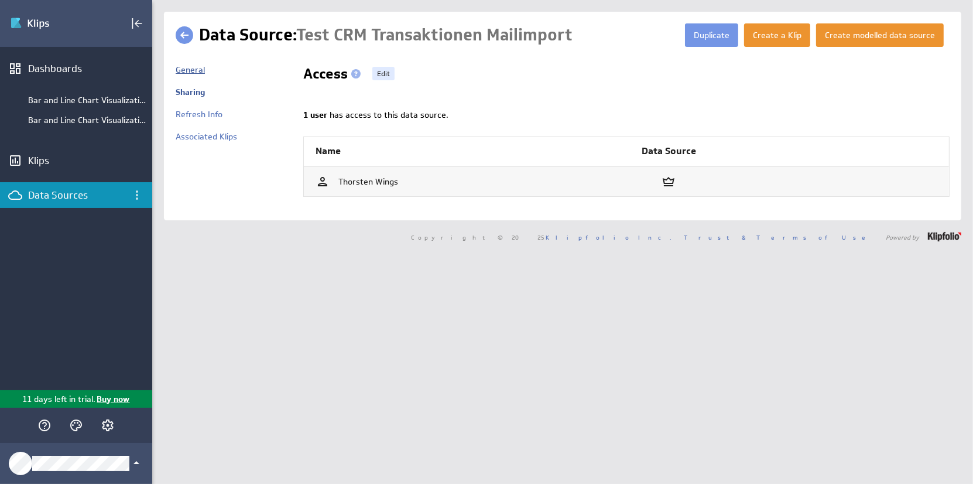
click at [197, 73] on link "General" at bounding box center [190, 69] width 29 height 11
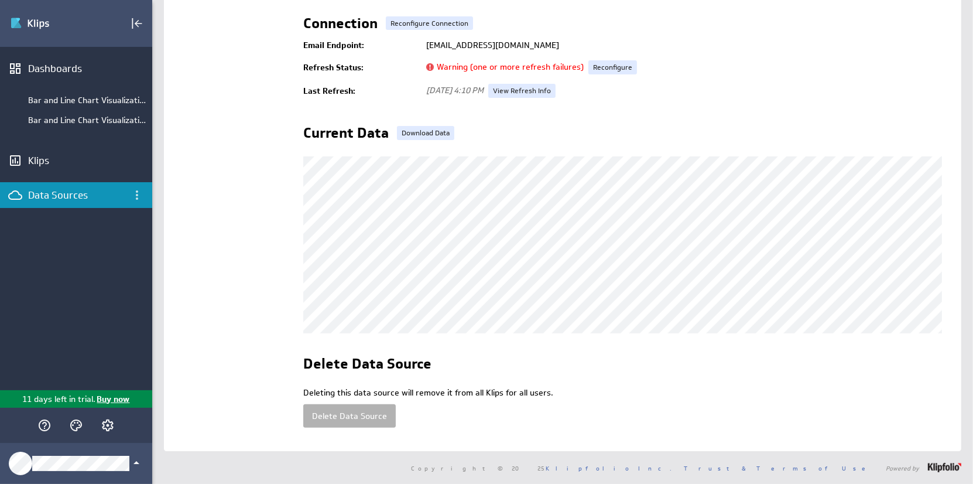
scroll to position [248, 0]
click at [60, 197] on div "Data Sources" at bounding box center [76, 195] width 96 height 13
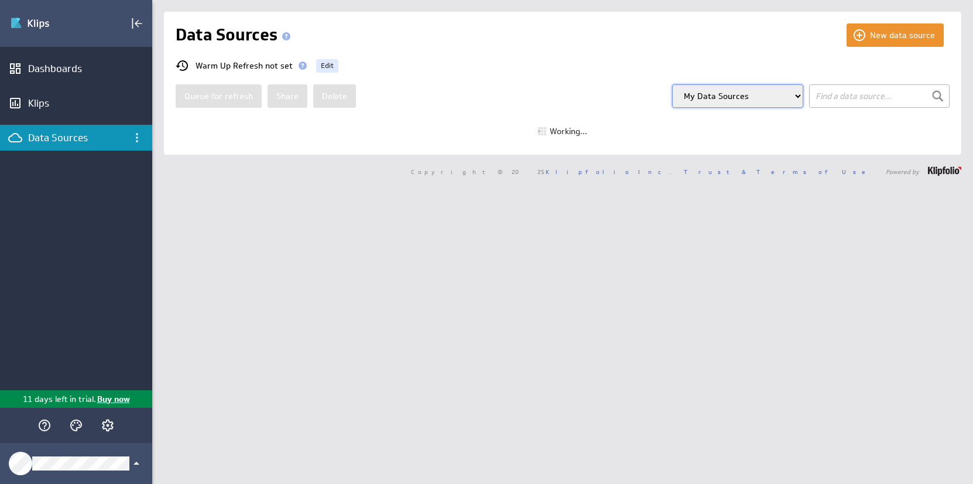
select select "my"
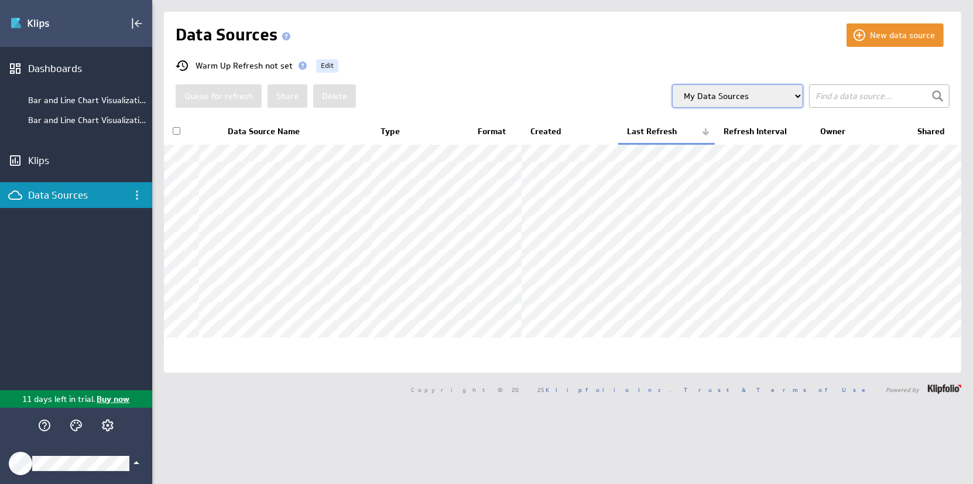
click at [133, 470] on icon "Klipfolio Account" at bounding box center [136, 463] width 14 height 14
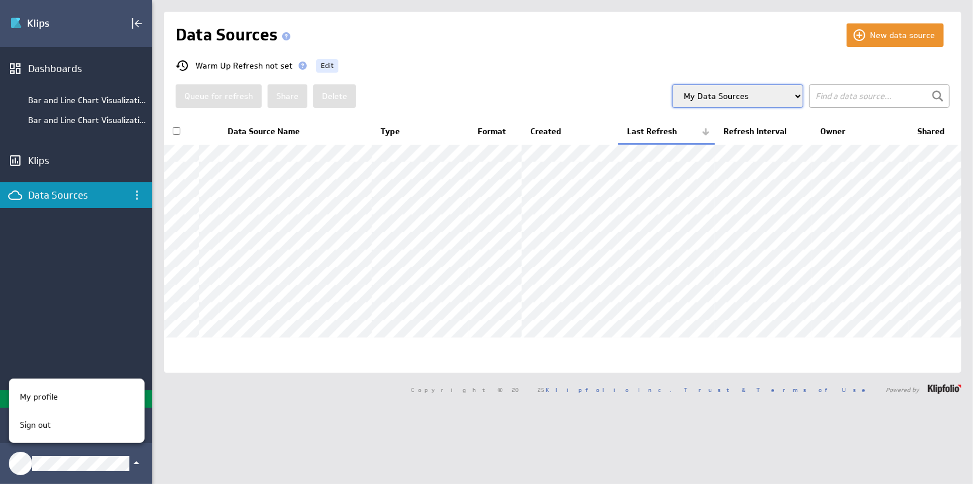
click at [115, 350] on div at bounding box center [486, 242] width 973 height 484
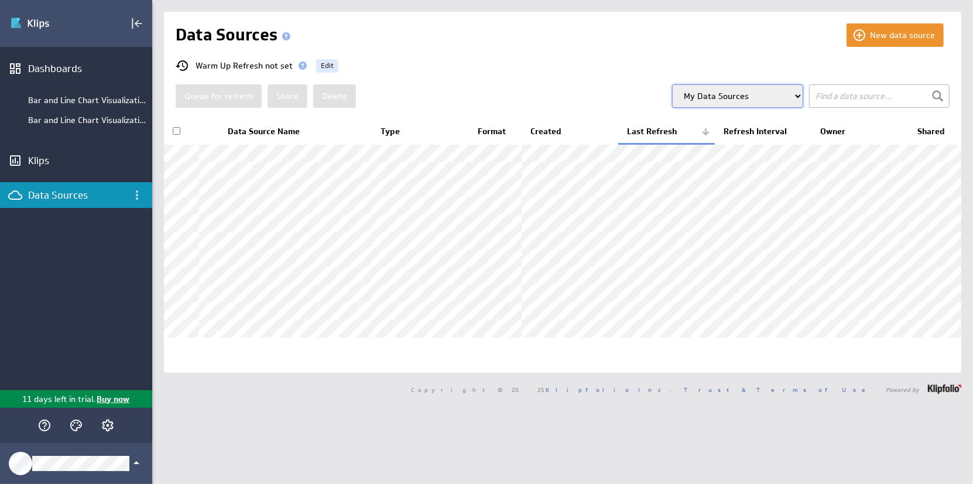
click at [497, 60] on div "Warm Up Refresh not set Edit" at bounding box center [569, 66] width 786 height 14
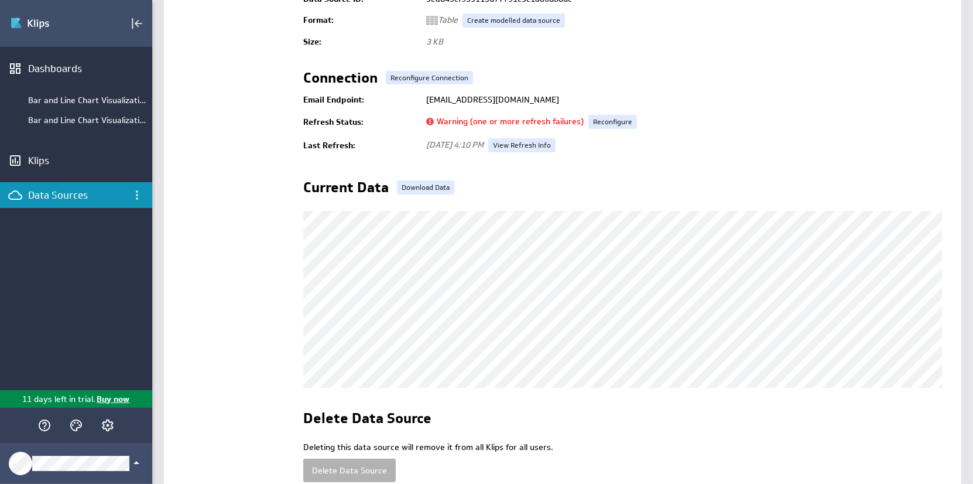
scroll to position [131, 0]
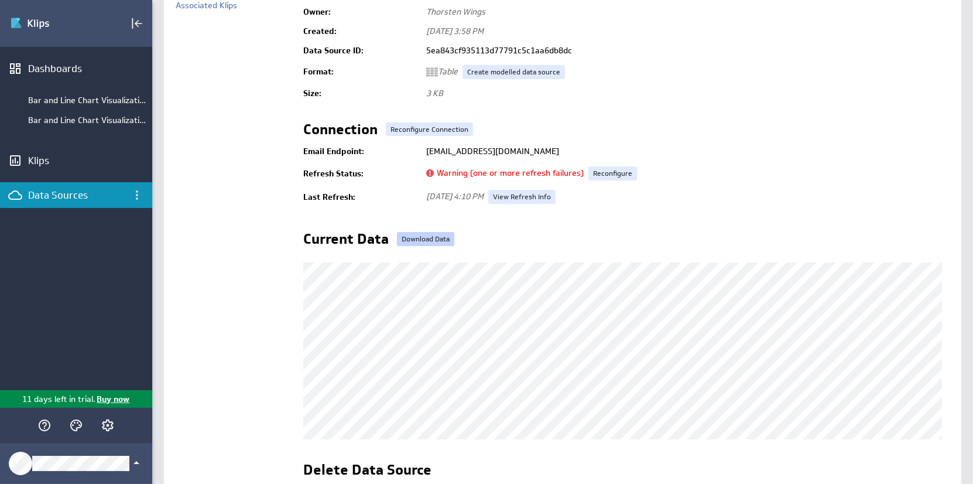
click at [442, 233] on link "Download Data" at bounding box center [425, 239] width 57 height 14
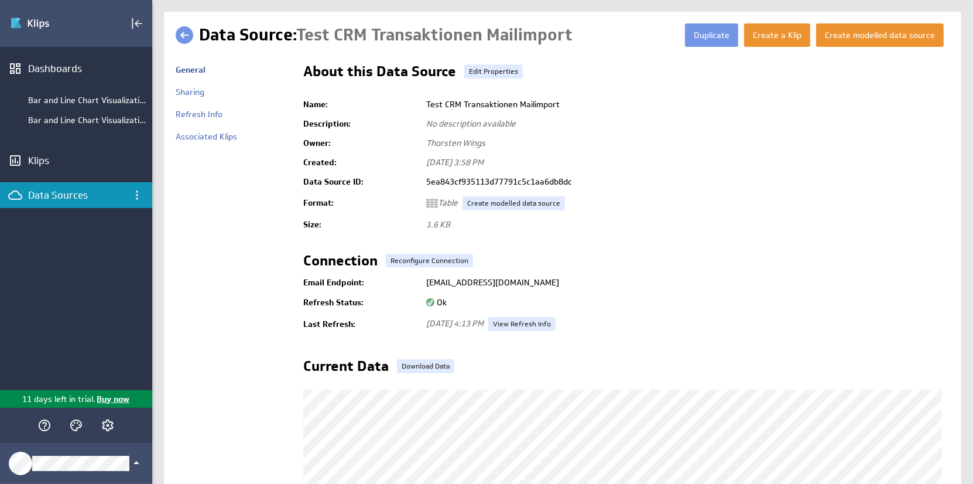
click at [184, 32] on link at bounding box center [185, 35] width 18 height 18
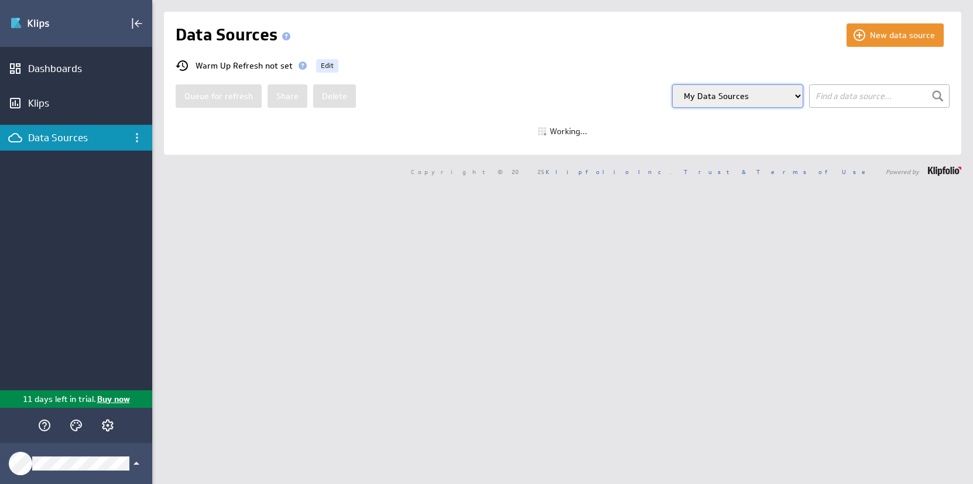
select select "my"
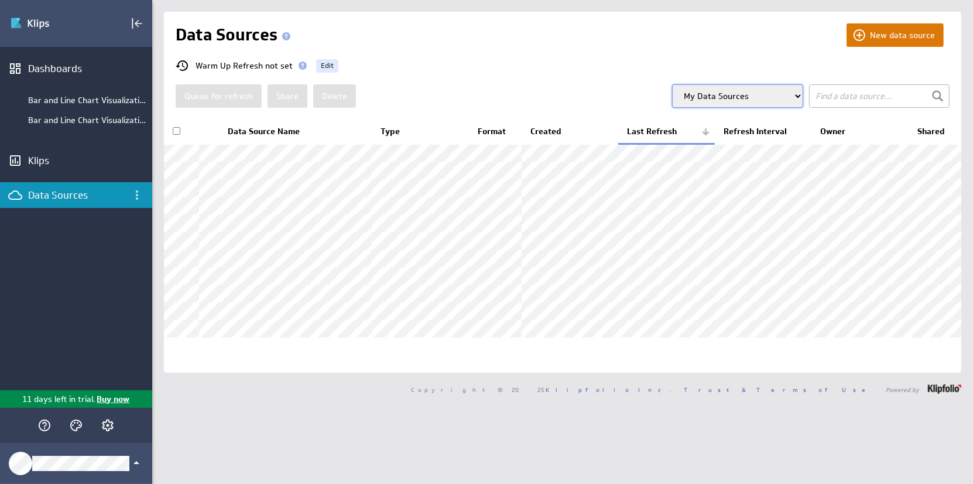
click at [892, 32] on button "New data source" at bounding box center [895, 34] width 97 height 23
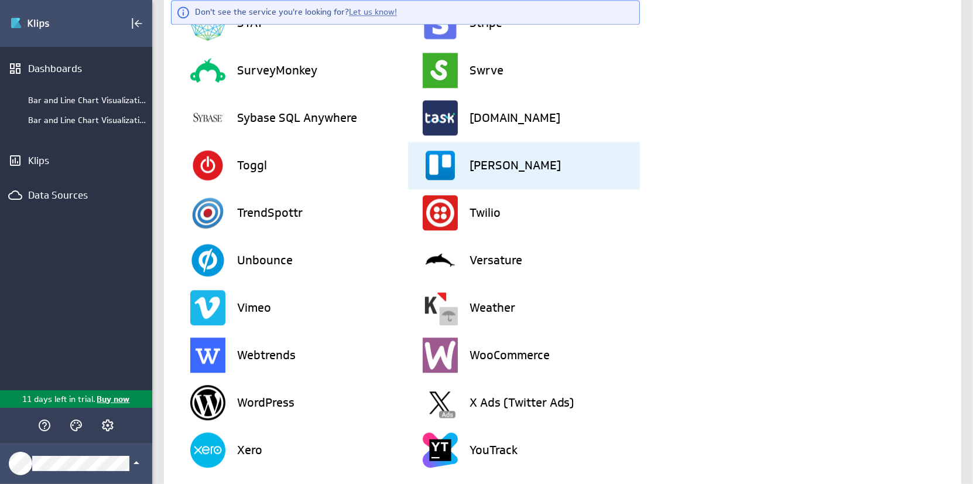
scroll to position [2881, 0]
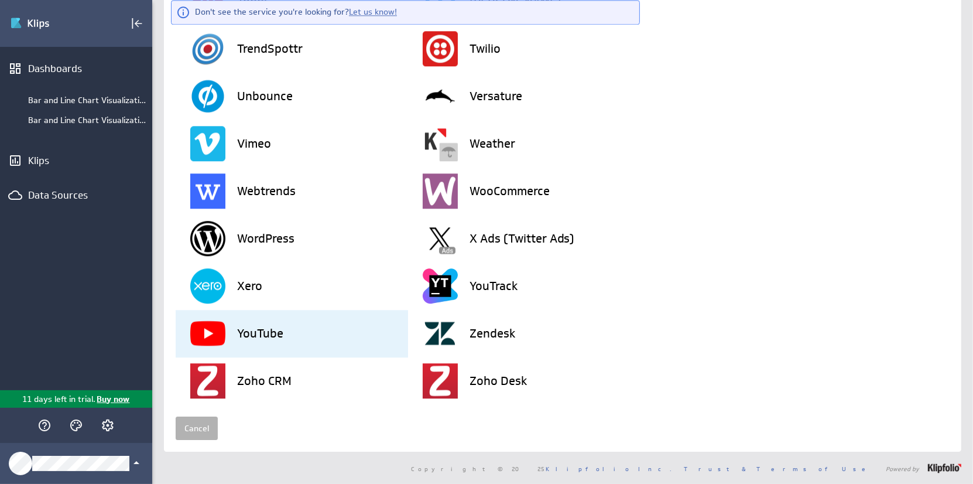
click at [341, 338] on div "YouTube" at bounding box center [299, 333] width 218 height 47
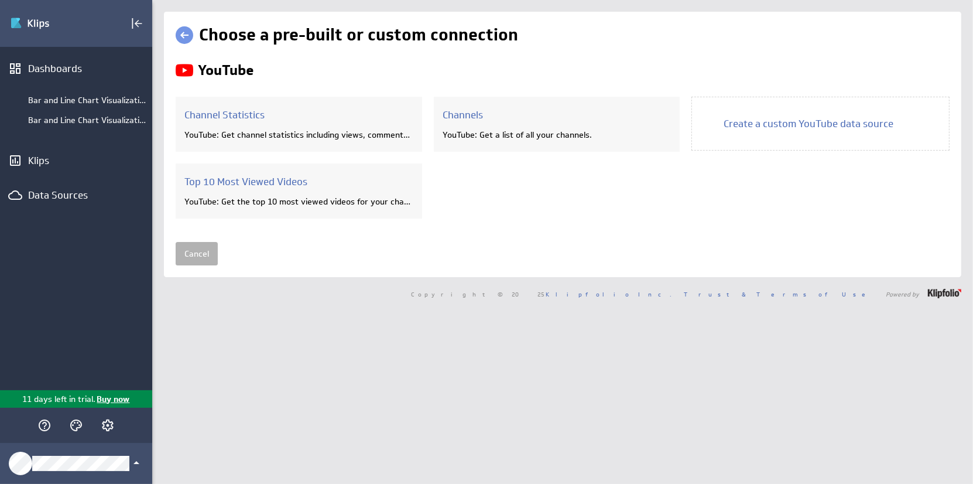
scroll to position [0, 0]
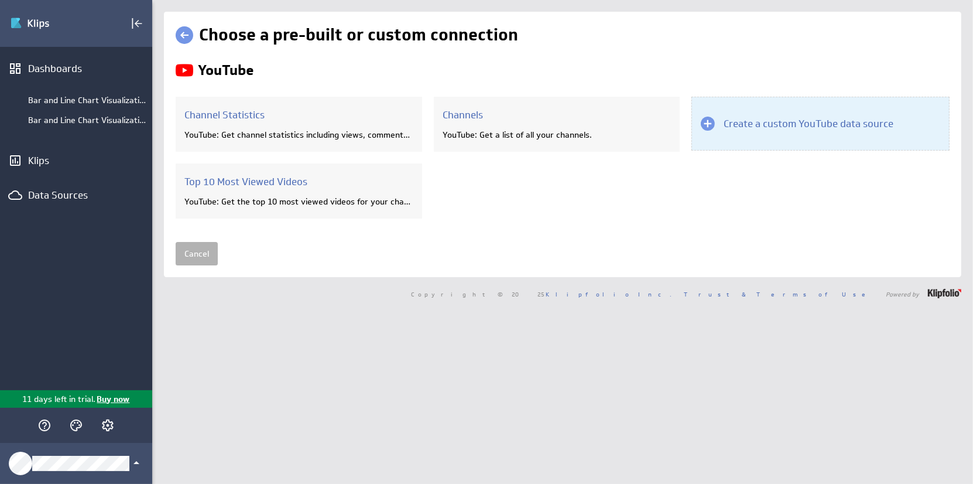
click at [752, 119] on h3 "Create a custom YouTube data source" at bounding box center [809, 123] width 170 height 13
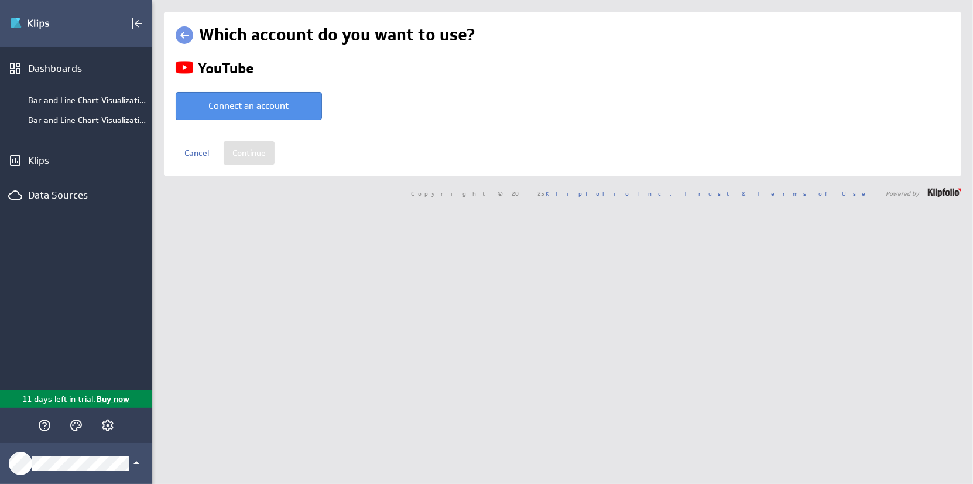
click at [185, 32] on link at bounding box center [185, 35] width 18 height 18
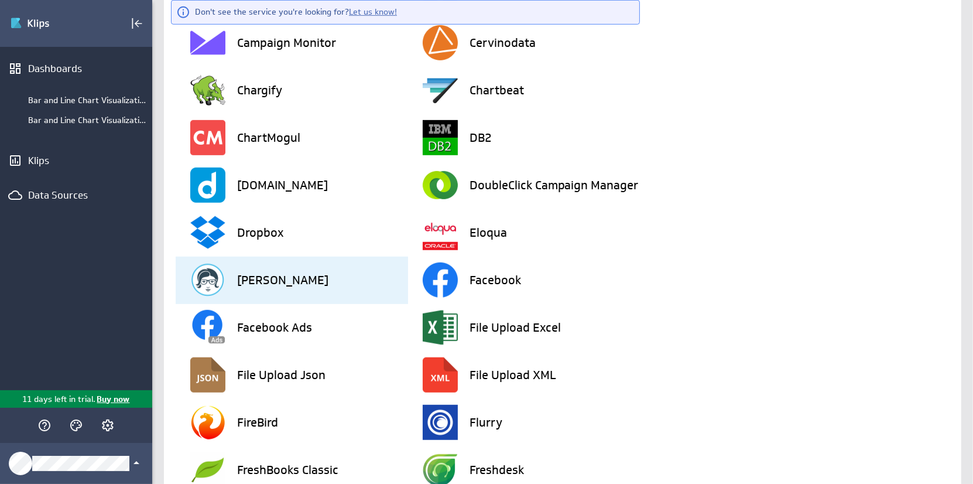
scroll to position [761, 0]
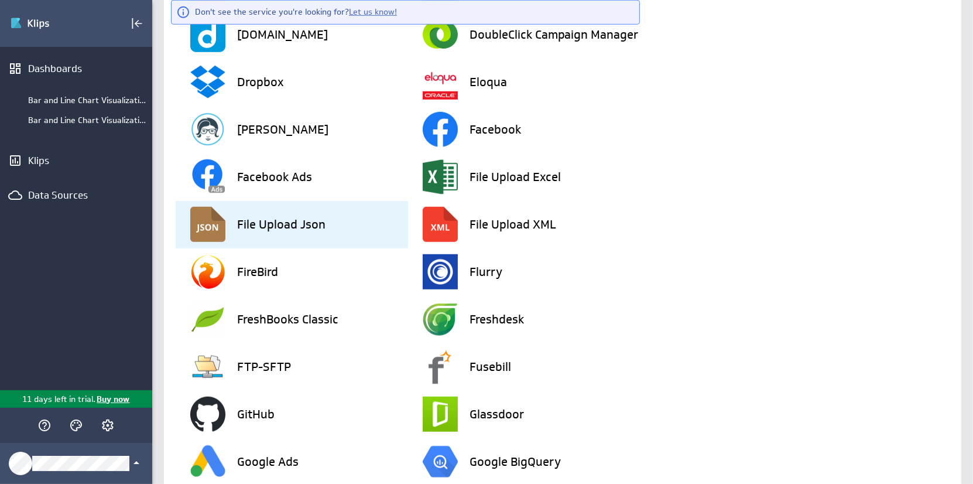
click at [304, 218] on h3 "File Upload Json" at bounding box center [281, 224] width 88 height 12
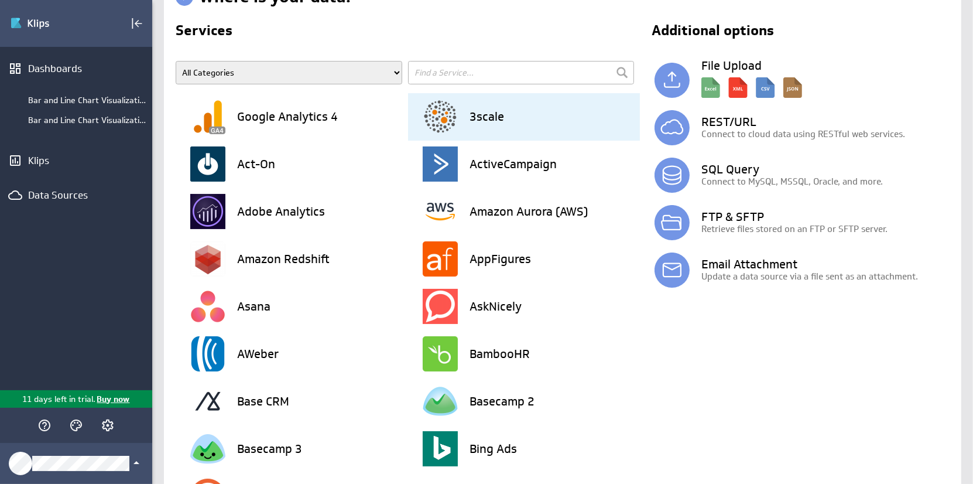
scroll to position [59, 0]
